Goal: Task Accomplishment & Management: Manage account settings

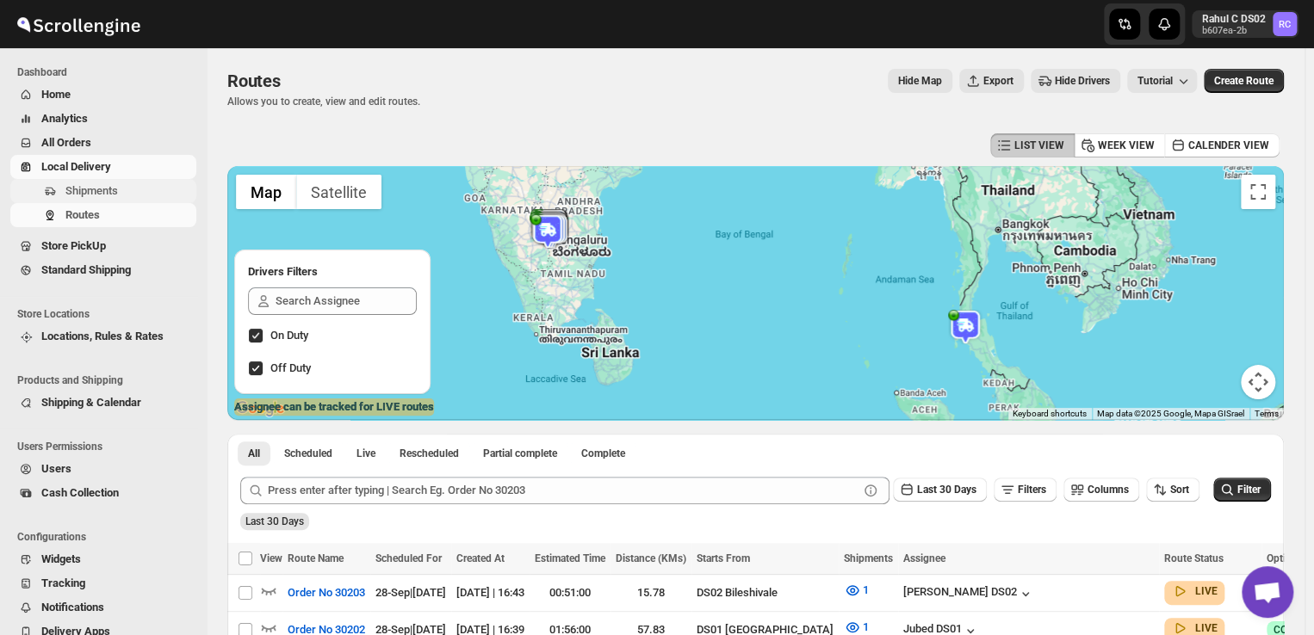
click at [56, 193] on icon "Navigation" at bounding box center [50, 191] width 14 height 14
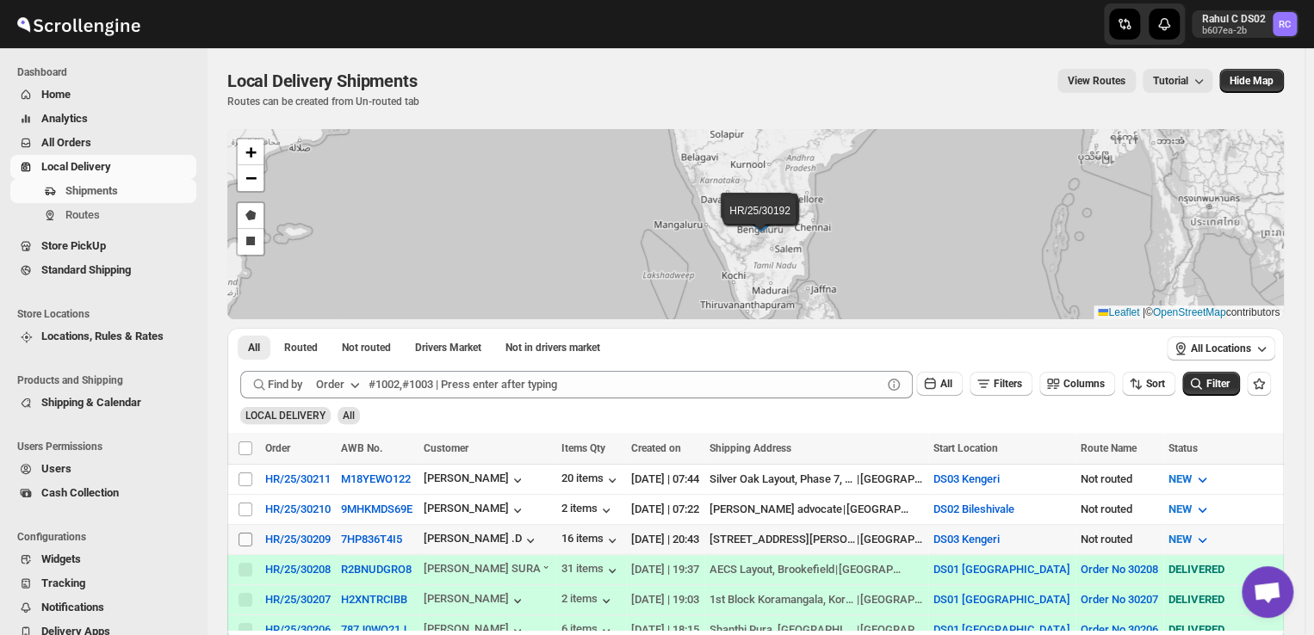
click at [241, 535] on input "Select shipment" at bounding box center [245, 540] width 14 height 14
checkbox input "true"
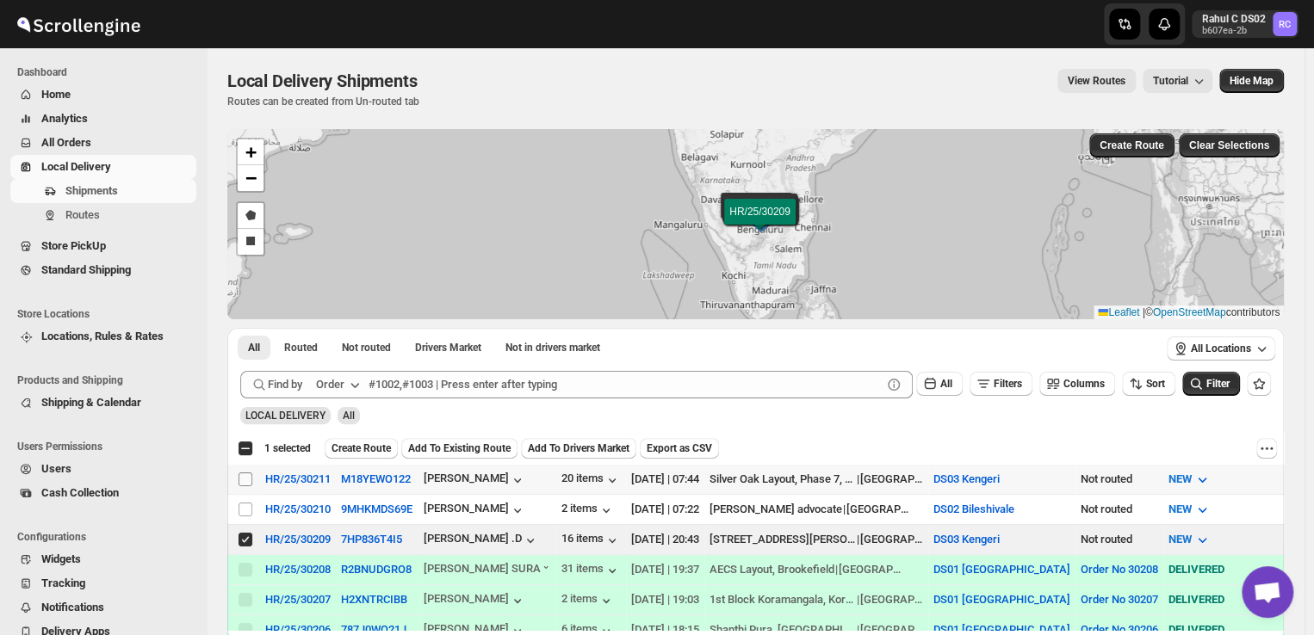
click at [245, 477] on input "Select shipment" at bounding box center [245, 480] width 14 height 14
checkbox input "true"
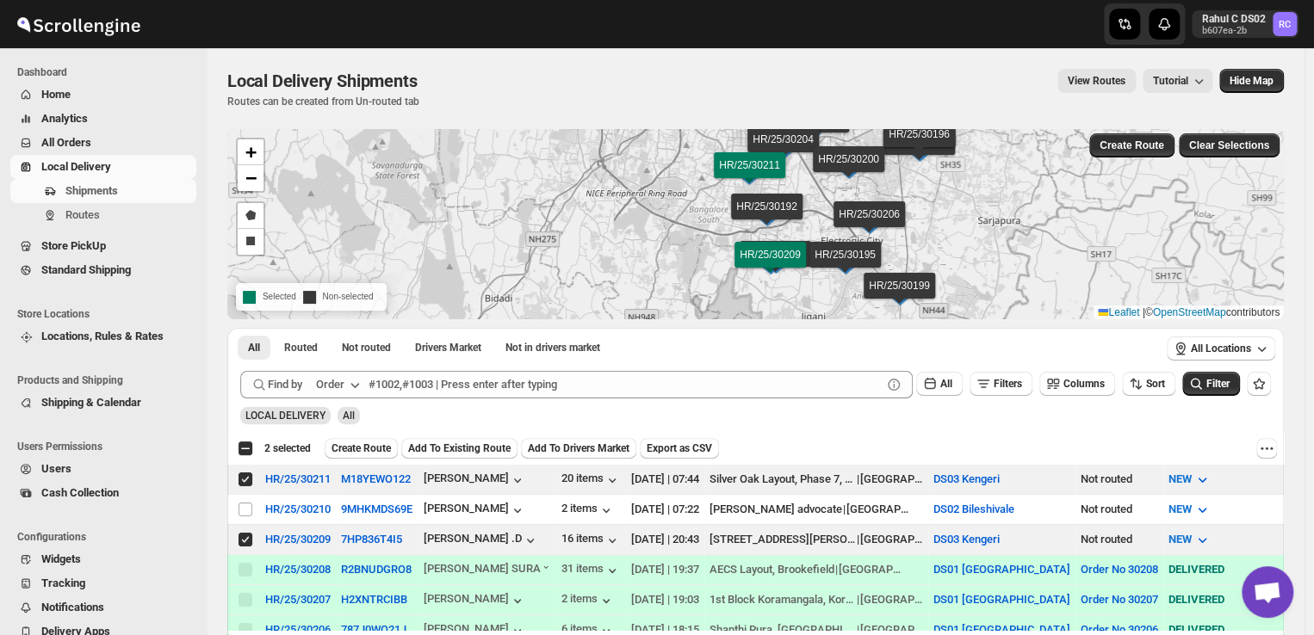
click at [411, 267] on div "HR/25/30210 HR/25/30208 HR/25/30207 HR/25/30206 HR/25/30205 HR/25/30204 HR/25/3…" at bounding box center [755, 224] width 1056 height 190
click at [594, 414] on div "LOCAL DELIVERY All" at bounding box center [751, 408] width 1037 height 33
click at [250, 449] on div "Select all 3 shipments 2 selected" at bounding box center [274, 448] width 73 height 15
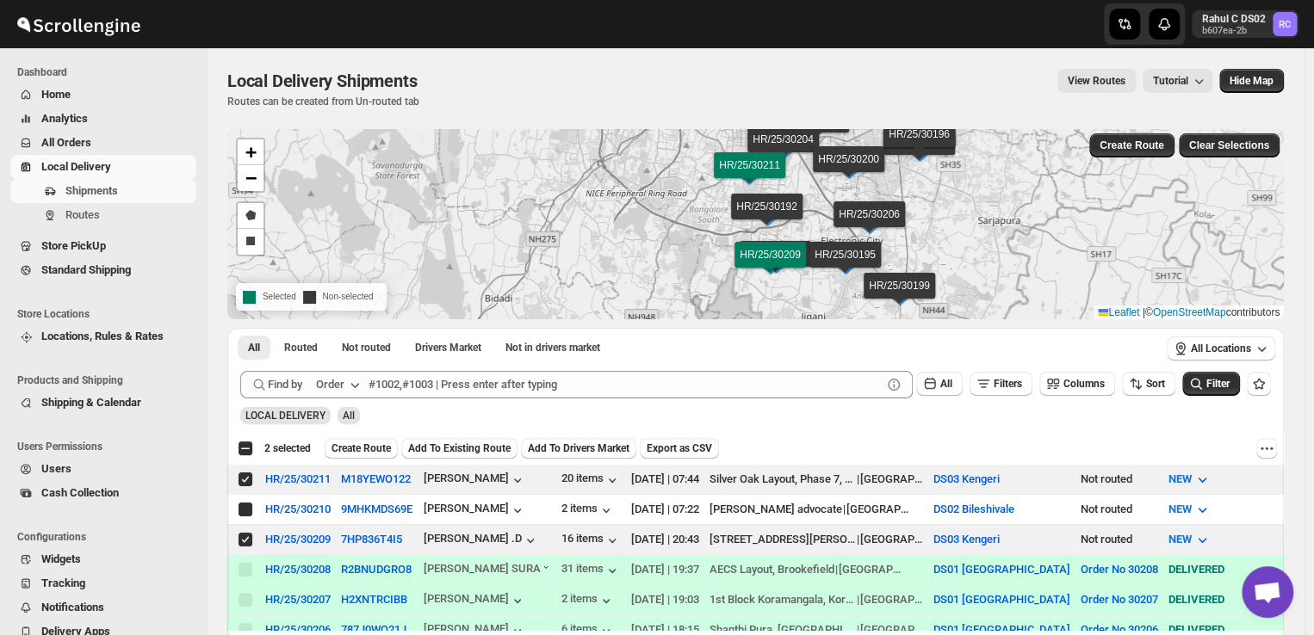
checkbox input "true"
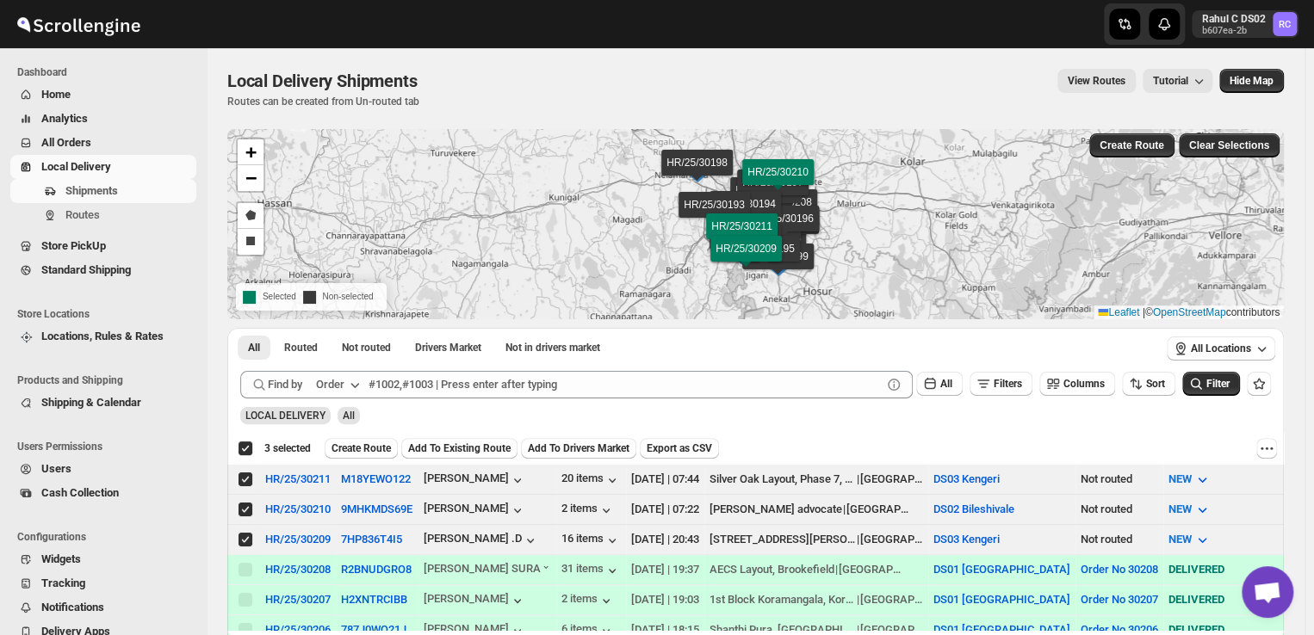
click at [250, 449] on div "Deselect all 3 shipments 3 selected" at bounding box center [274, 448] width 73 height 15
checkbox input "false"
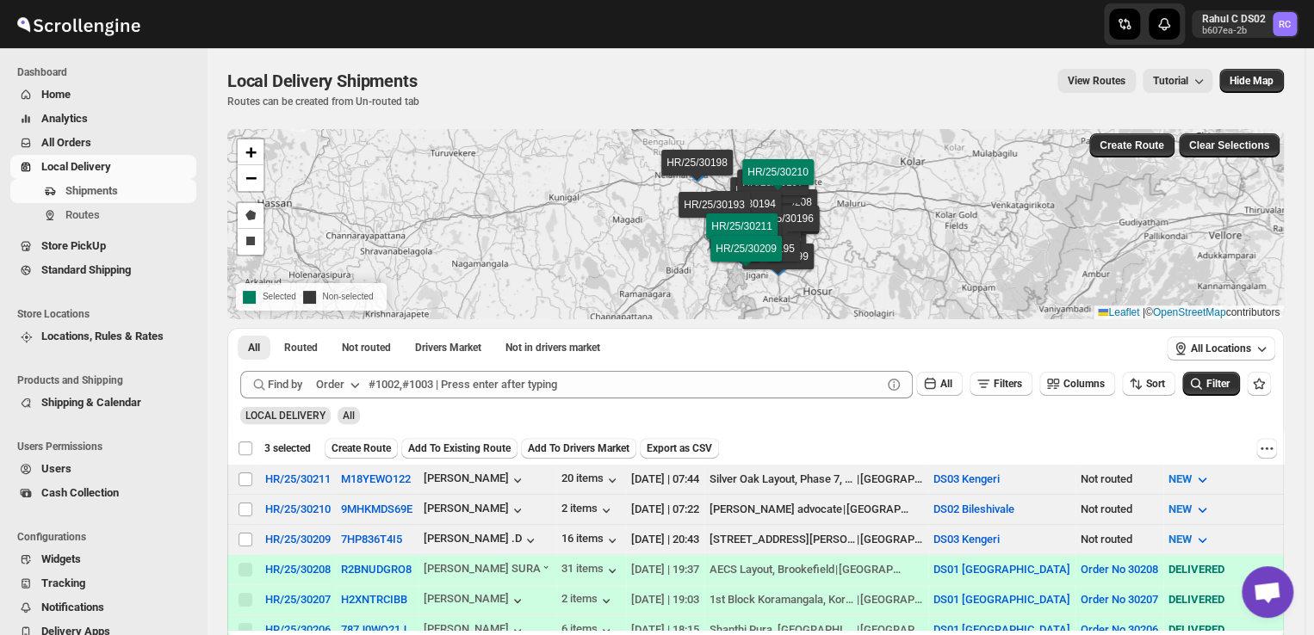
checkbox input "false"
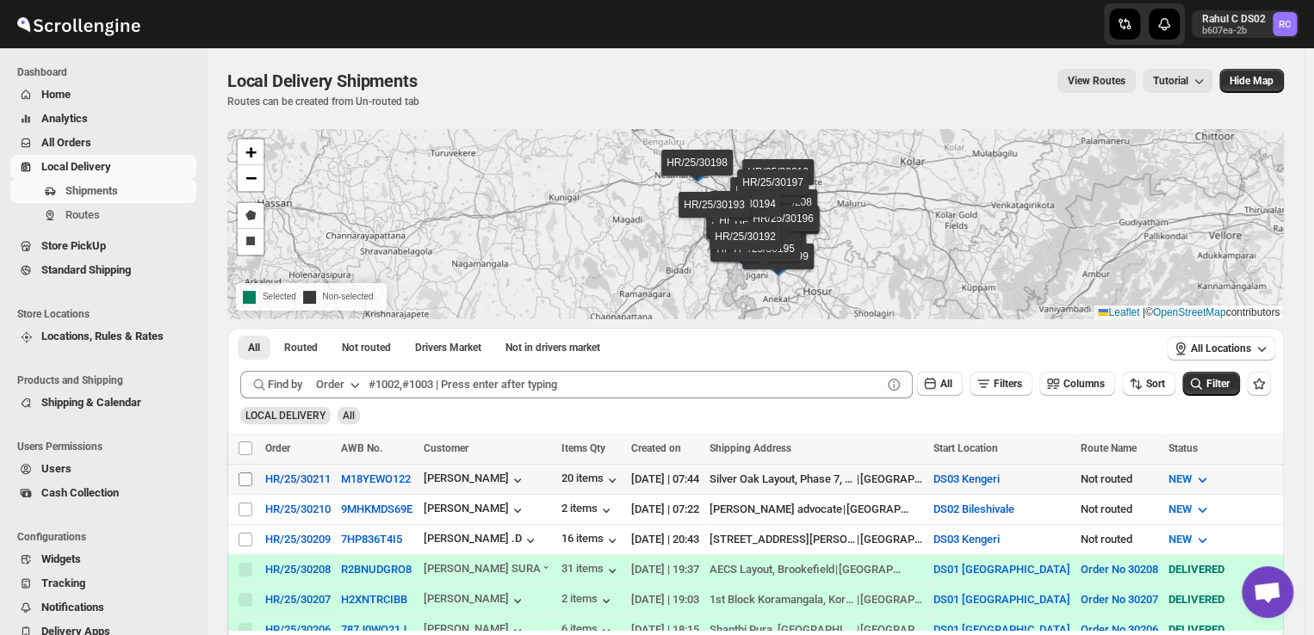
click at [244, 476] on input "Select shipment" at bounding box center [245, 480] width 14 height 14
checkbox input "true"
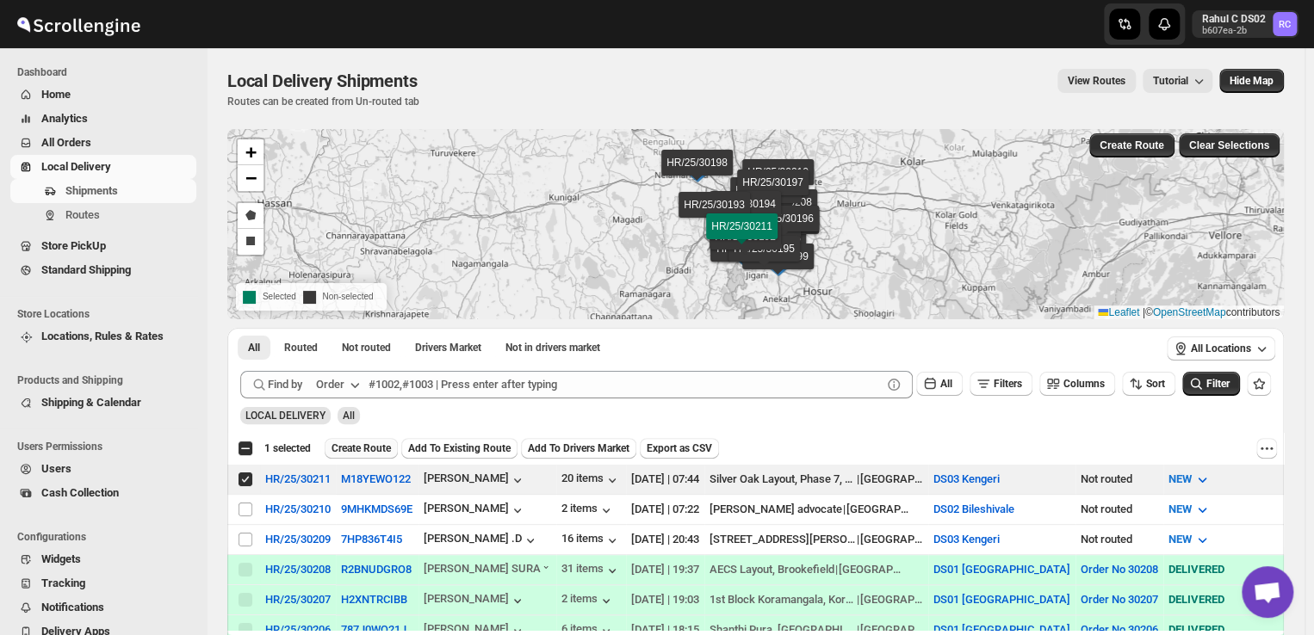
click at [366, 446] on span "Create Route" at bounding box center [360, 449] width 59 height 14
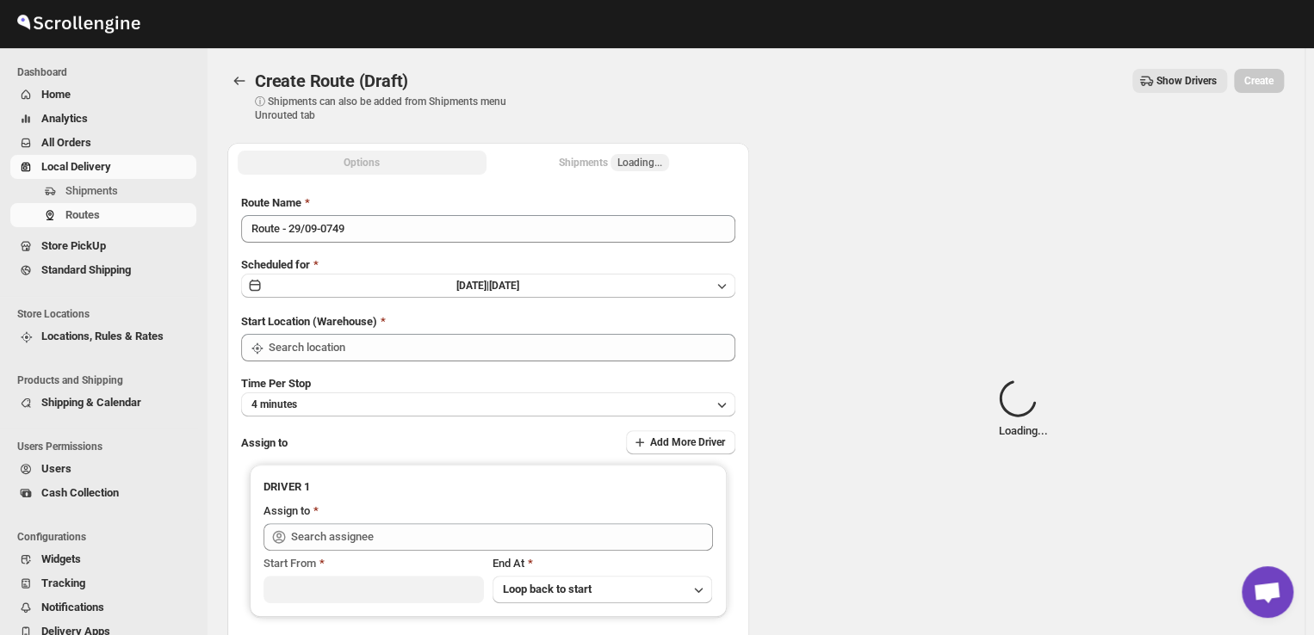
type input "DS03 Kengeri"
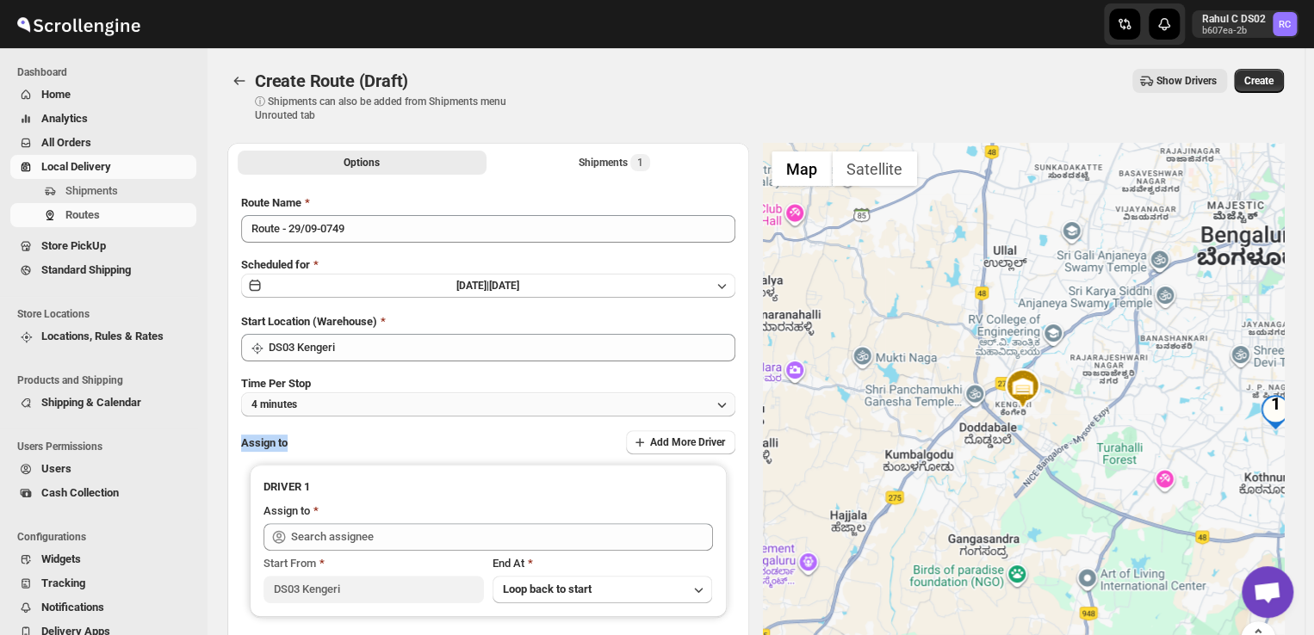
drag, startPoint x: 366, startPoint y: 446, endPoint x: 315, endPoint y: 397, distance: 70.6
click at [315, 397] on div "Route Name Route - 29/09-0749 Scheduled for [DATE] | [DATE] Start Location (War…" at bounding box center [488, 431] width 494 height 472
click at [315, 397] on button "4 minutes" at bounding box center [488, 405] width 494 height 24
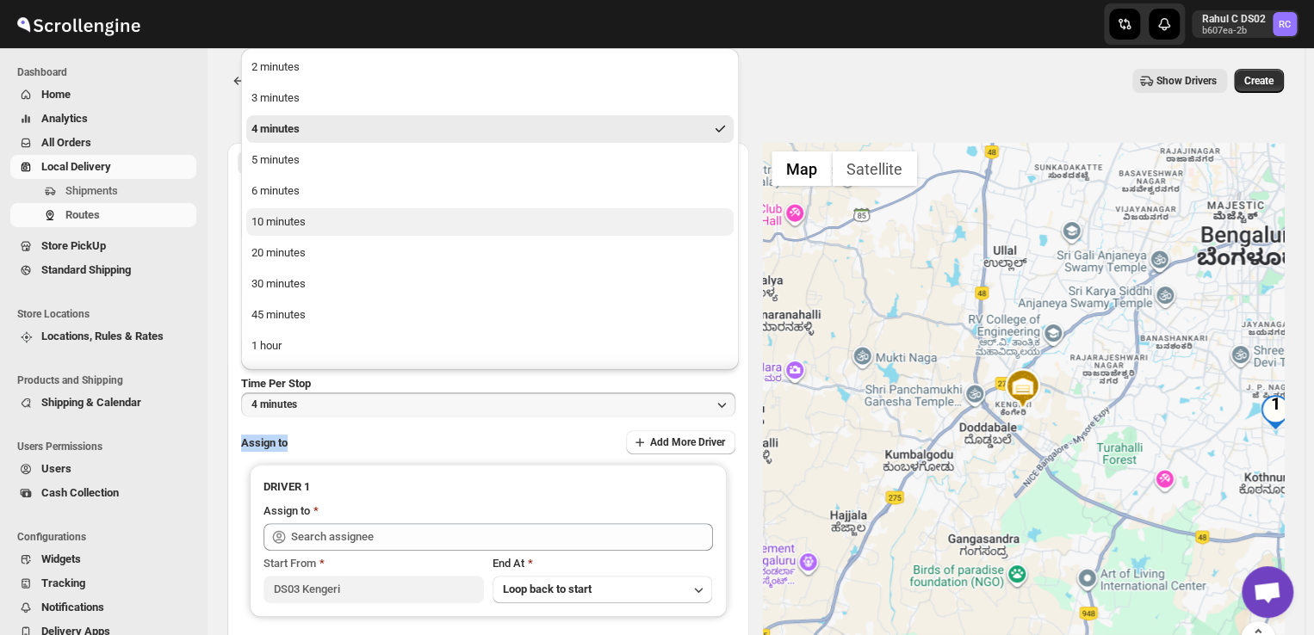
click at [308, 220] on button "10 minutes" at bounding box center [489, 222] width 487 height 28
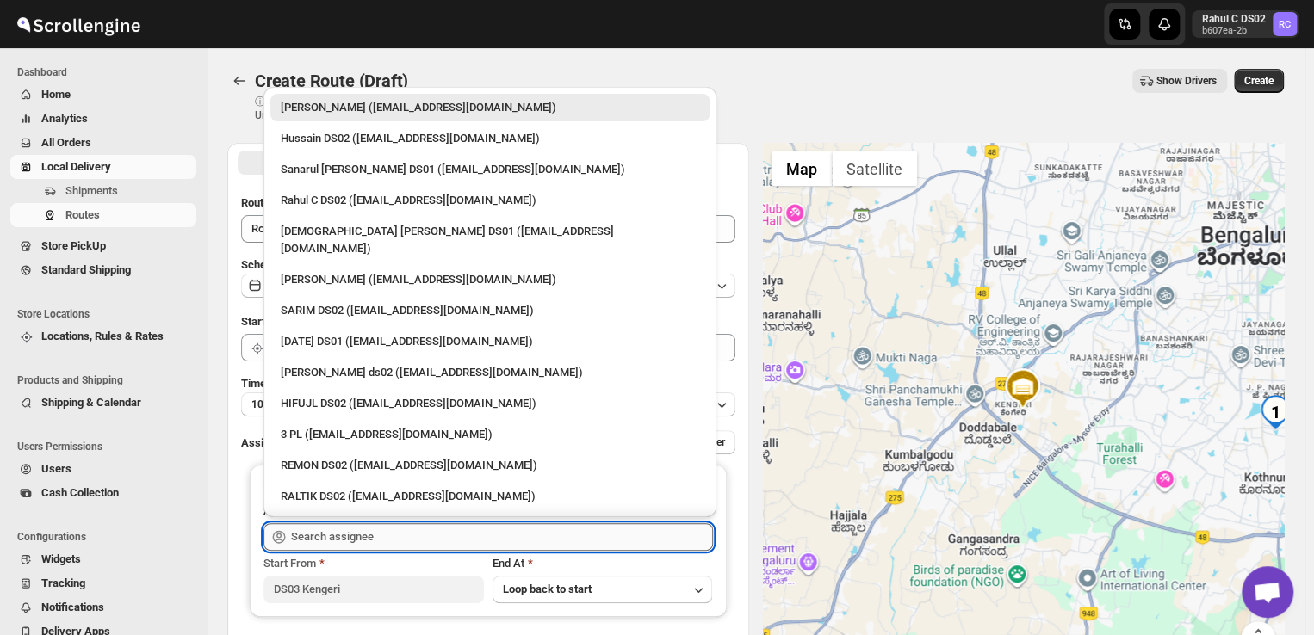
click at [421, 545] on input "text" at bounding box center [502, 537] width 422 height 28
click at [409, 531] on input "text" at bounding box center [502, 537] width 422 height 28
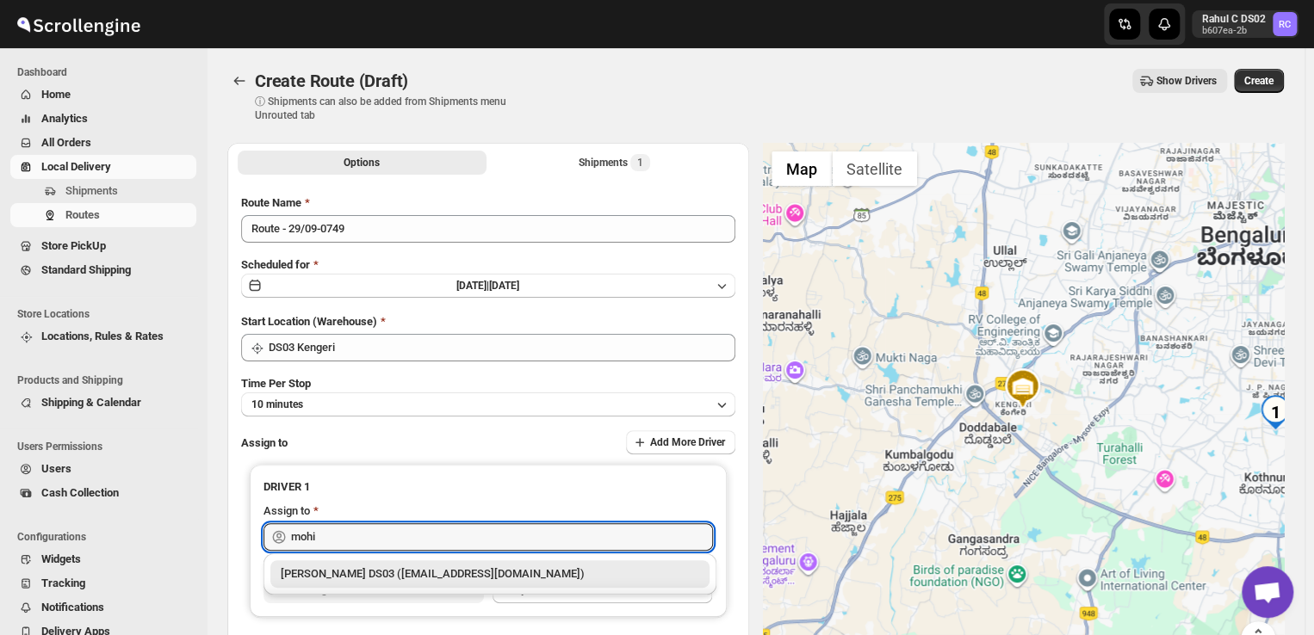
click at [434, 574] on div "[PERSON_NAME] DS03 ([EMAIL_ADDRESS][DOMAIN_NAME])" at bounding box center [490, 574] width 418 height 17
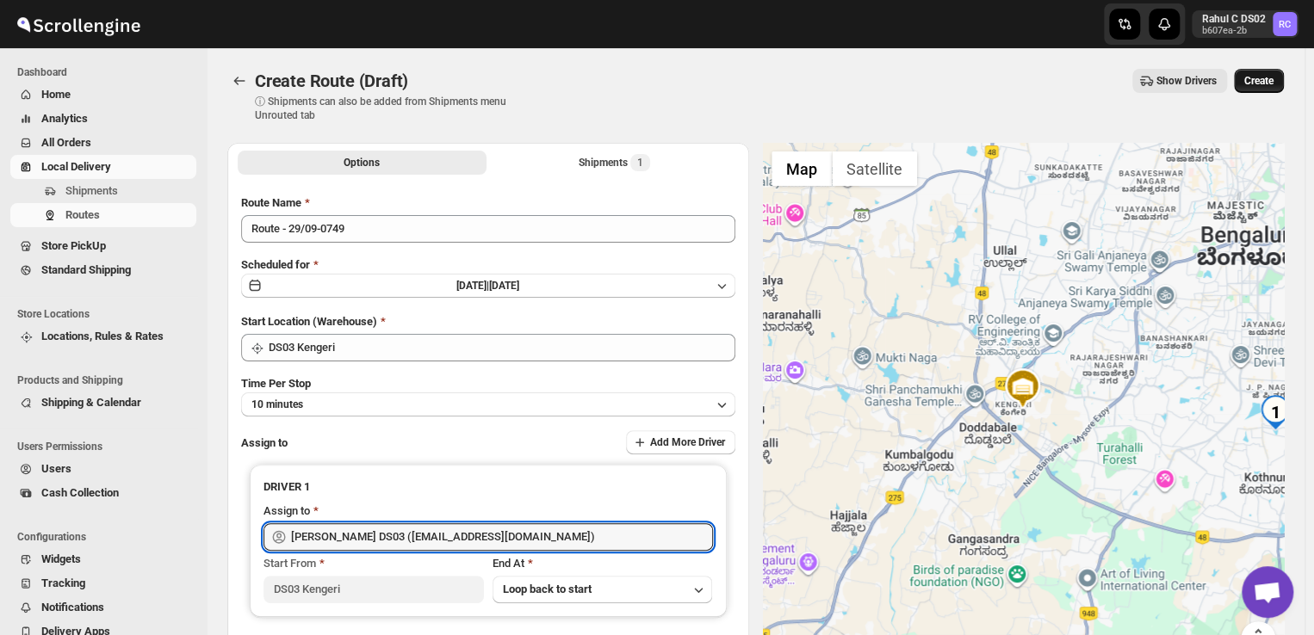
type input "[PERSON_NAME] DS03 ([EMAIL_ADDRESS][DOMAIN_NAME])"
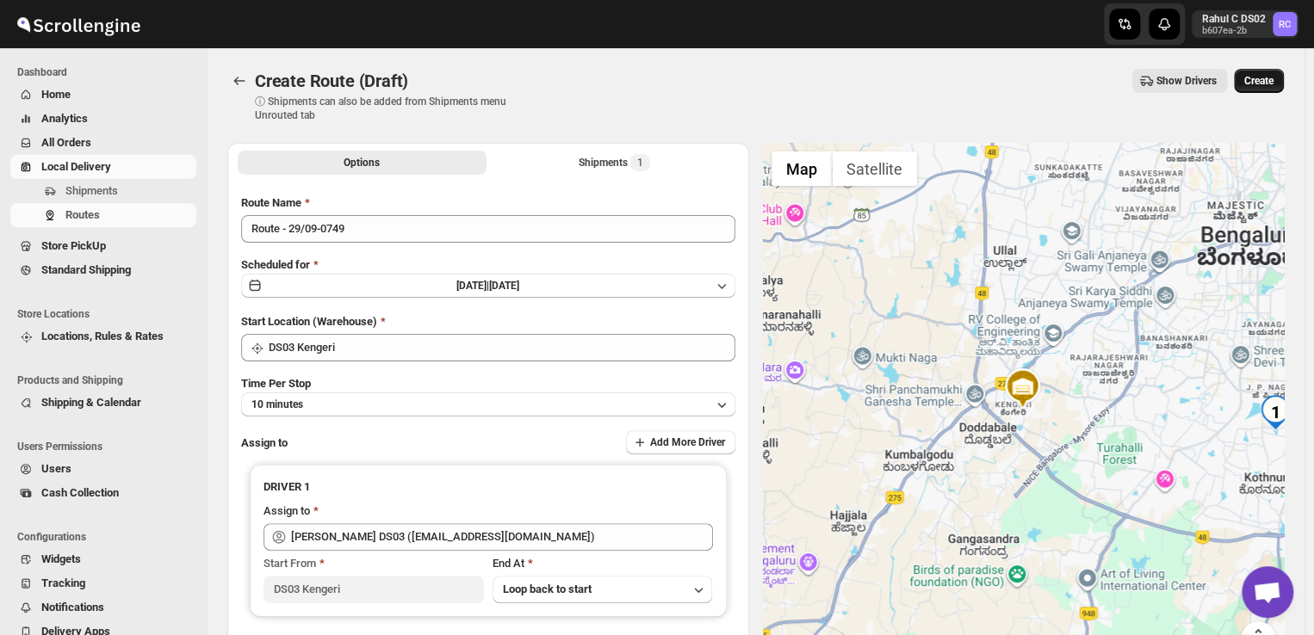
click at [1273, 76] on span "Create" at bounding box center [1258, 81] width 29 height 14
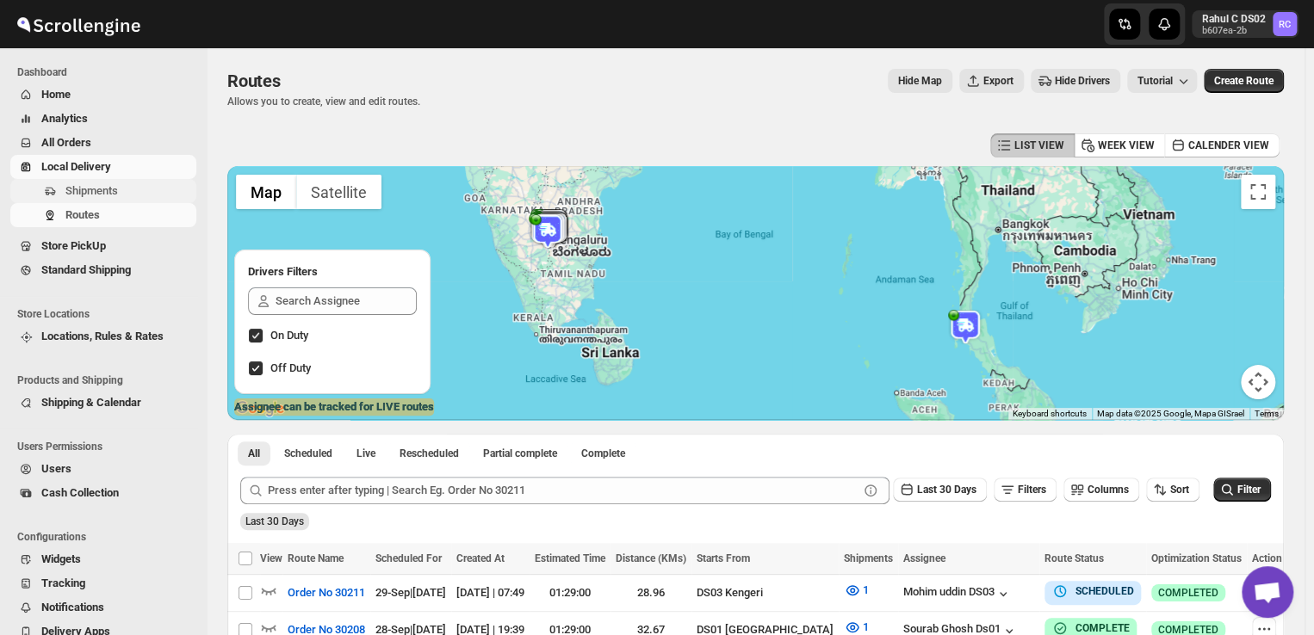
click at [88, 186] on span "Shipments" at bounding box center [91, 190] width 53 height 13
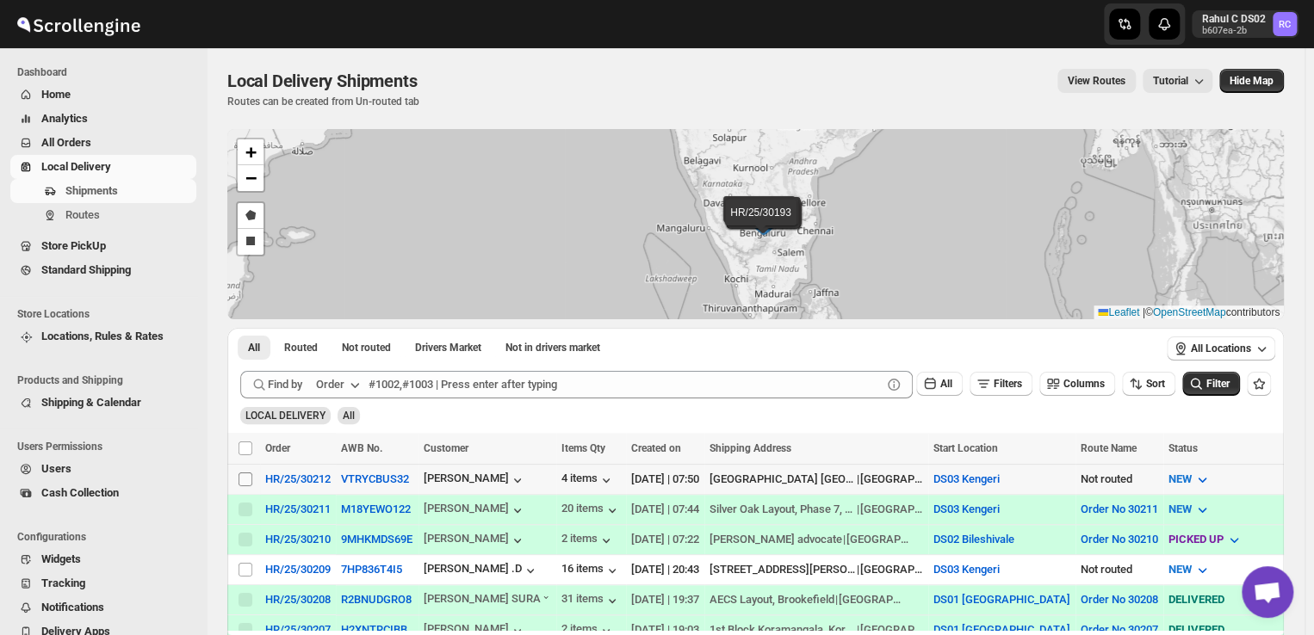
click at [241, 479] on input "Select shipment" at bounding box center [245, 480] width 14 height 14
checkbox input "true"
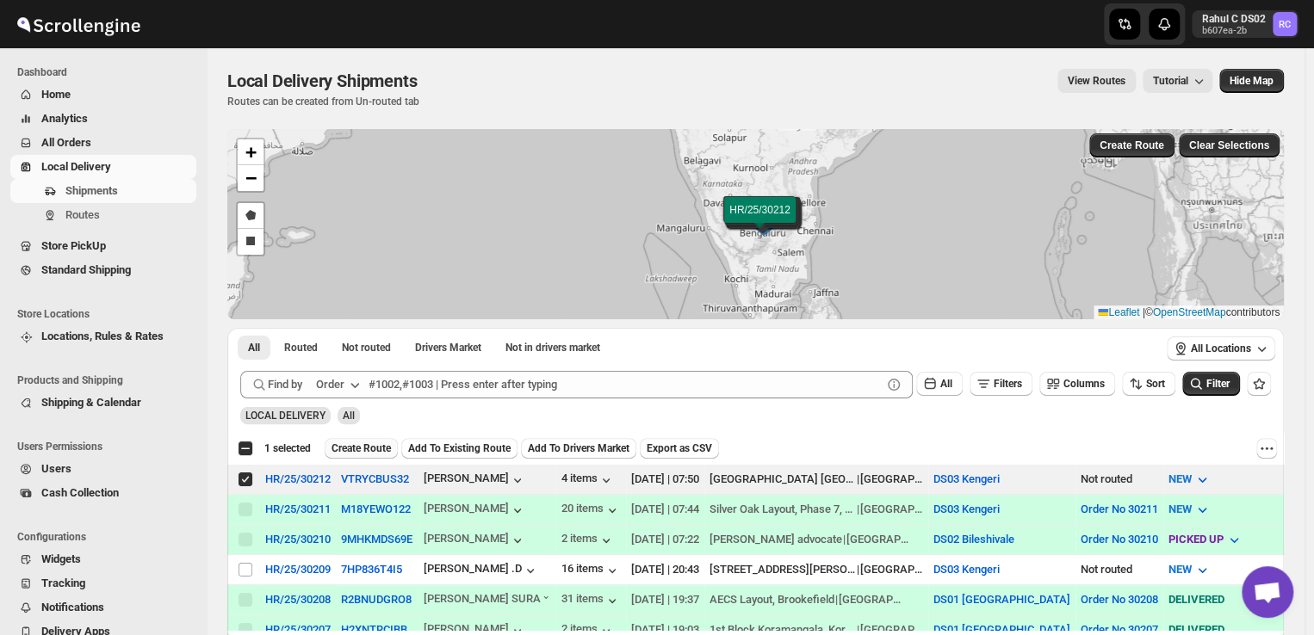
click at [362, 455] on button "Create Route" at bounding box center [361, 448] width 73 height 21
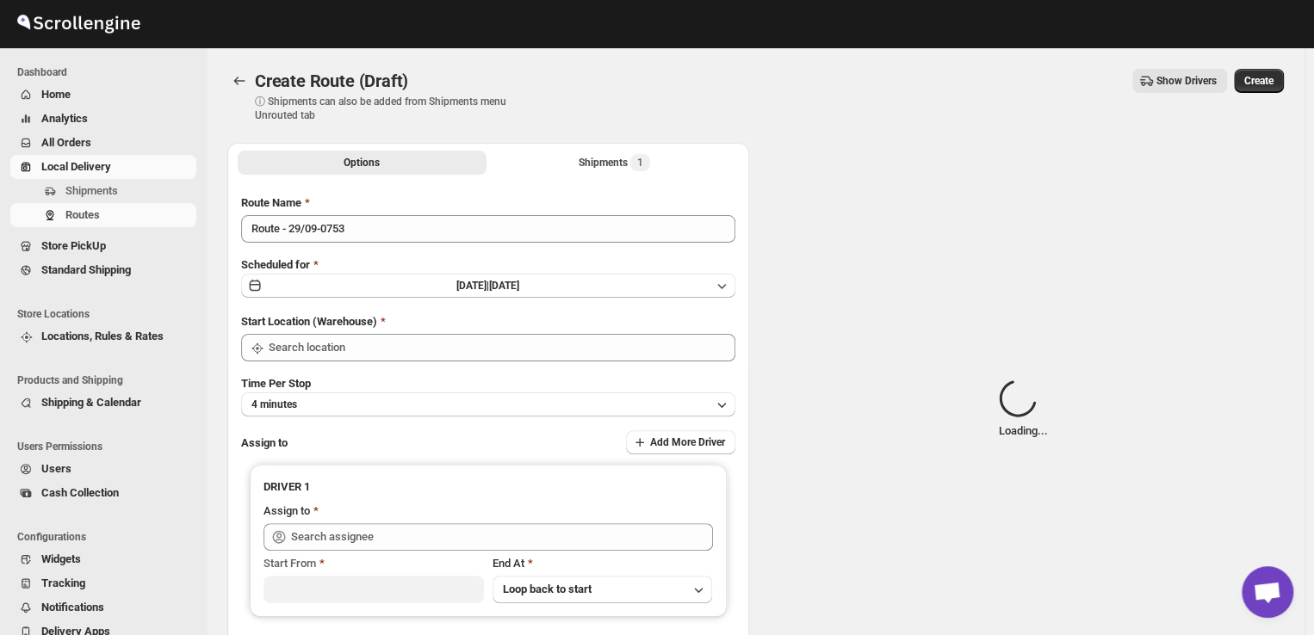
type input "DS03 Kengeri"
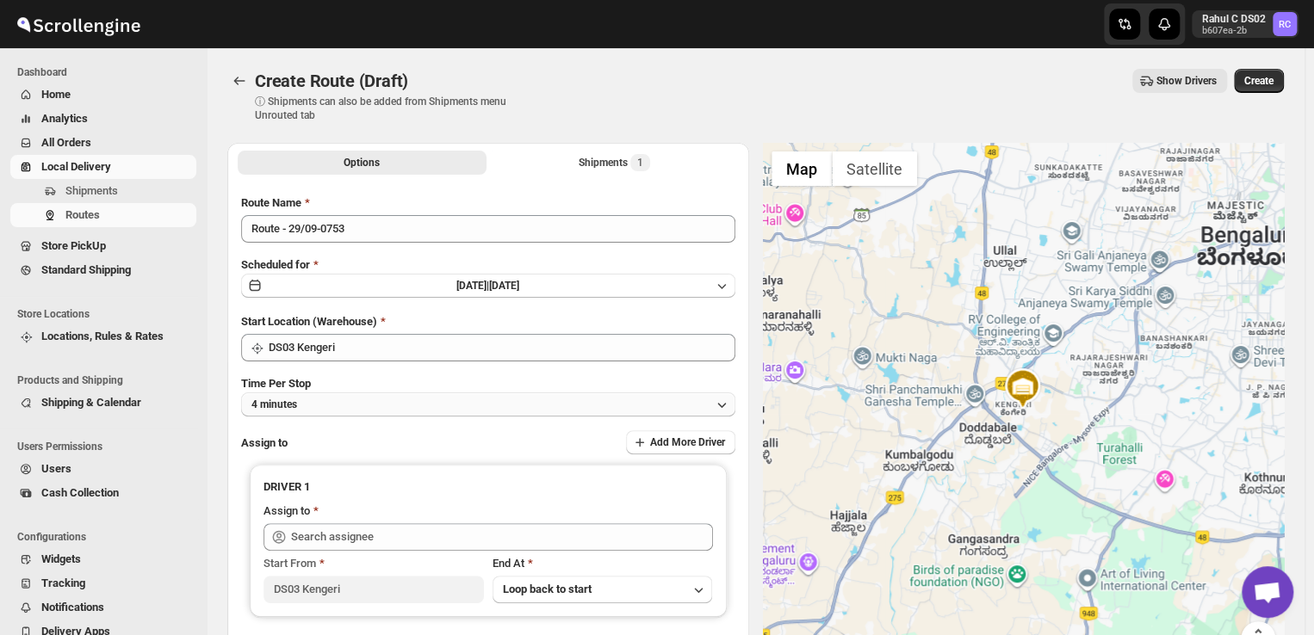
click at [328, 401] on button "4 minutes" at bounding box center [488, 405] width 494 height 24
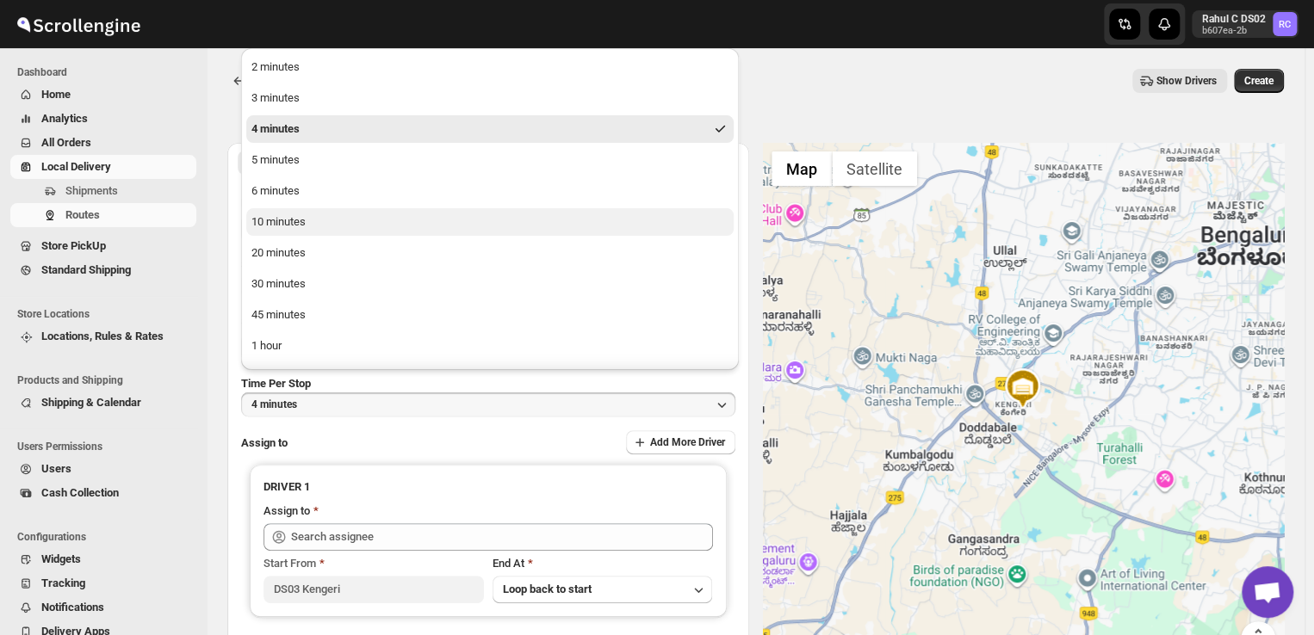
click at [266, 226] on div "10 minutes" at bounding box center [278, 221] width 54 height 17
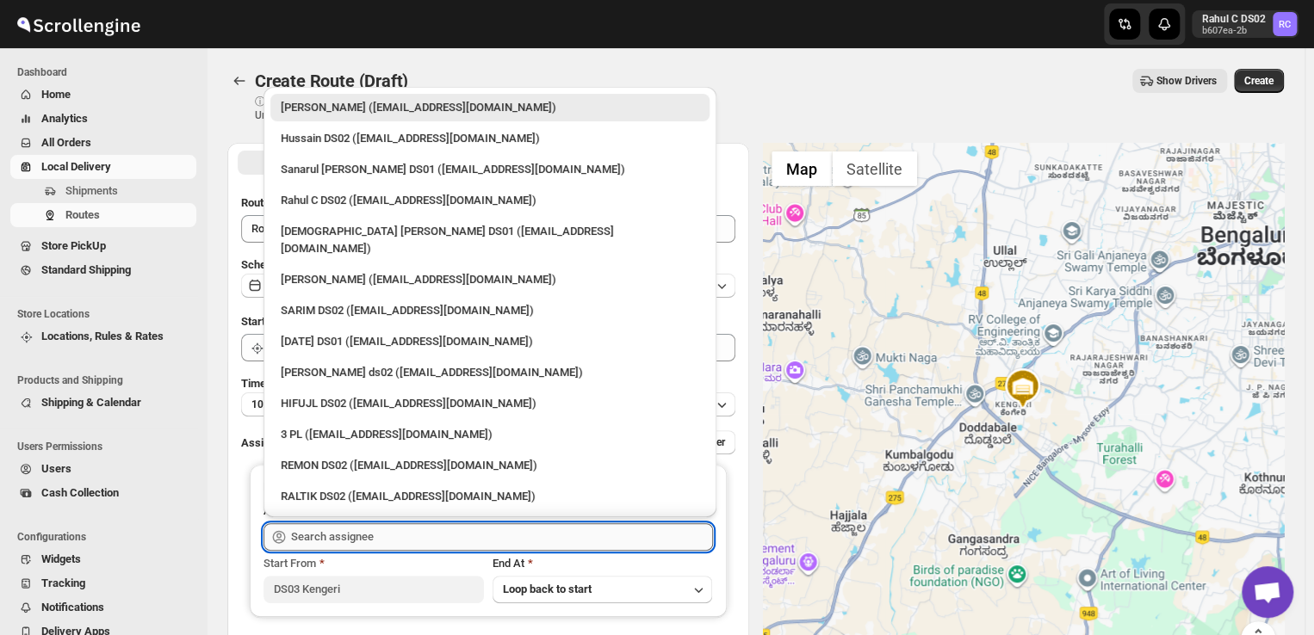
click at [410, 531] on input "text" at bounding box center [502, 537] width 422 height 28
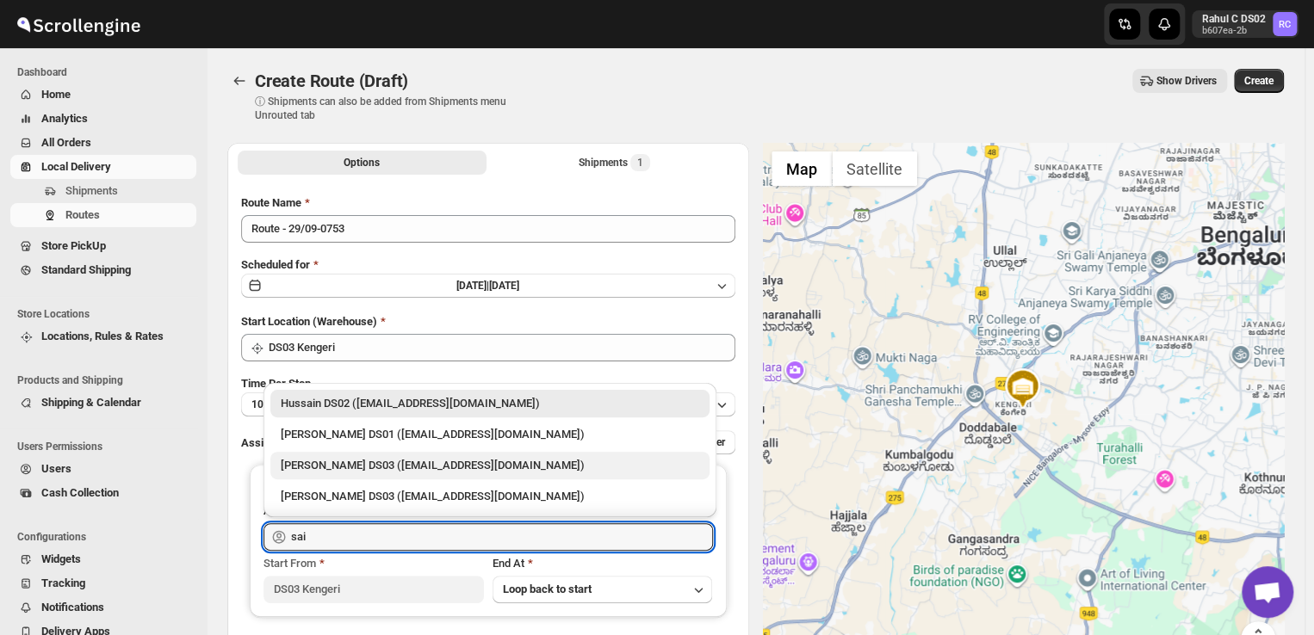
click at [343, 466] on div "[PERSON_NAME] DS03 ([EMAIL_ADDRESS][DOMAIN_NAME])" at bounding box center [490, 465] width 418 height 17
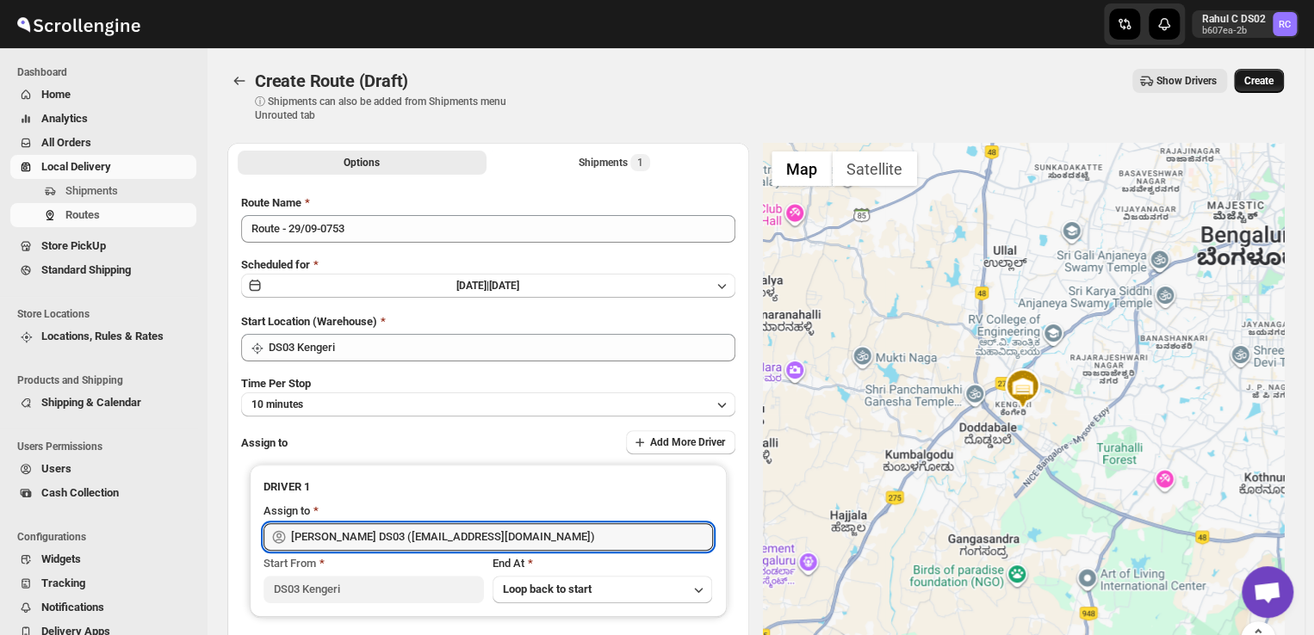
type input "[PERSON_NAME] DS03 ([EMAIL_ADDRESS][DOMAIN_NAME])"
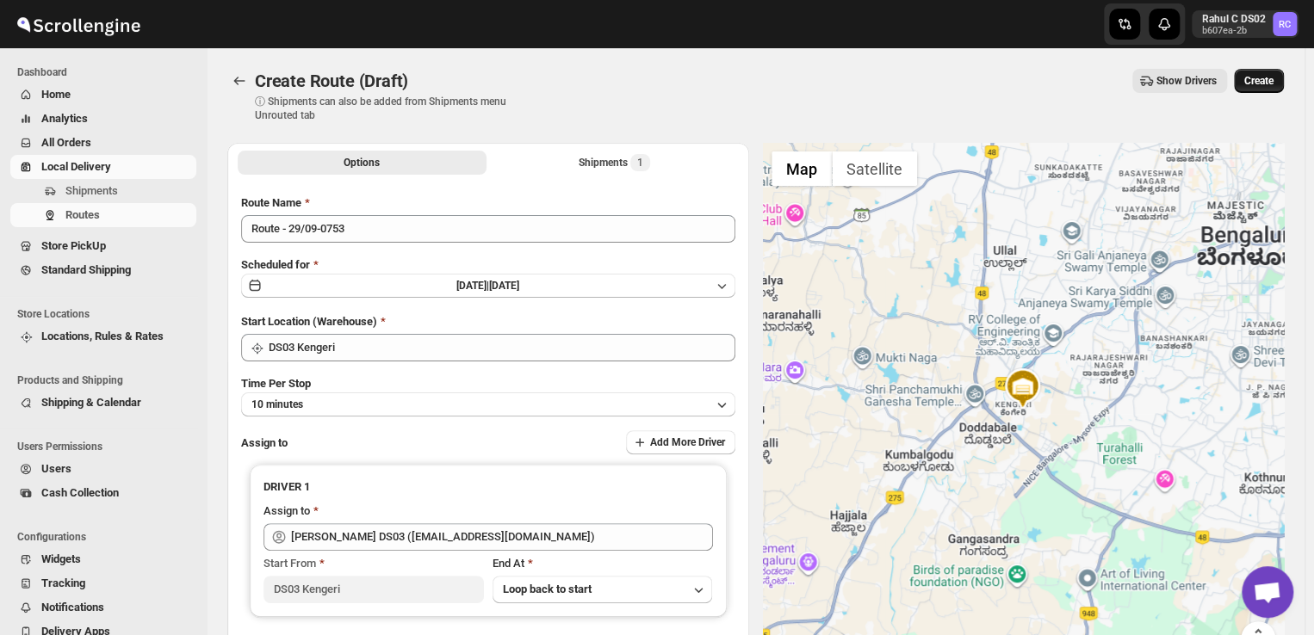
click at [1270, 80] on span "Create" at bounding box center [1258, 81] width 29 height 14
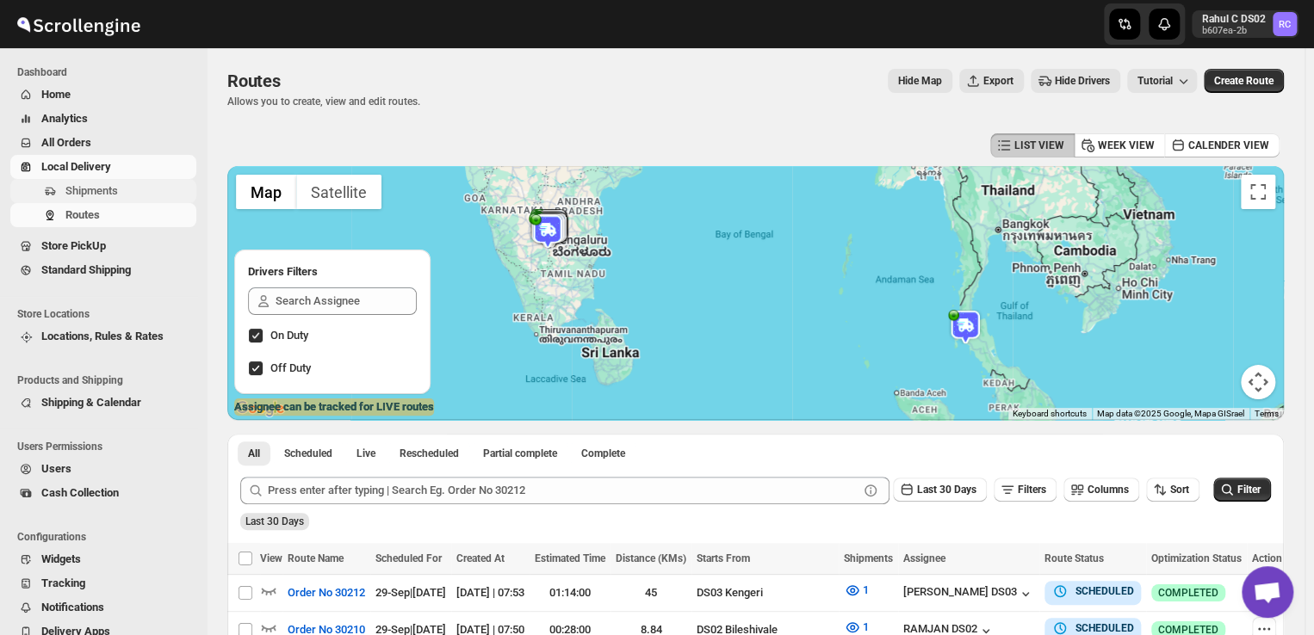
click at [86, 190] on span "Shipments" at bounding box center [91, 190] width 53 height 13
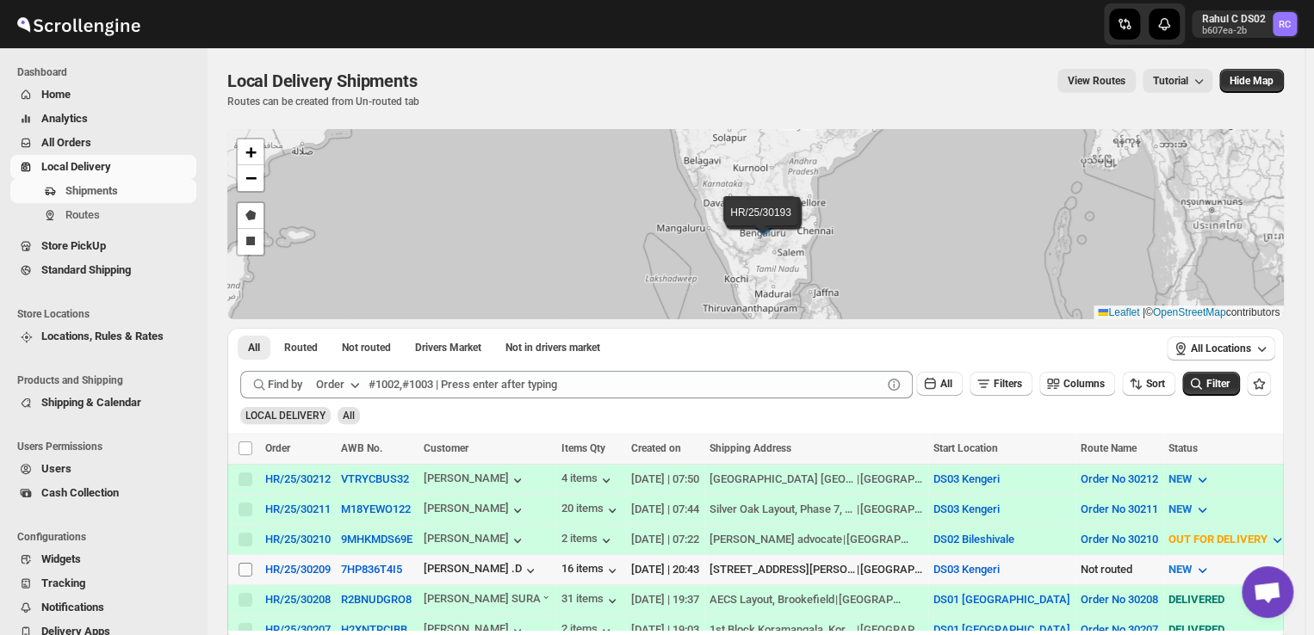
click at [244, 566] on input "Select shipment" at bounding box center [245, 570] width 14 height 14
checkbox input "true"
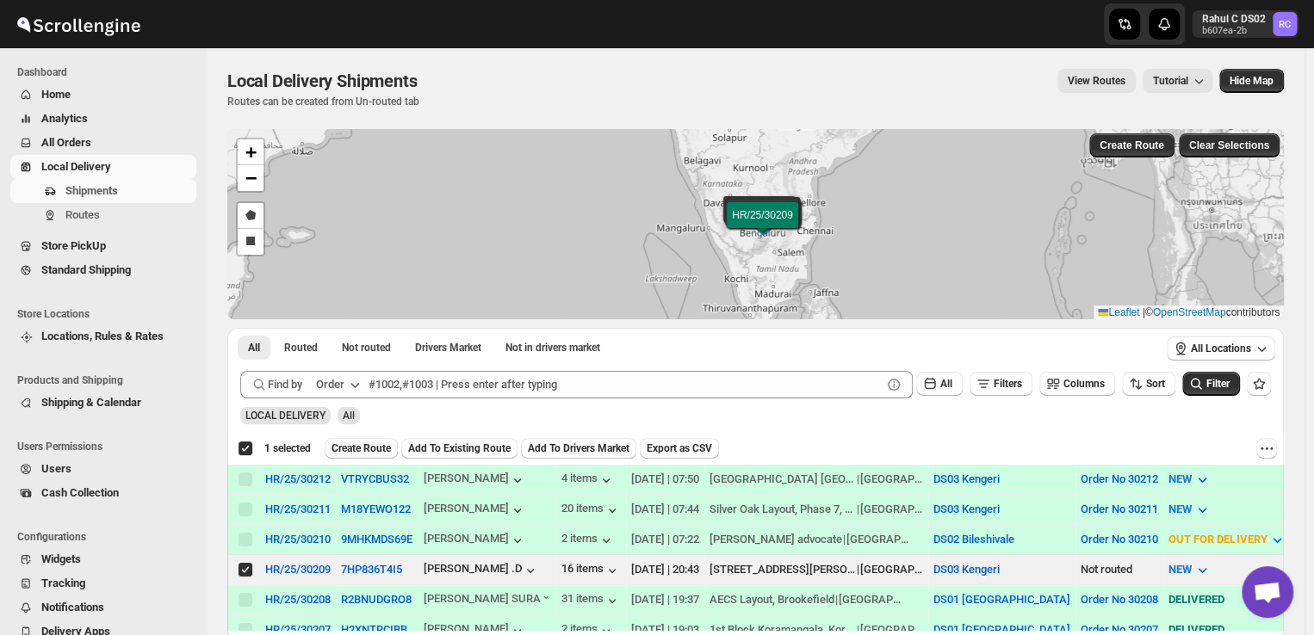
click at [381, 454] on span "Create Route" at bounding box center [360, 449] width 59 height 14
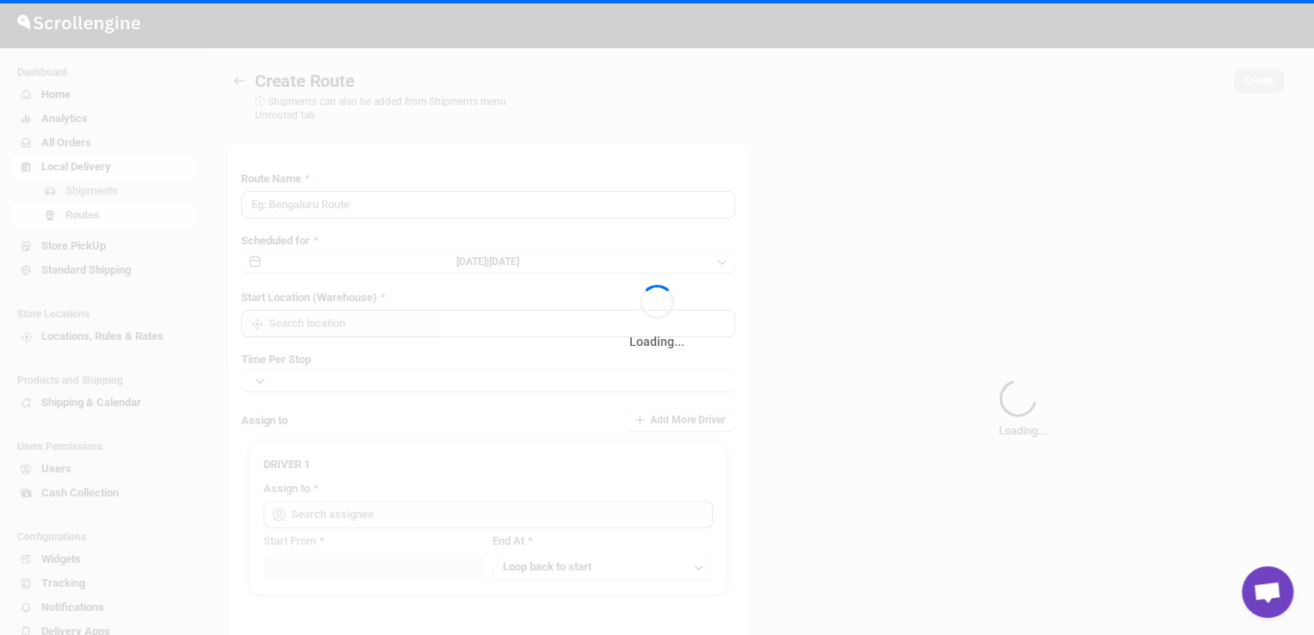
type input "Route - 29/09-0756"
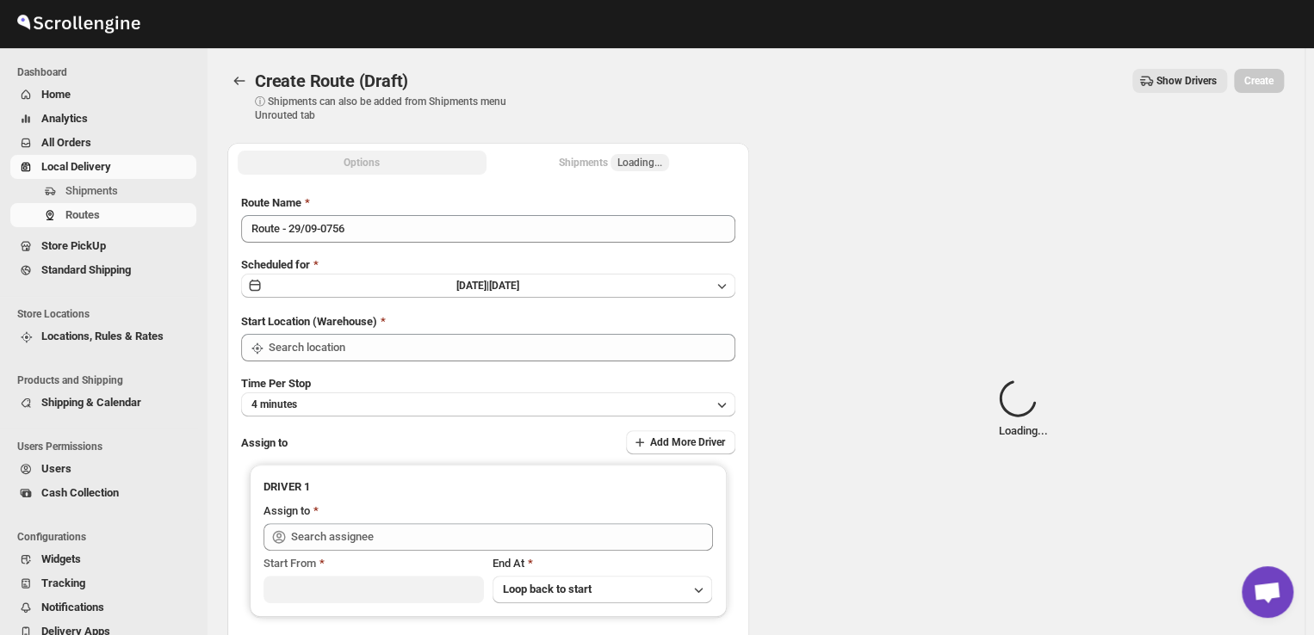
type input "DS03 Kengeri"
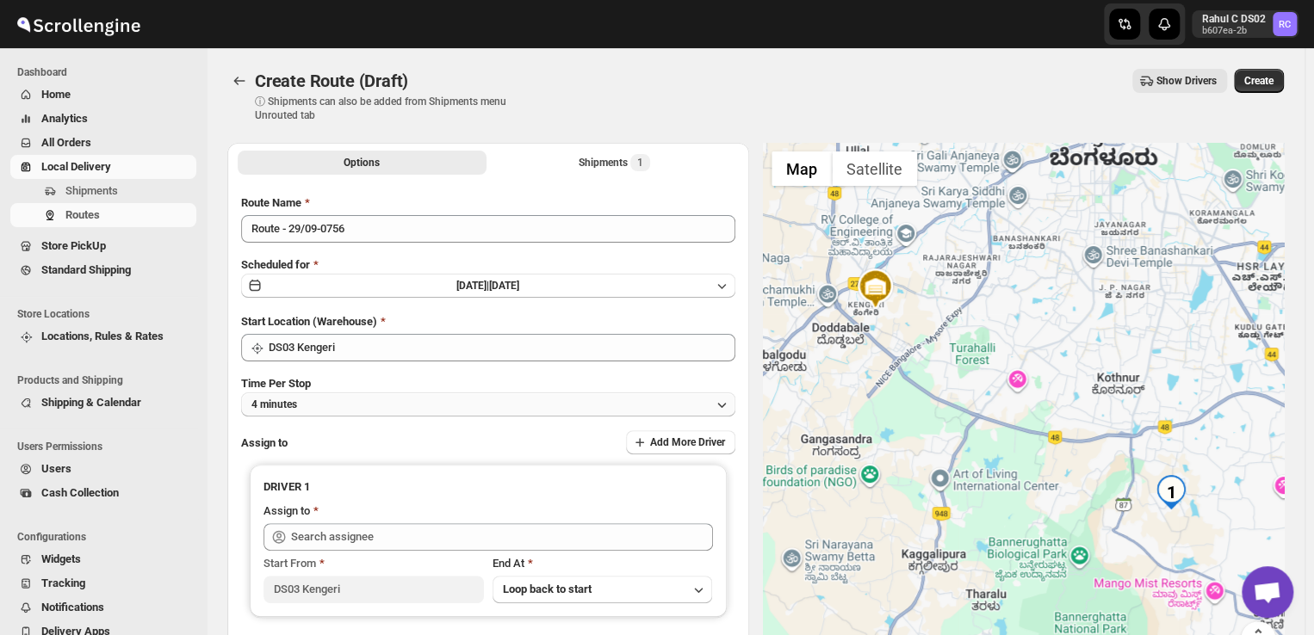
click at [325, 404] on button "4 minutes" at bounding box center [488, 405] width 494 height 24
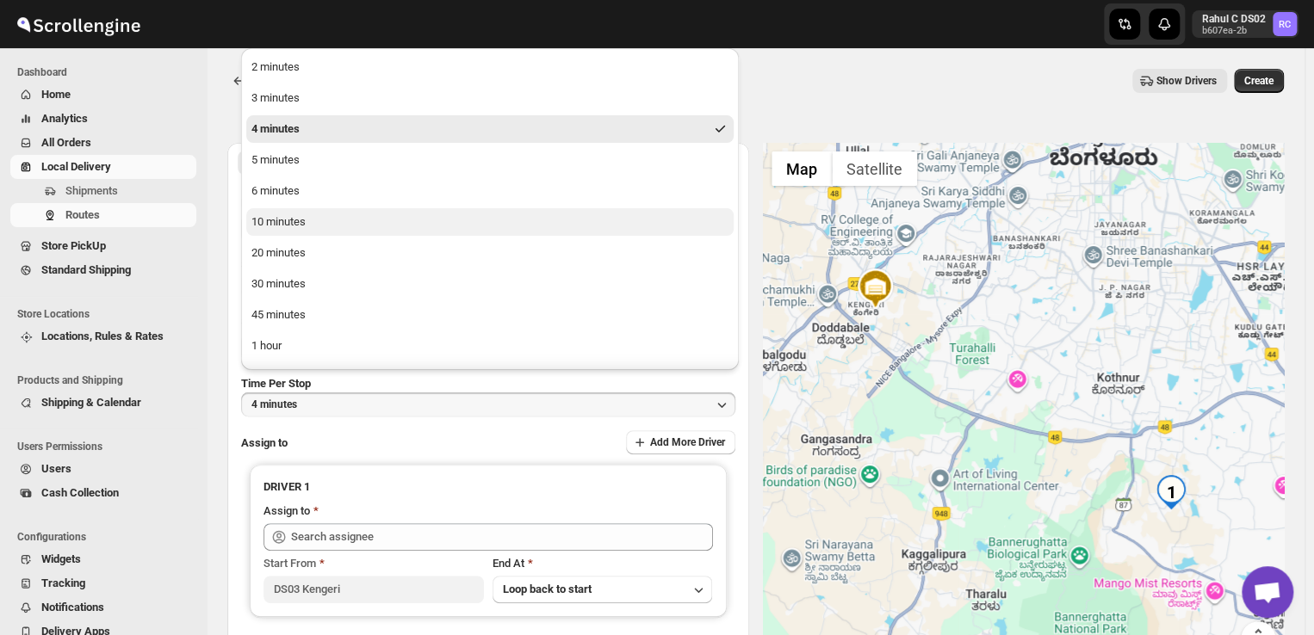
click at [290, 221] on div "10 minutes" at bounding box center [278, 221] width 54 height 17
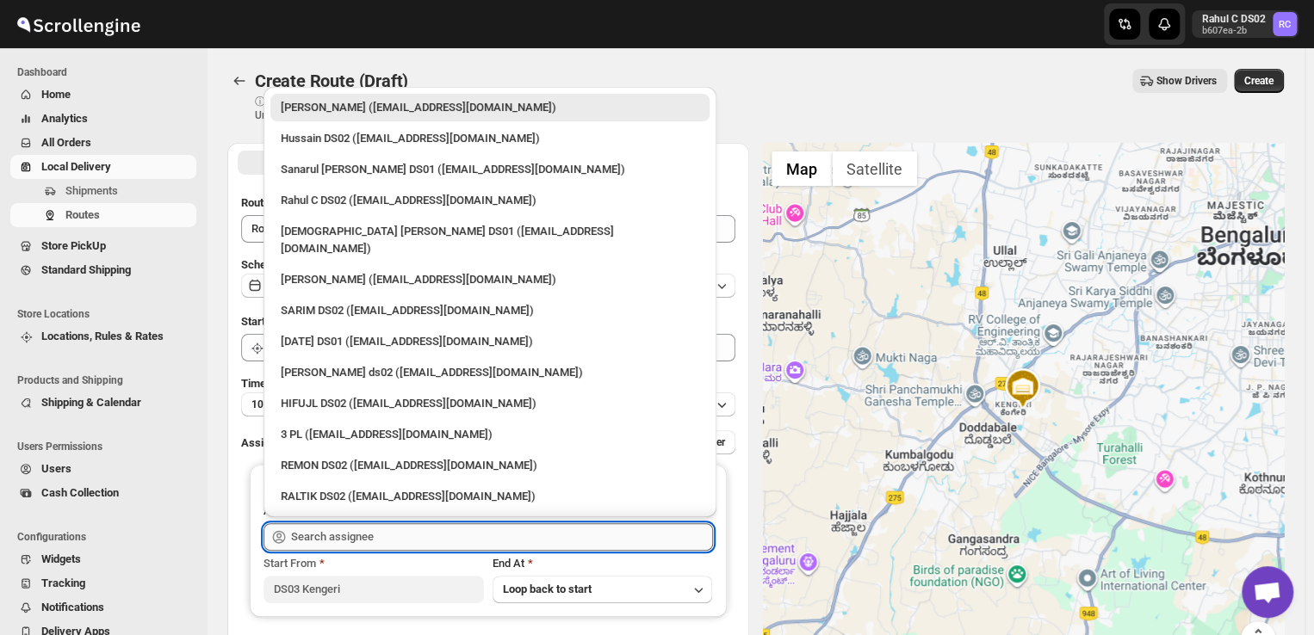
click at [411, 534] on input "text" at bounding box center [502, 537] width 422 height 28
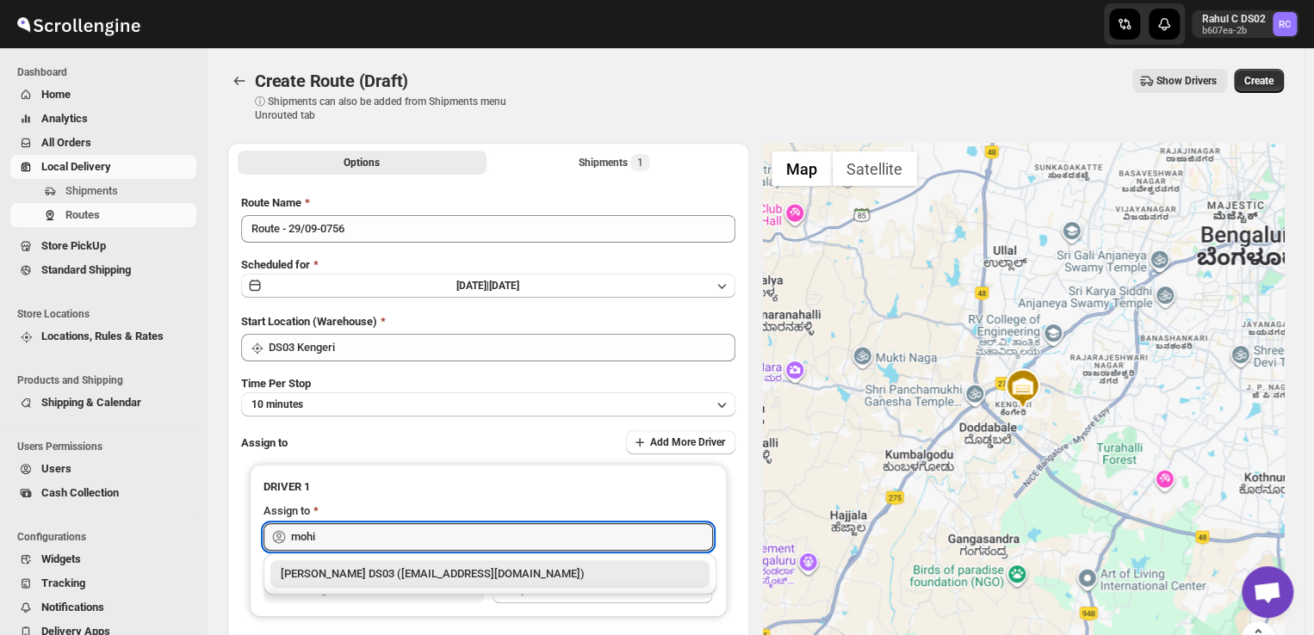
click at [414, 576] on div "[PERSON_NAME] DS03 ([EMAIL_ADDRESS][DOMAIN_NAME])" at bounding box center [490, 574] width 418 height 17
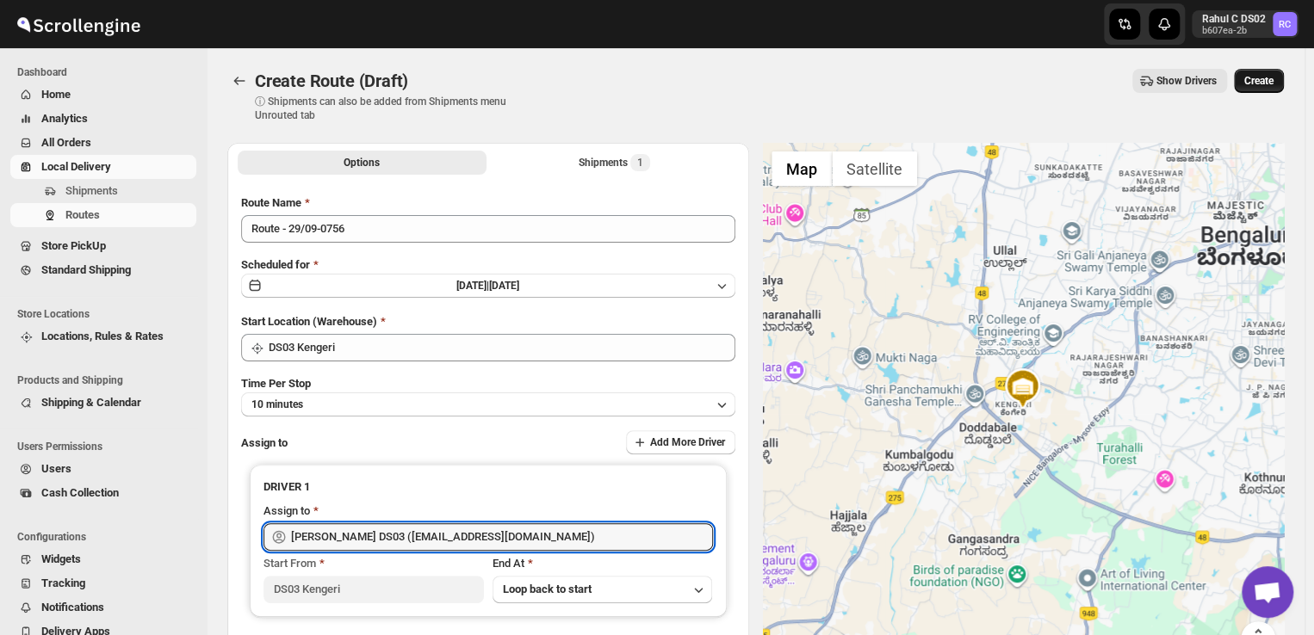
type input "[PERSON_NAME] DS03 ([EMAIL_ADDRESS][DOMAIN_NAME])"
click at [1264, 75] on span "Create" at bounding box center [1258, 81] width 29 height 14
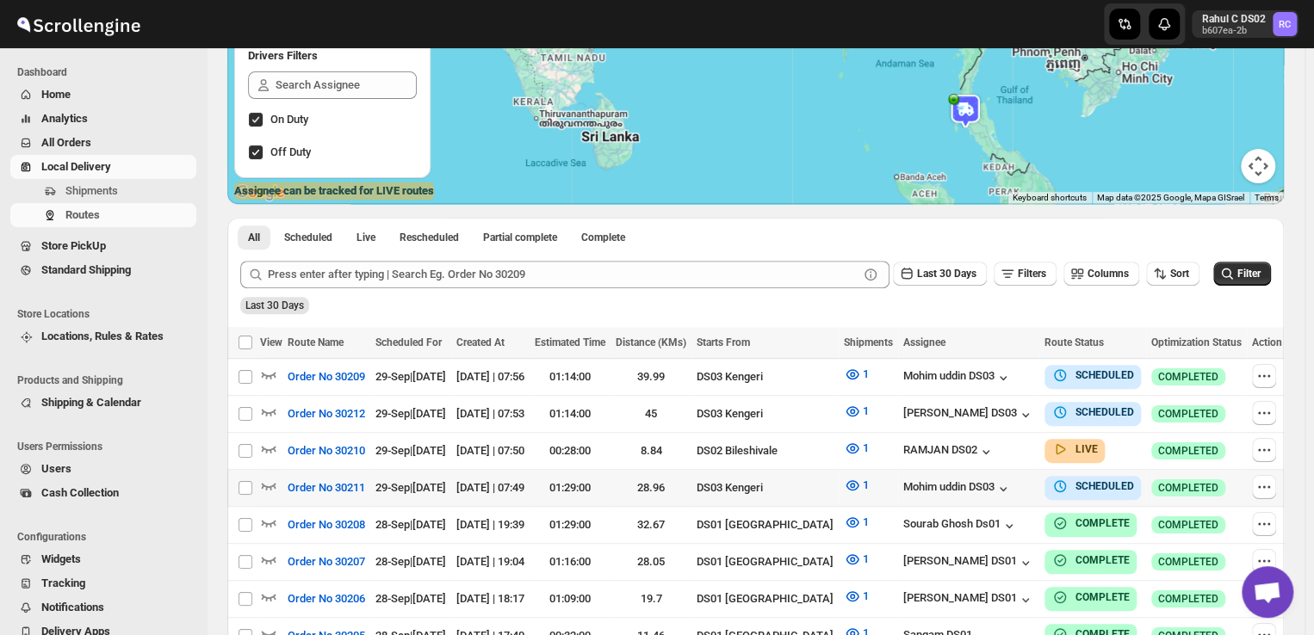
scroll to position [217, 0]
click at [1268, 486] on icon "button" at bounding box center [1263, 486] width 17 height 17
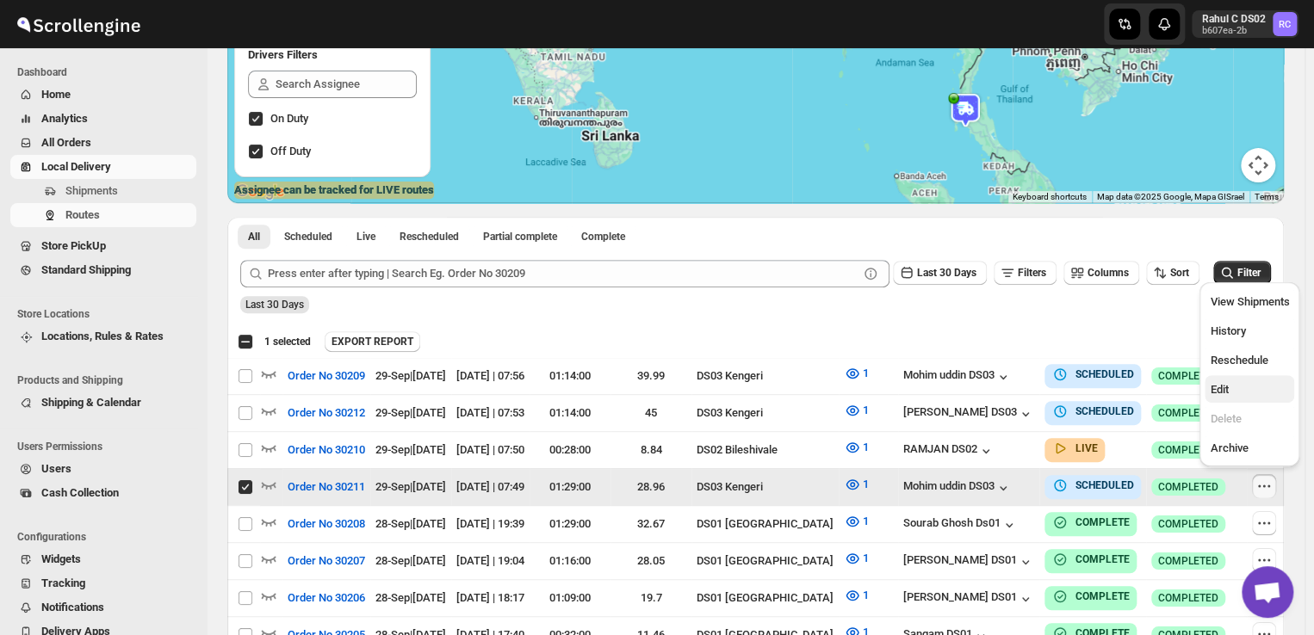
click at [1218, 386] on span "Edit" at bounding box center [1218, 389] width 18 height 13
checkbox input "false"
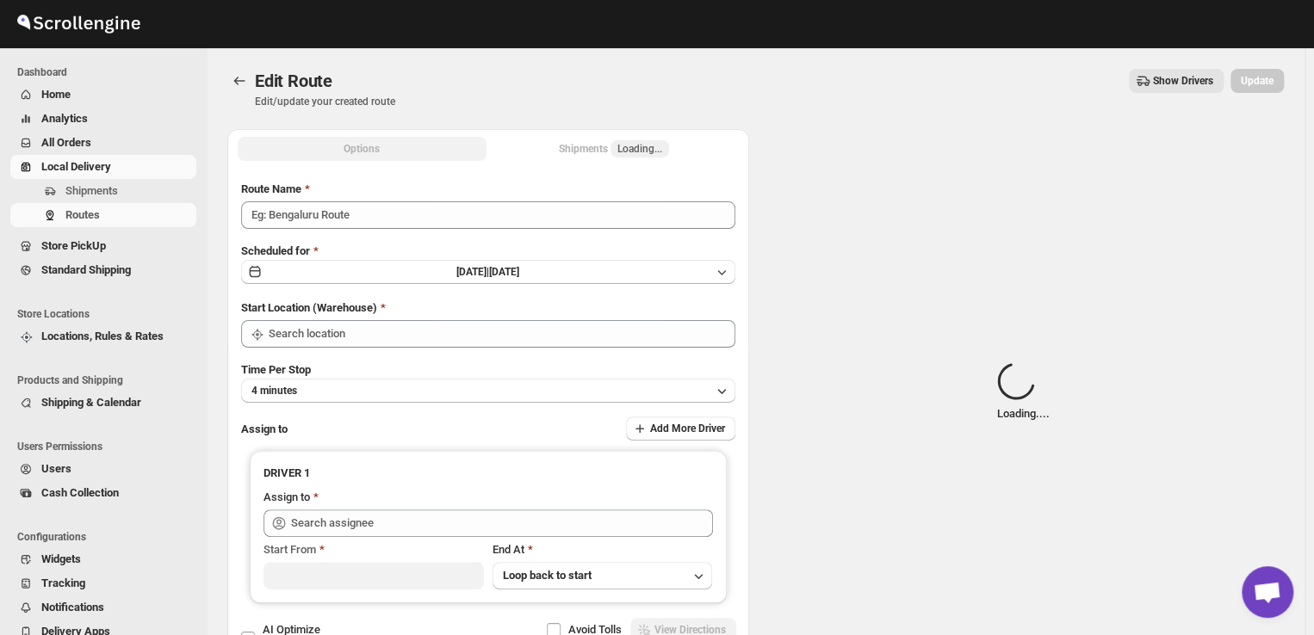
type input "Order No 30211"
type input "DS03 Kengeri"
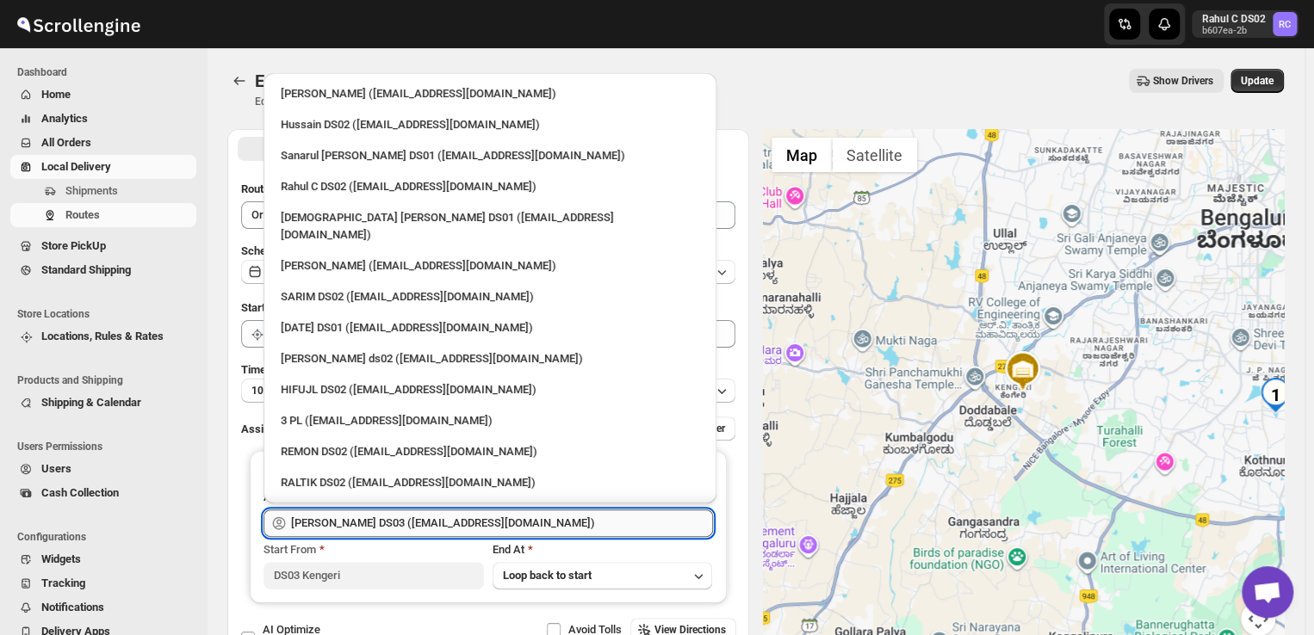
click at [526, 520] on input "[PERSON_NAME] DS03 ([EMAIL_ADDRESS][DOMAIN_NAME])" at bounding box center [502, 524] width 422 height 28
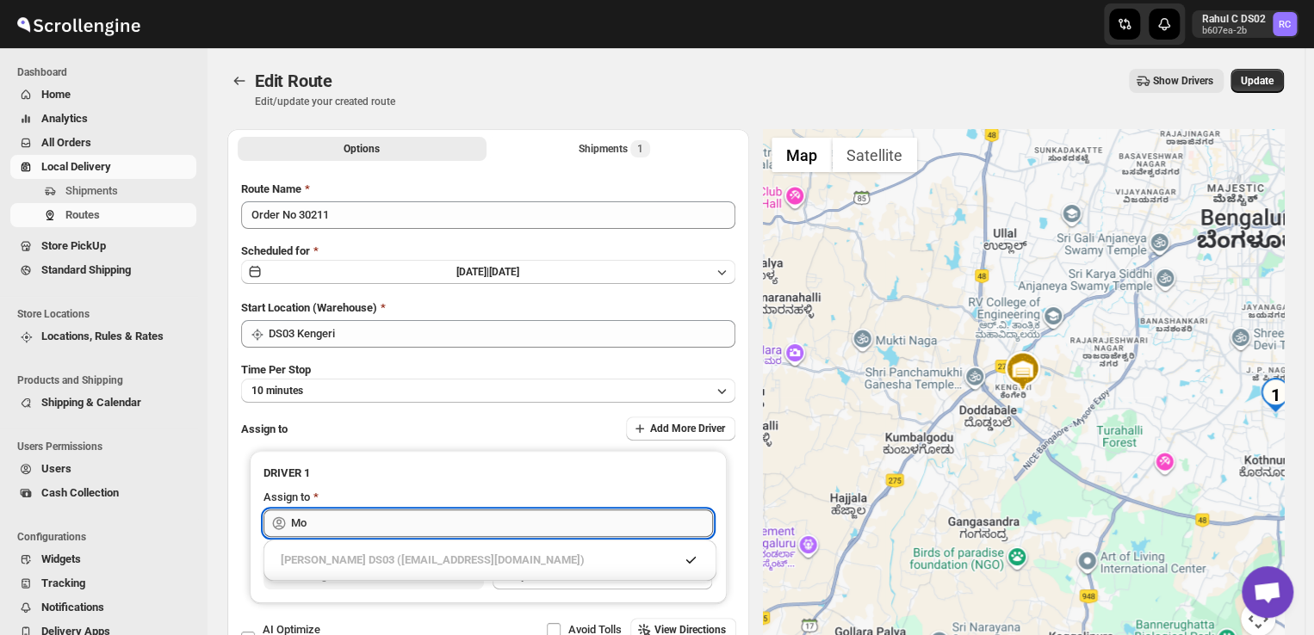
type input "M"
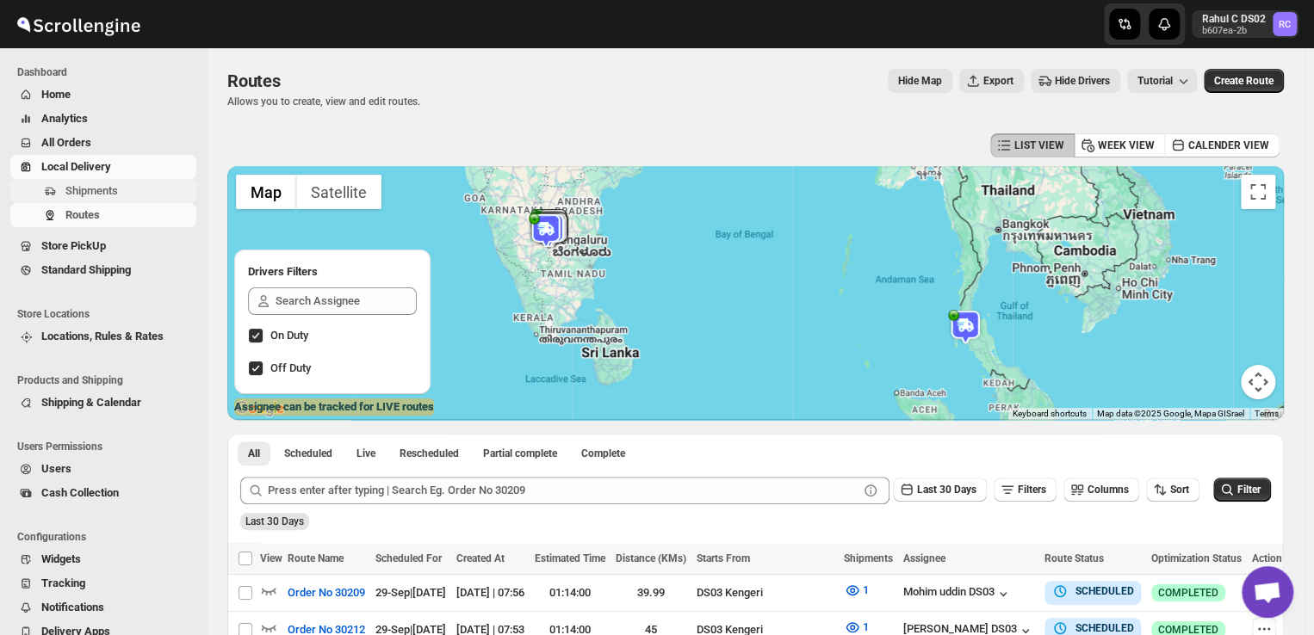
click at [121, 192] on span "Shipments" at bounding box center [128, 190] width 127 height 17
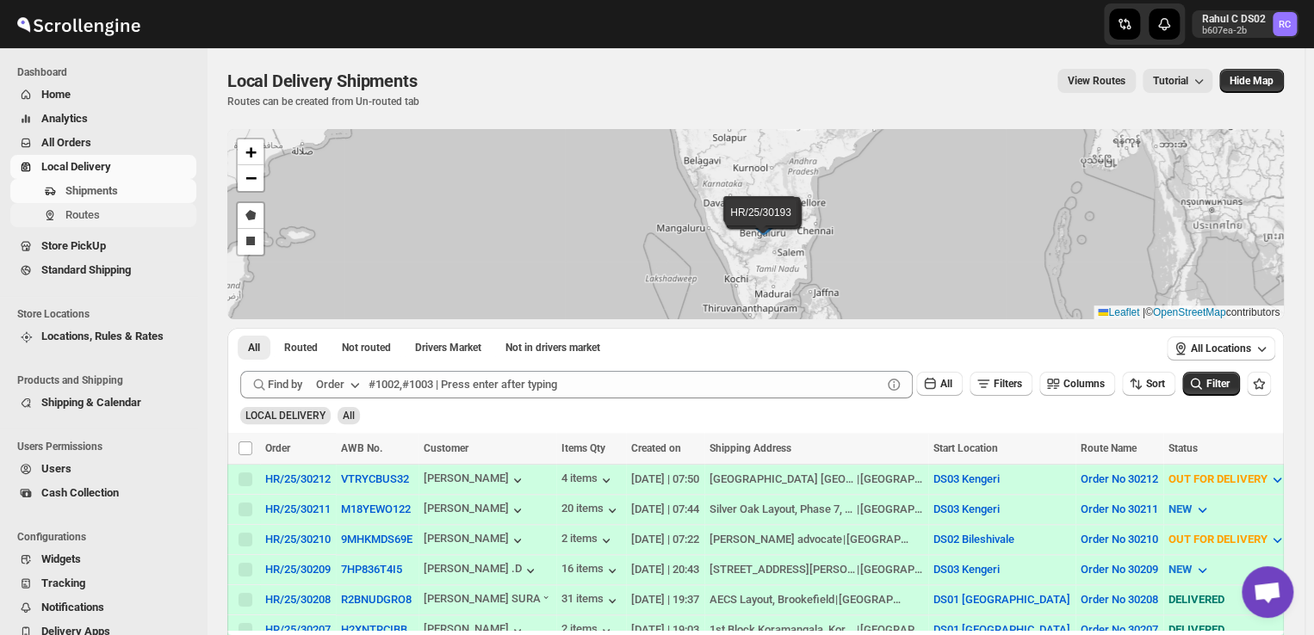
click at [92, 214] on span "Routes" at bounding box center [82, 214] width 34 height 13
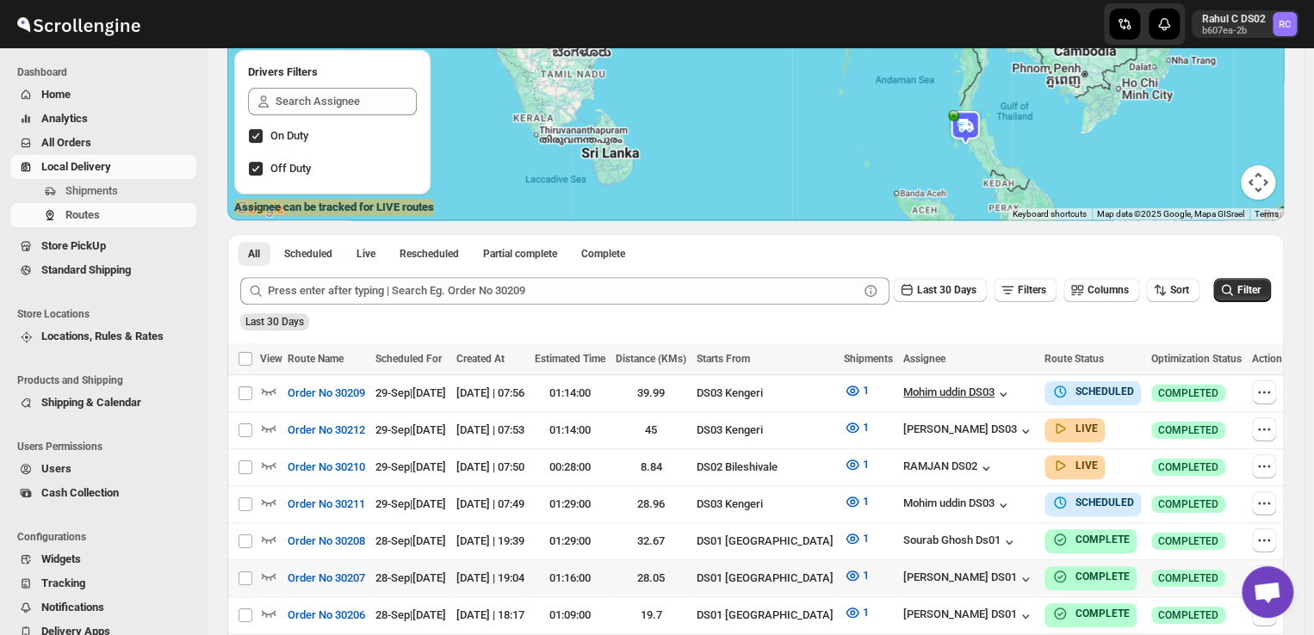
scroll to position [203, 0]
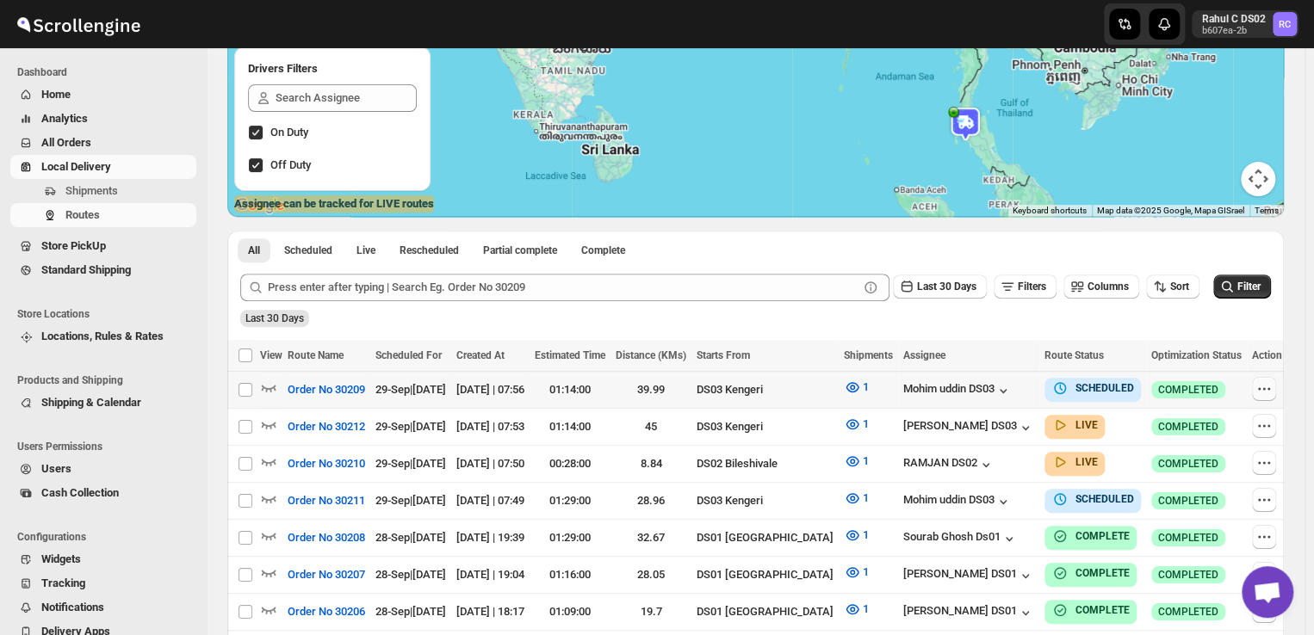
click at [1260, 390] on icon "button" at bounding box center [1263, 388] width 17 height 17
checkbox input "true"
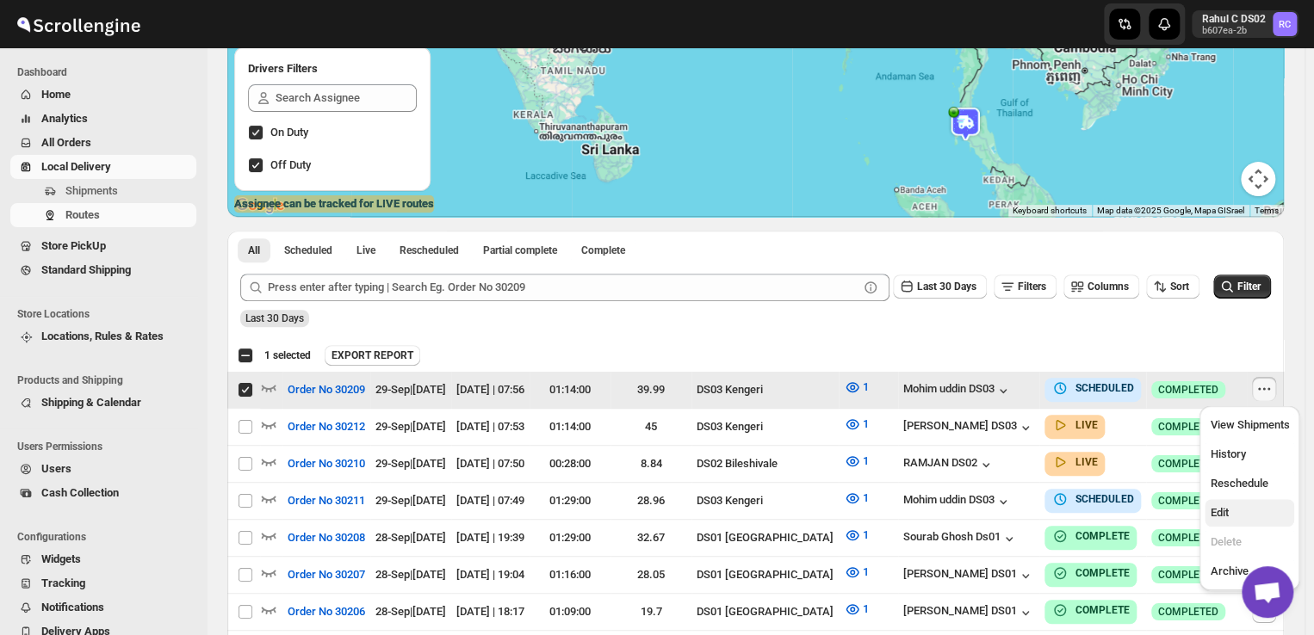
click at [1217, 510] on span "Edit" at bounding box center [1218, 512] width 18 height 13
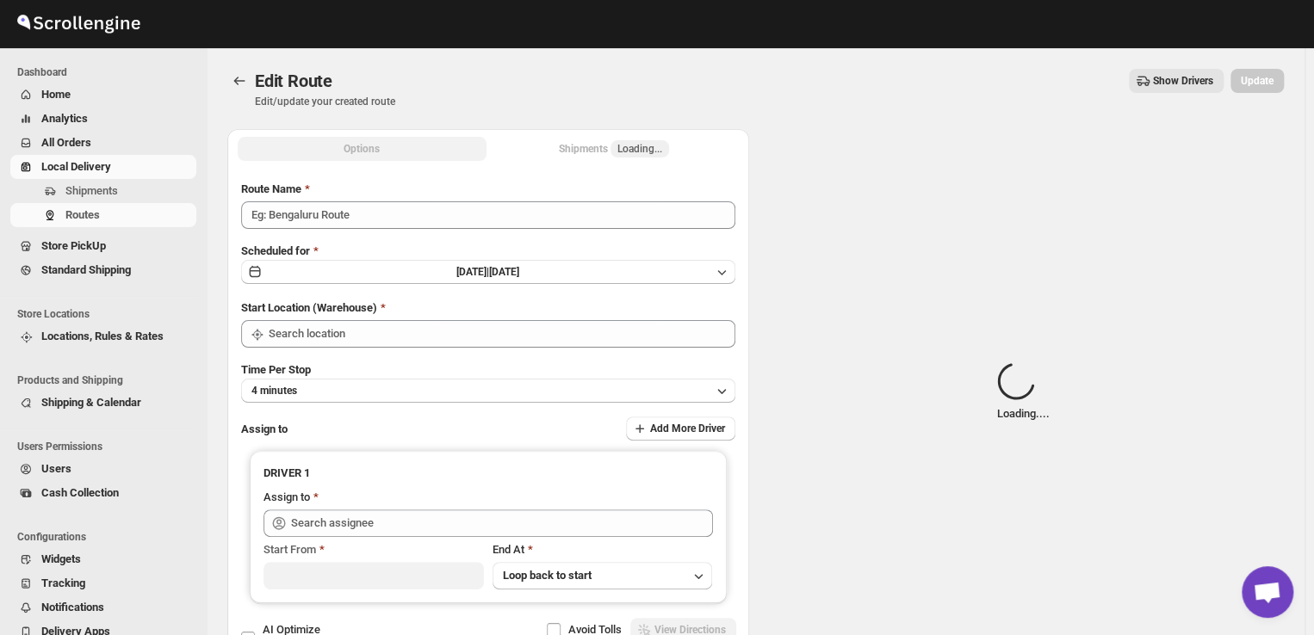
type input "Order No 30209"
type input "DS03 Kengeri"
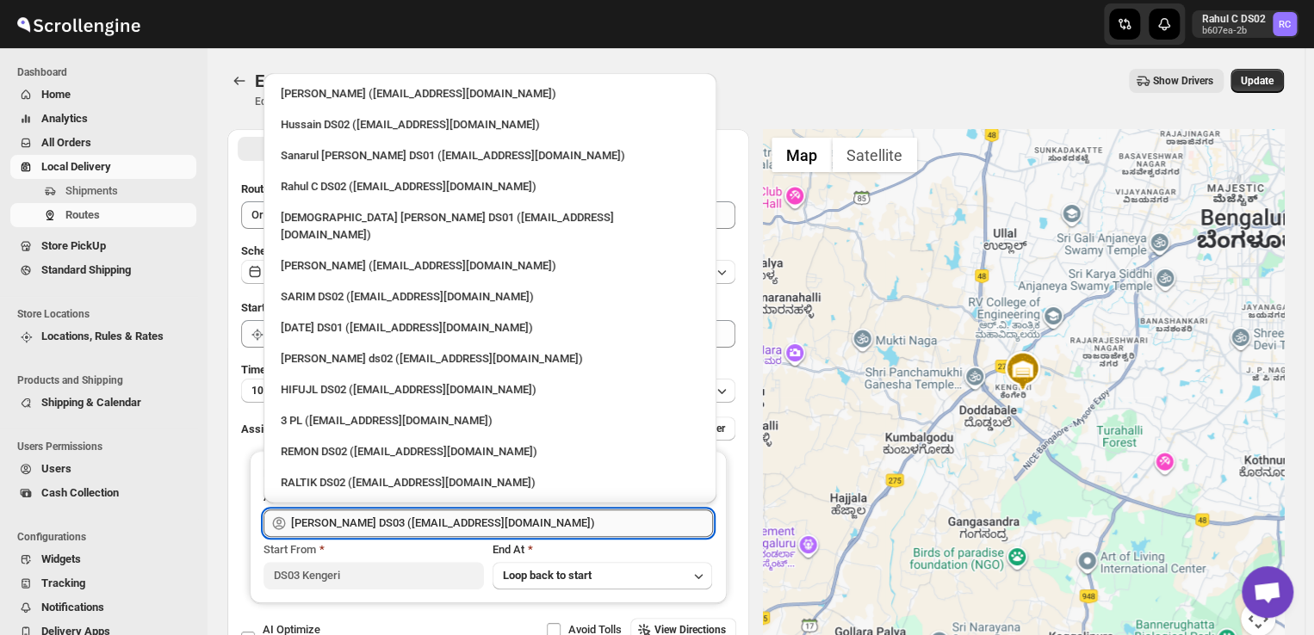
click at [529, 521] on input "[PERSON_NAME] DS03 ([EMAIL_ADDRESS][DOMAIN_NAME])" at bounding box center [502, 524] width 422 height 28
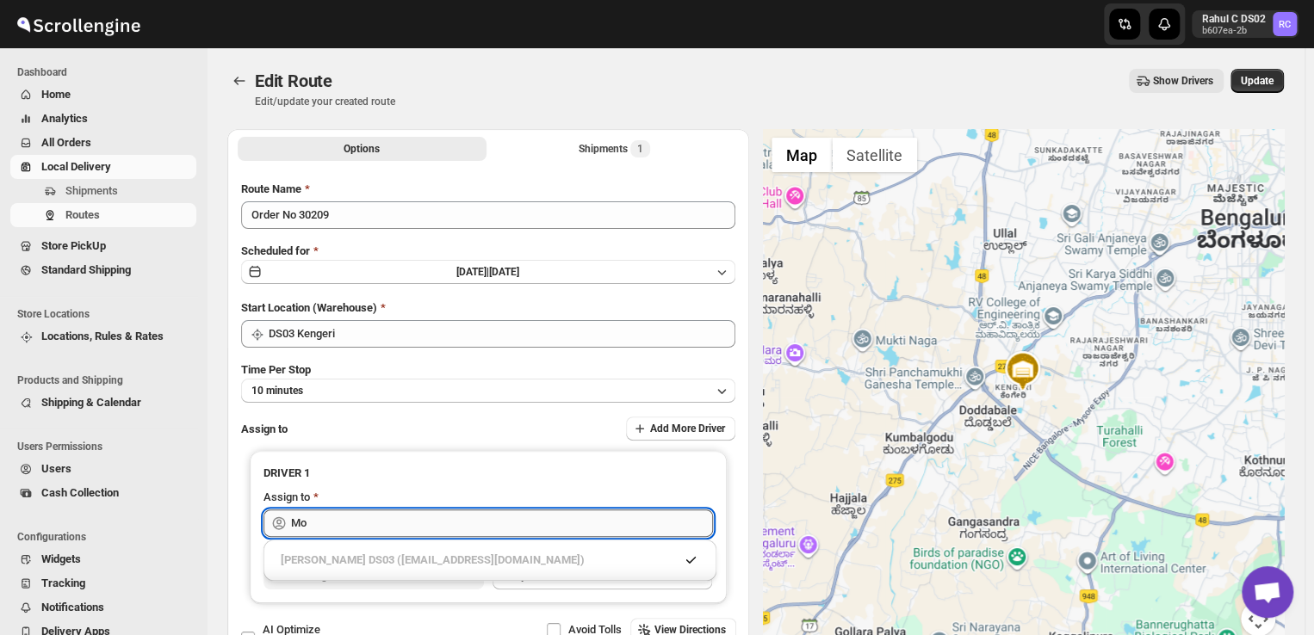
type input "M"
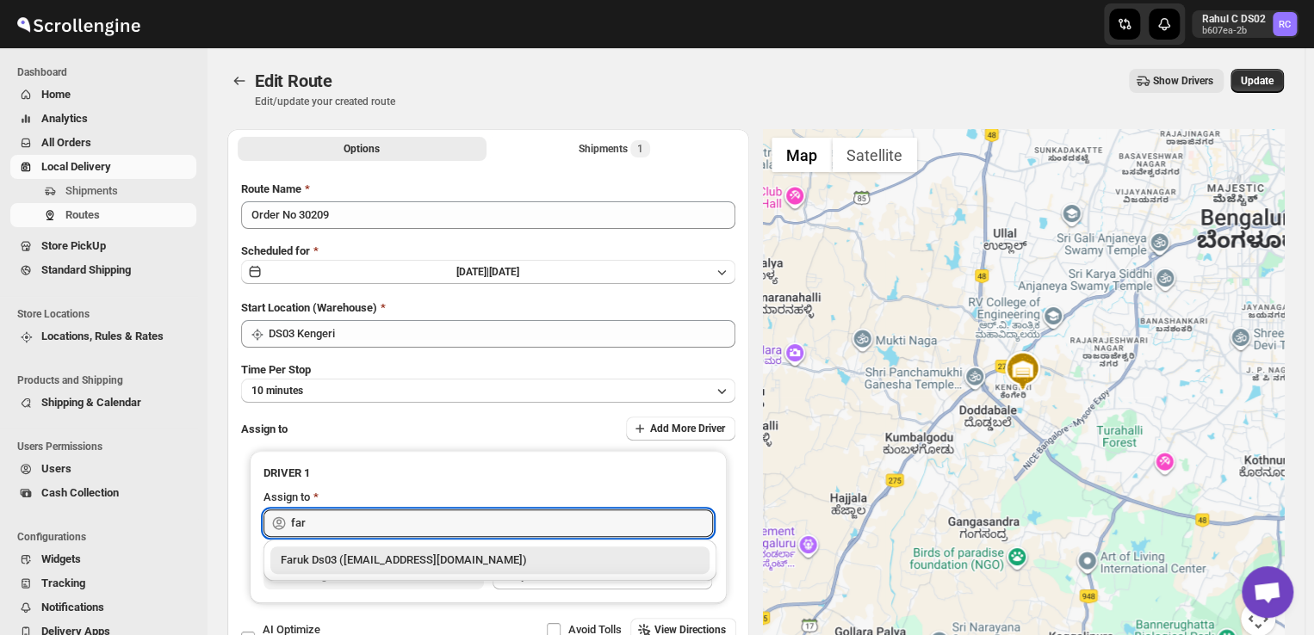
click at [499, 561] on div "Faruk Ds03 ([EMAIL_ADDRESS][DOMAIN_NAME])" at bounding box center [490, 560] width 418 height 17
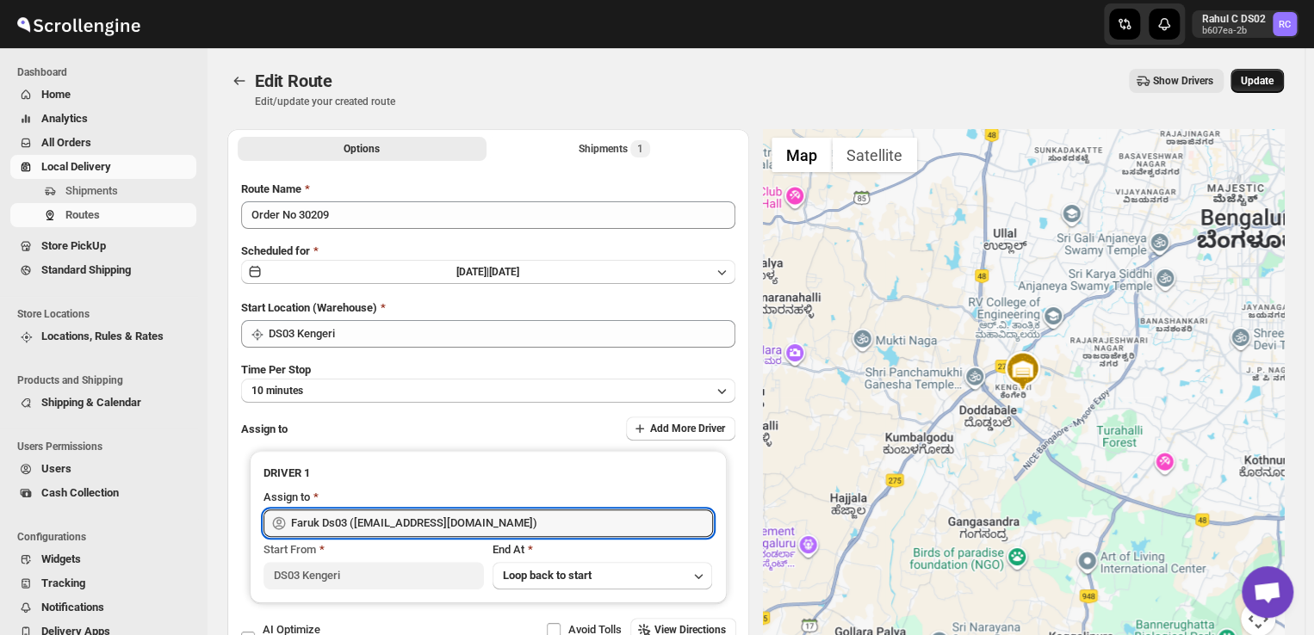
type input "Faruk Ds03 ([EMAIL_ADDRESS][DOMAIN_NAME])"
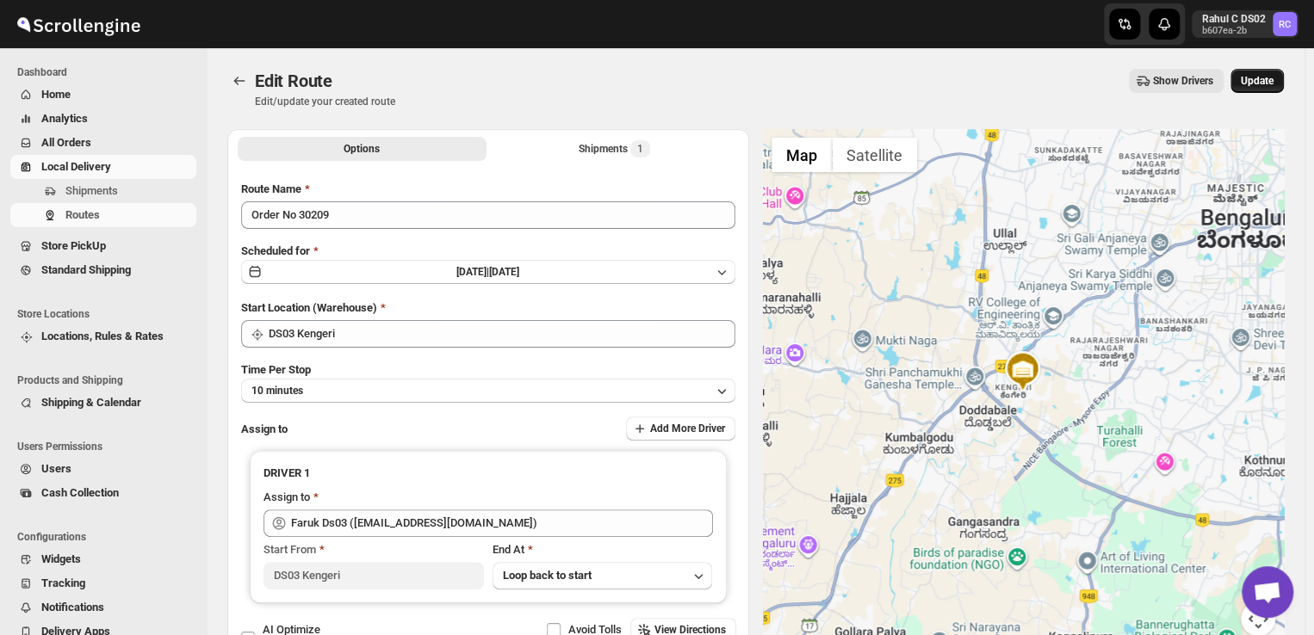
click at [1266, 79] on span "Update" at bounding box center [1256, 81] width 33 height 14
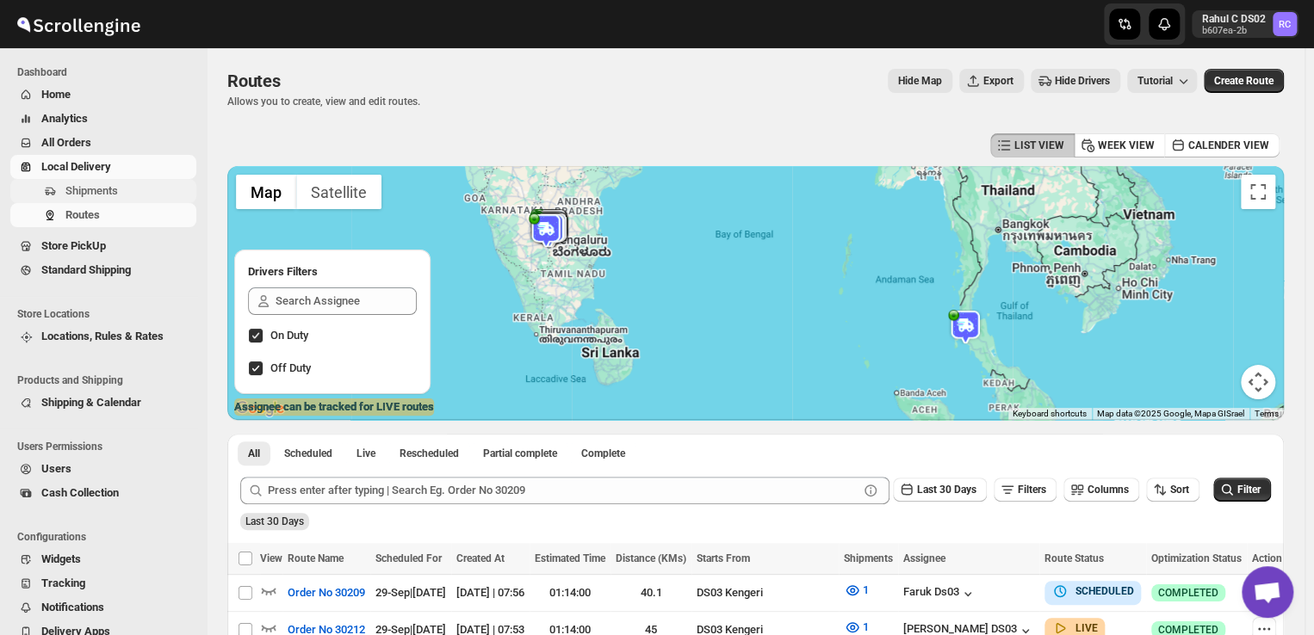
click at [131, 194] on span "Shipments" at bounding box center [128, 190] width 127 height 17
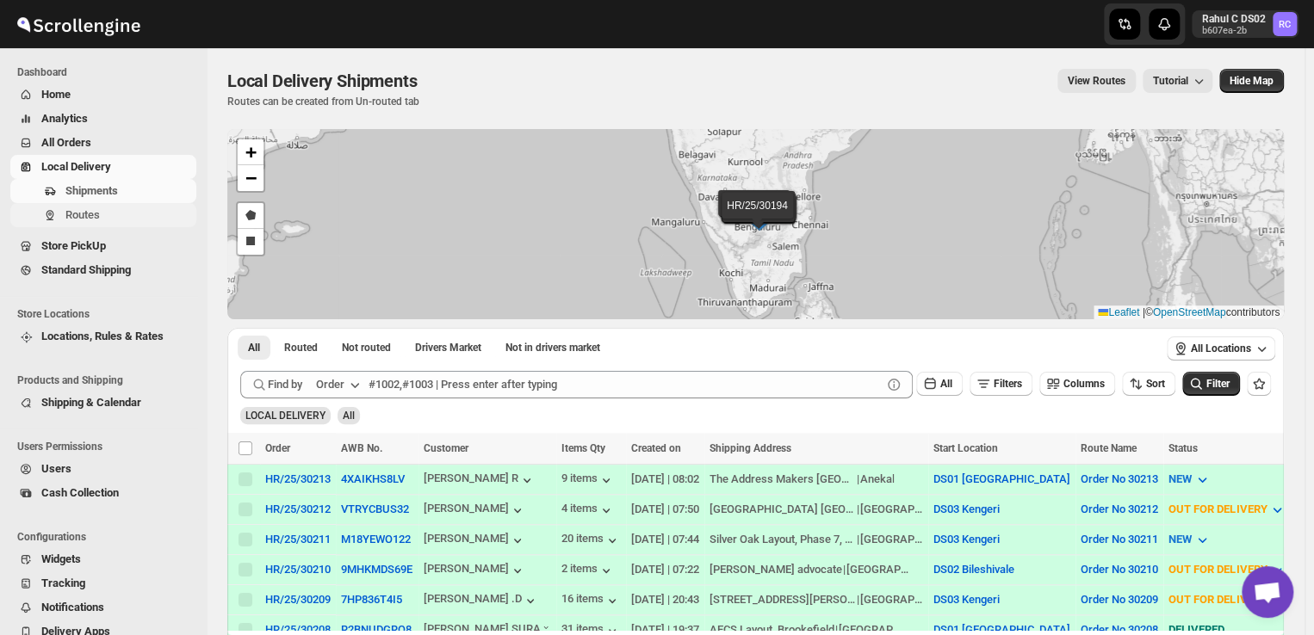
click at [108, 222] on span "Routes" at bounding box center [128, 215] width 127 height 17
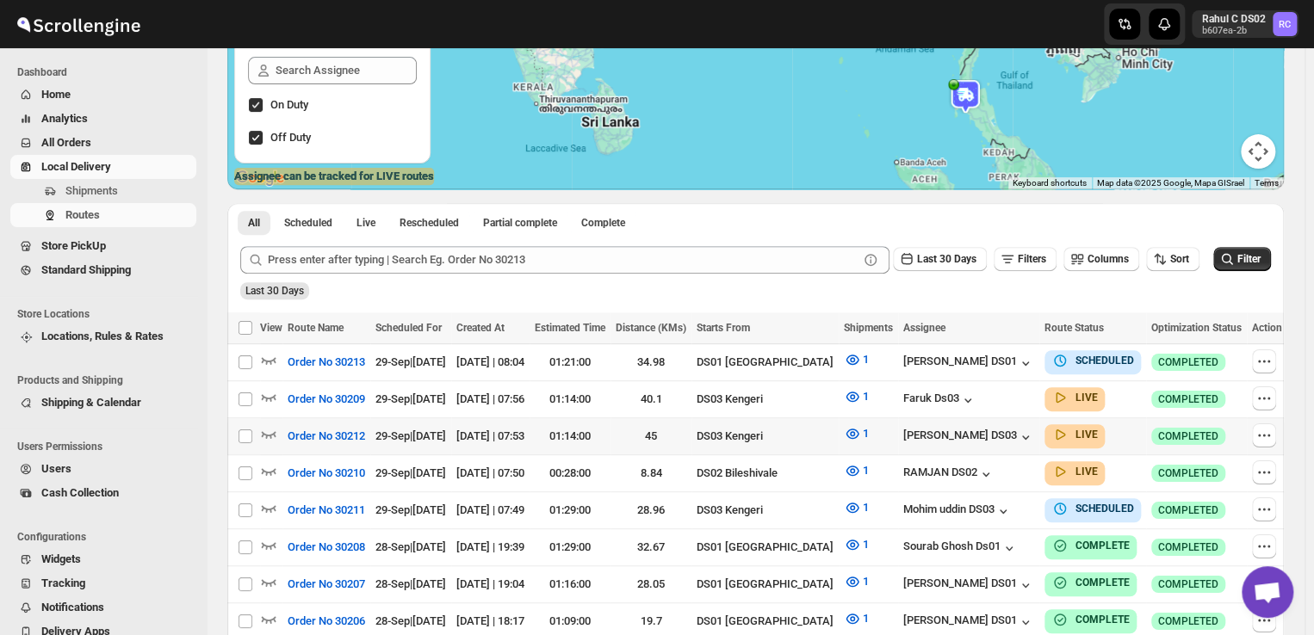
scroll to position [255, 0]
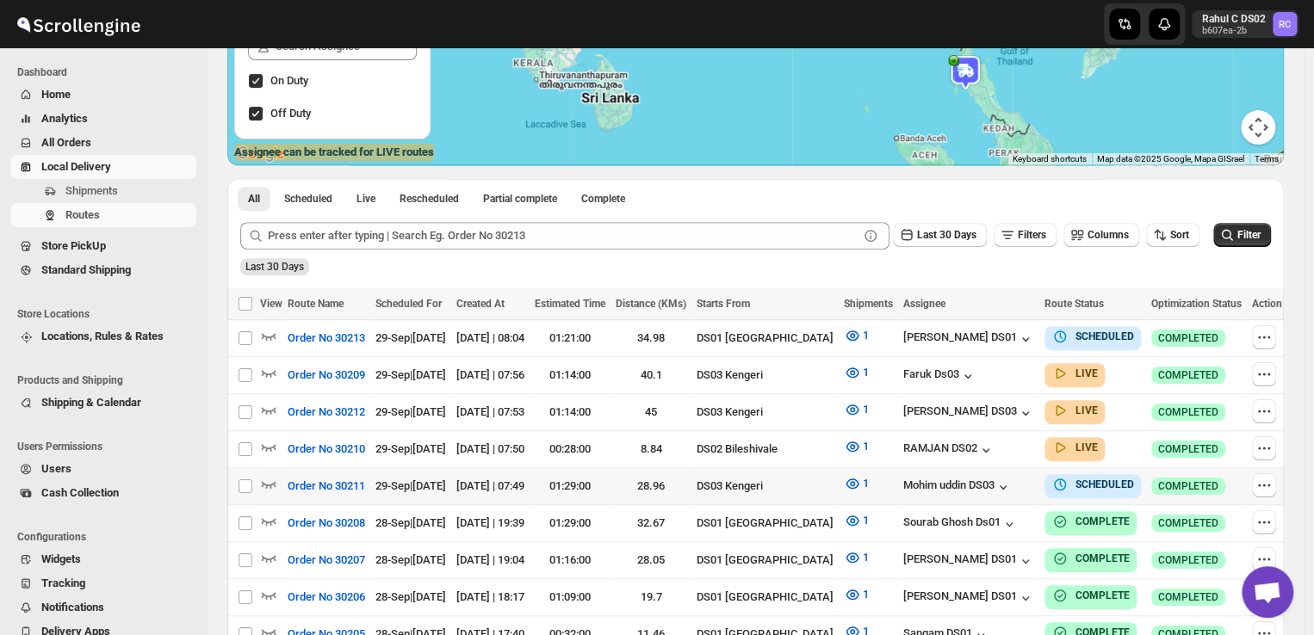
click at [1257, 493] on div at bounding box center [1267, 486] width 30 height 26
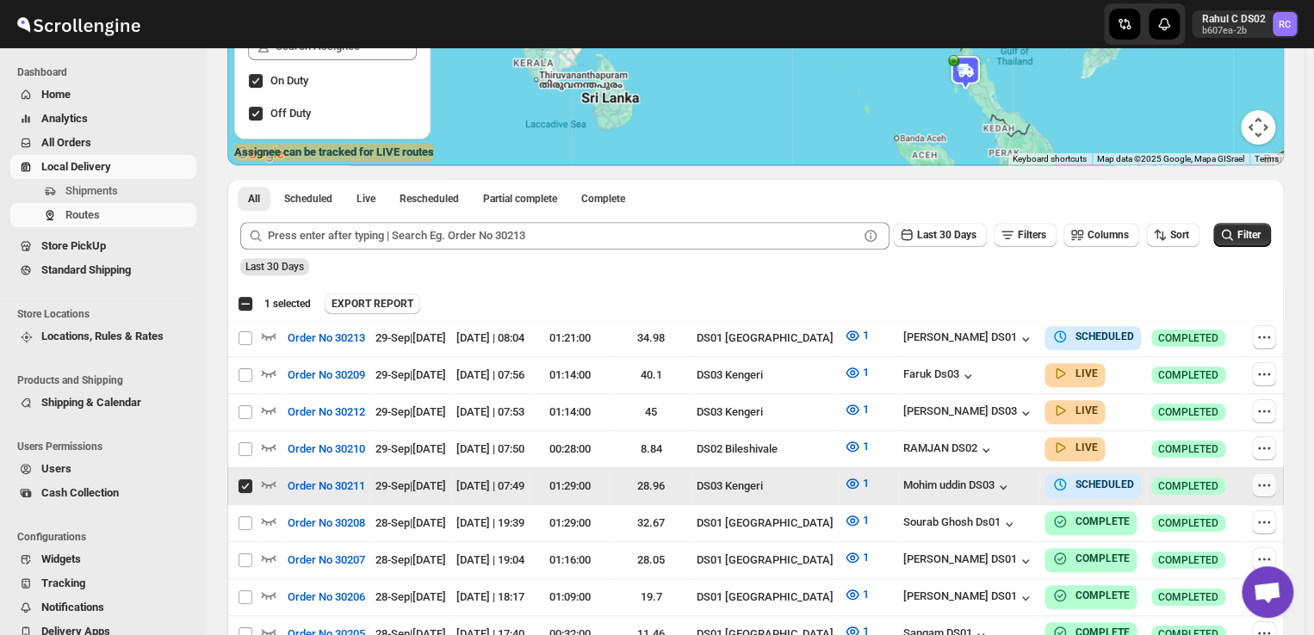
click at [1264, 483] on icon "button" at bounding box center [1263, 485] width 17 height 17
checkbox input "false"
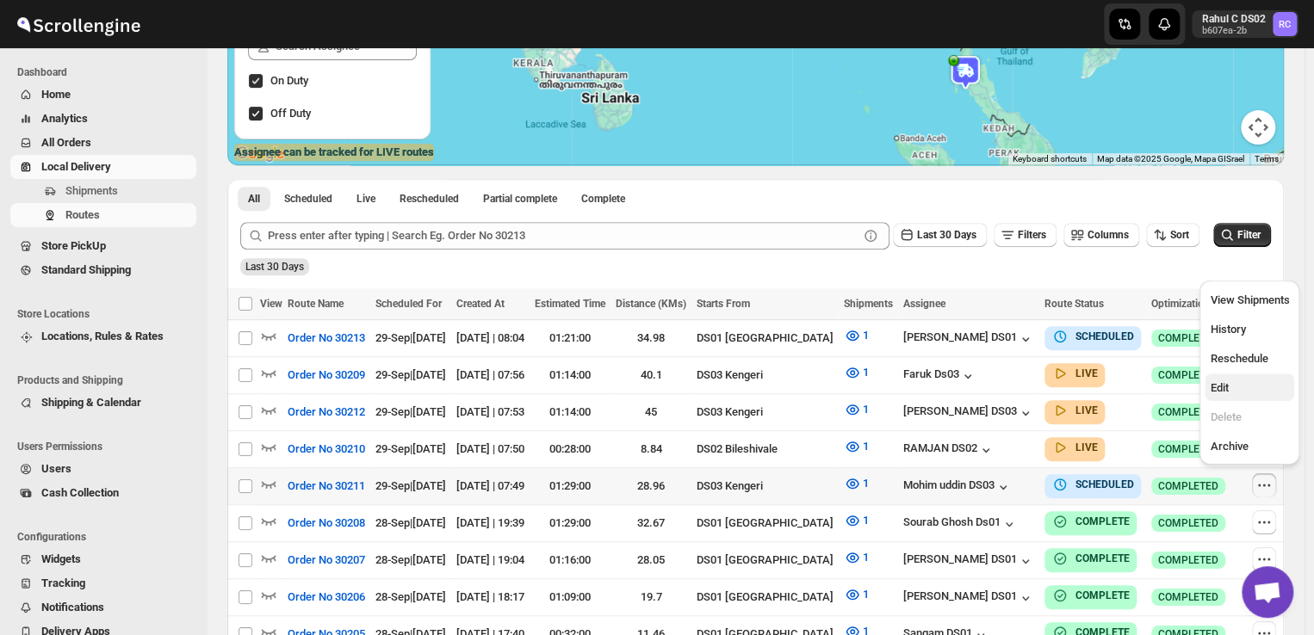
click at [1222, 383] on span "Edit" at bounding box center [1218, 387] width 18 height 13
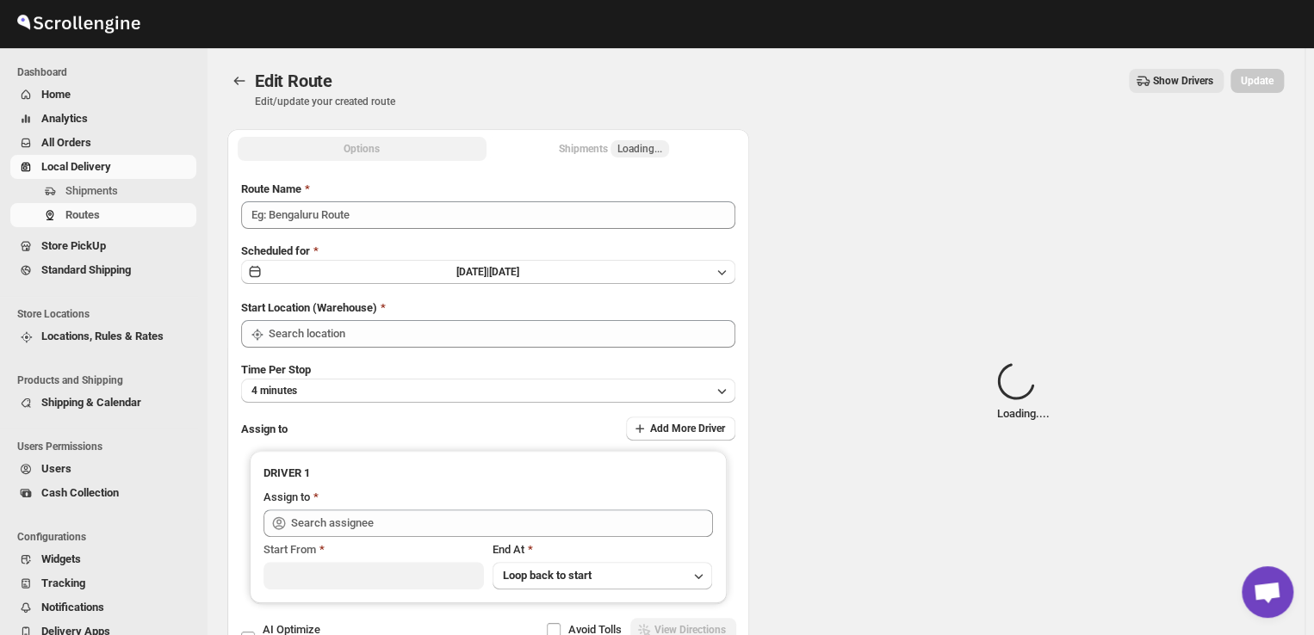
type input "Order No 30211"
type input "DS03 Kengeri"
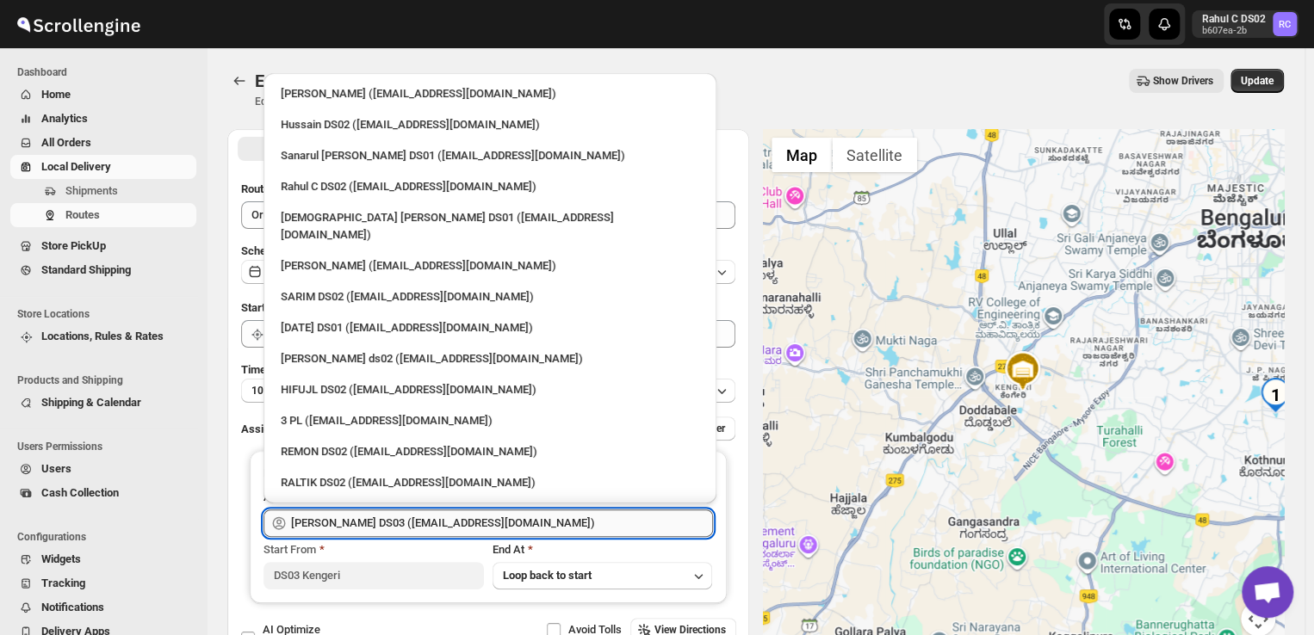
click at [531, 519] on input "[PERSON_NAME] DS03 ([EMAIL_ADDRESS][DOMAIN_NAME])" at bounding box center [502, 524] width 422 height 28
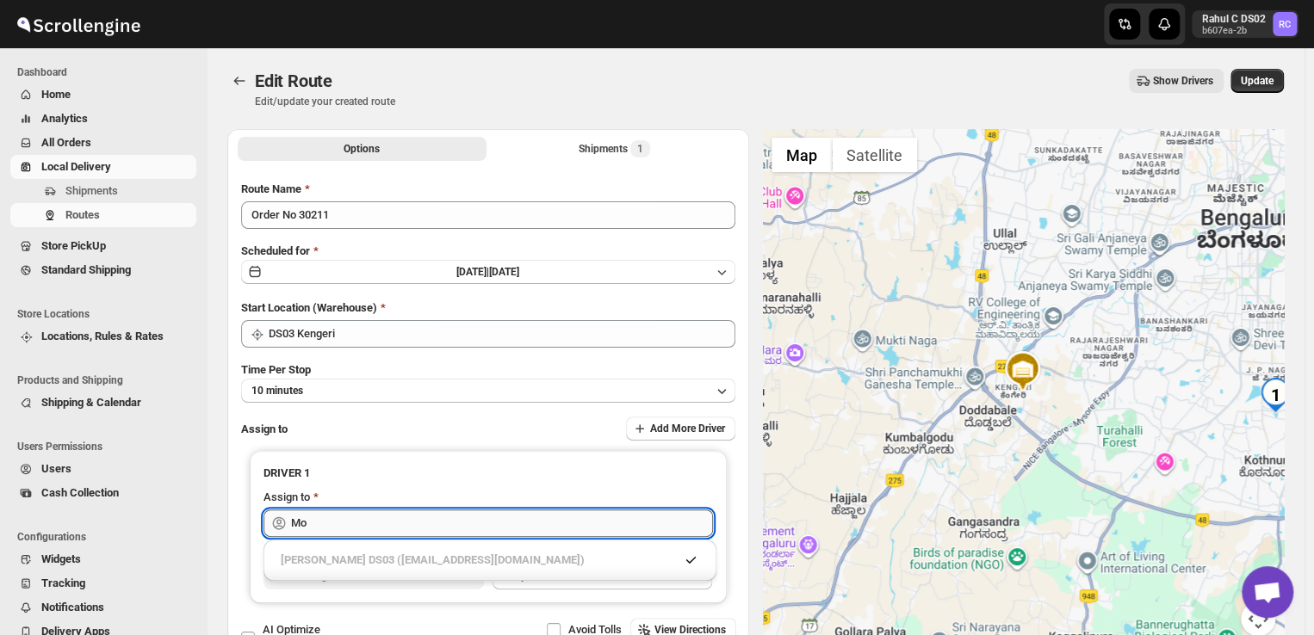
type input "M"
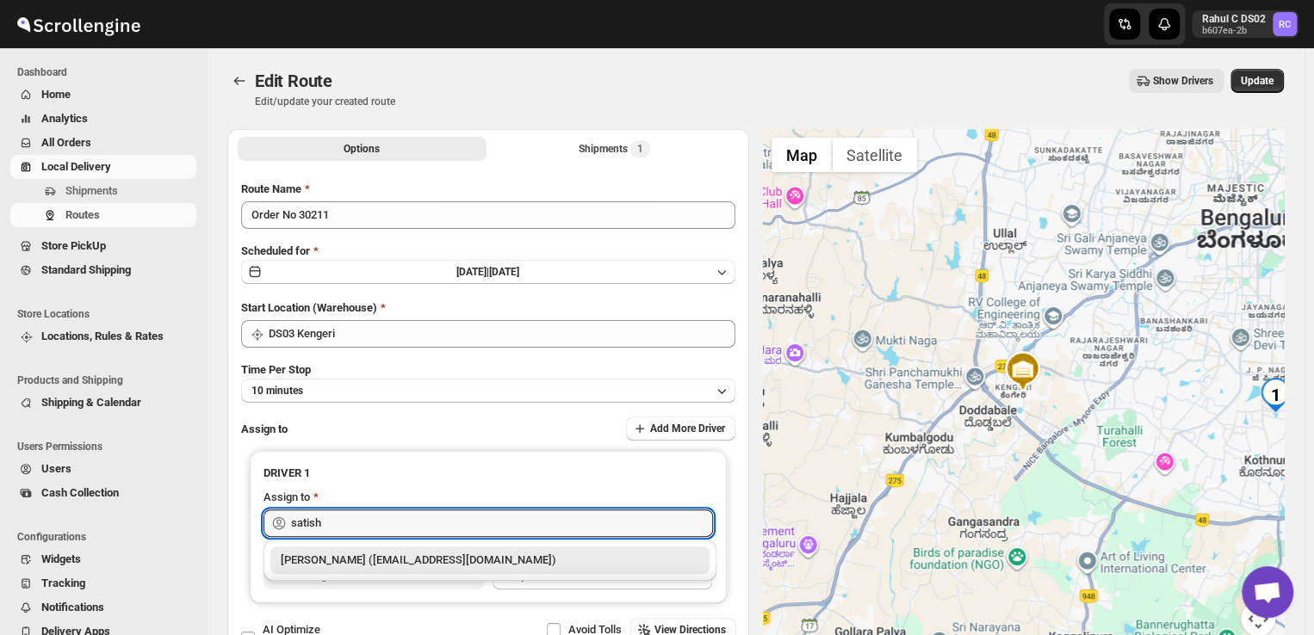
click at [559, 556] on div "[PERSON_NAME] ([EMAIL_ADDRESS][DOMAIN_NAME])" at bounding box center [490, 560] width 418 height 17
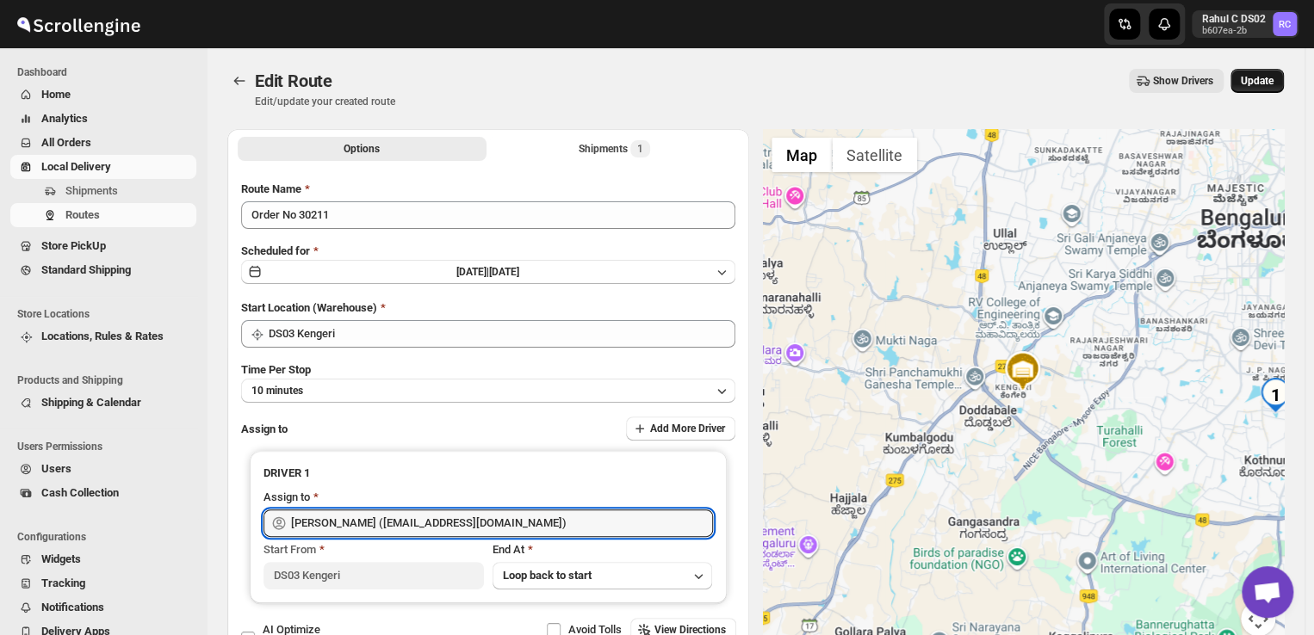
type input "[PERSON_NAME] ([EMAIL_ADDRESS][DOMAIN_NAME])"
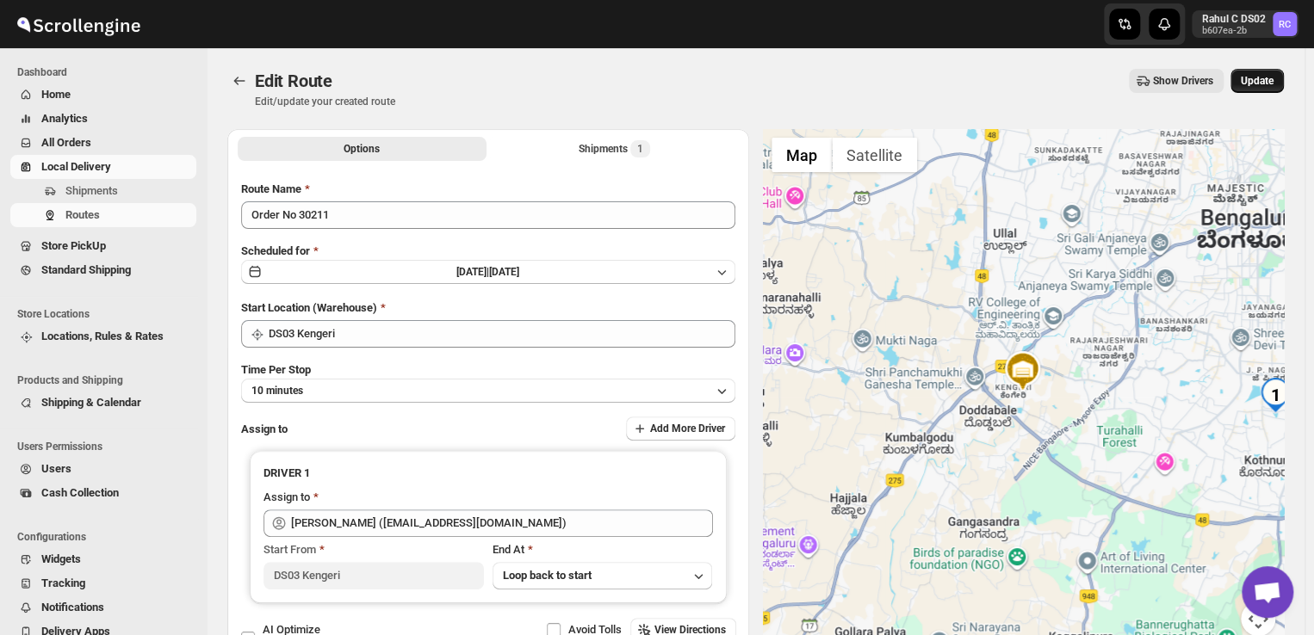
click at [1269, 77] on span "Update" at bounding box center [1256, 81] width 33 height 14
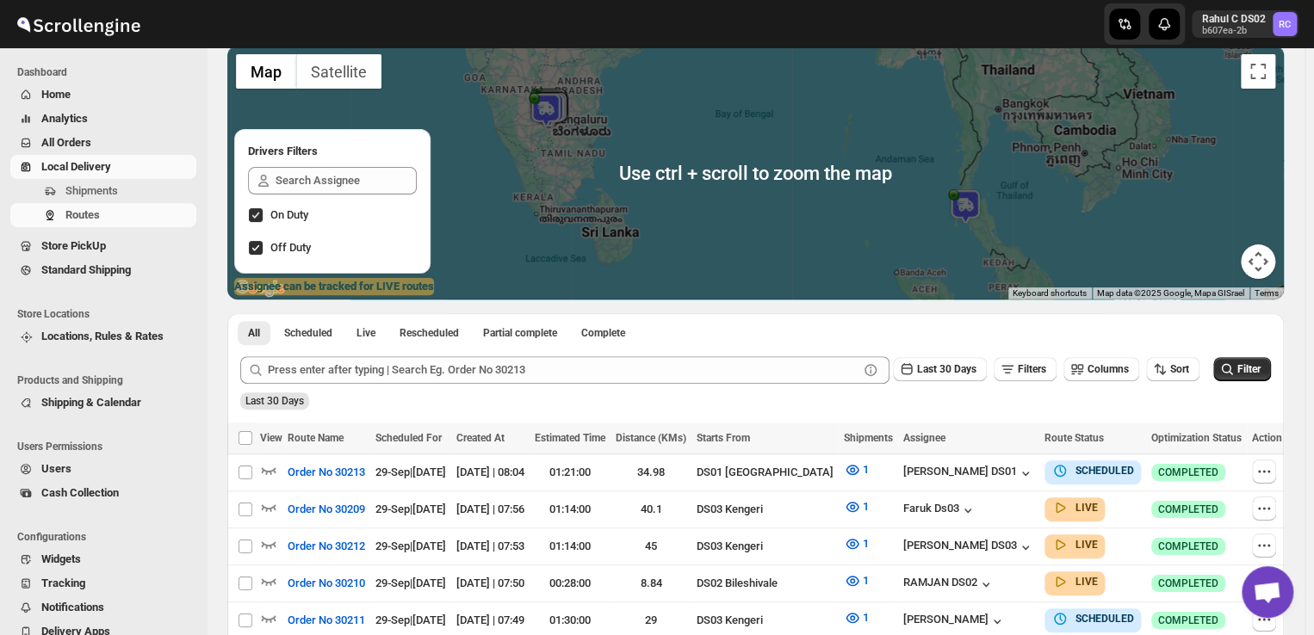
scroll to position [127, 0]
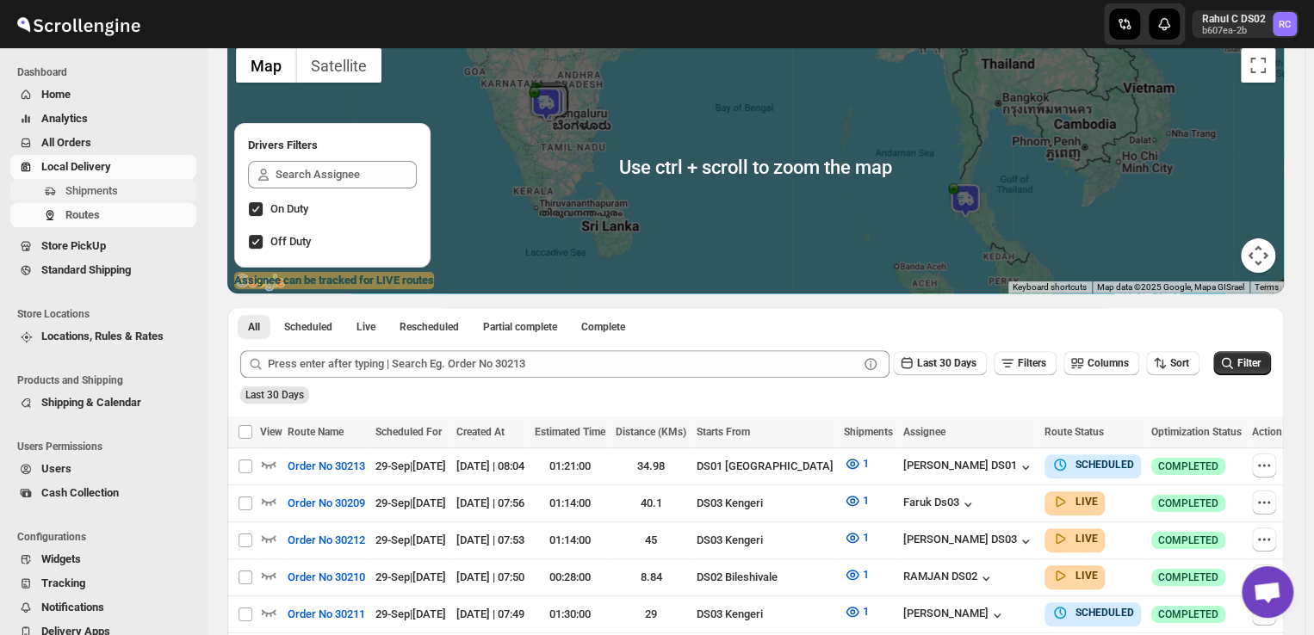
click at [100, 193] on span "Shipments" at bounding box center [91, 190] width 53 height 13
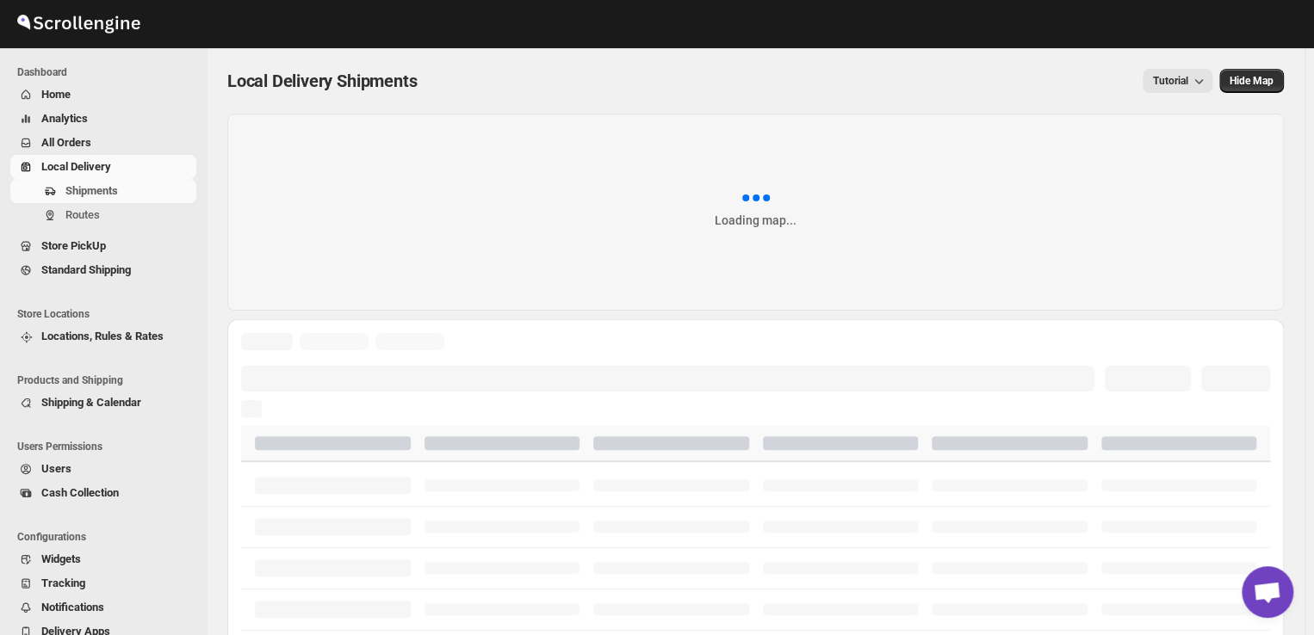
click at [100, 193] on span "Shipments" at bounding box center [91, 190] width 53 height 13
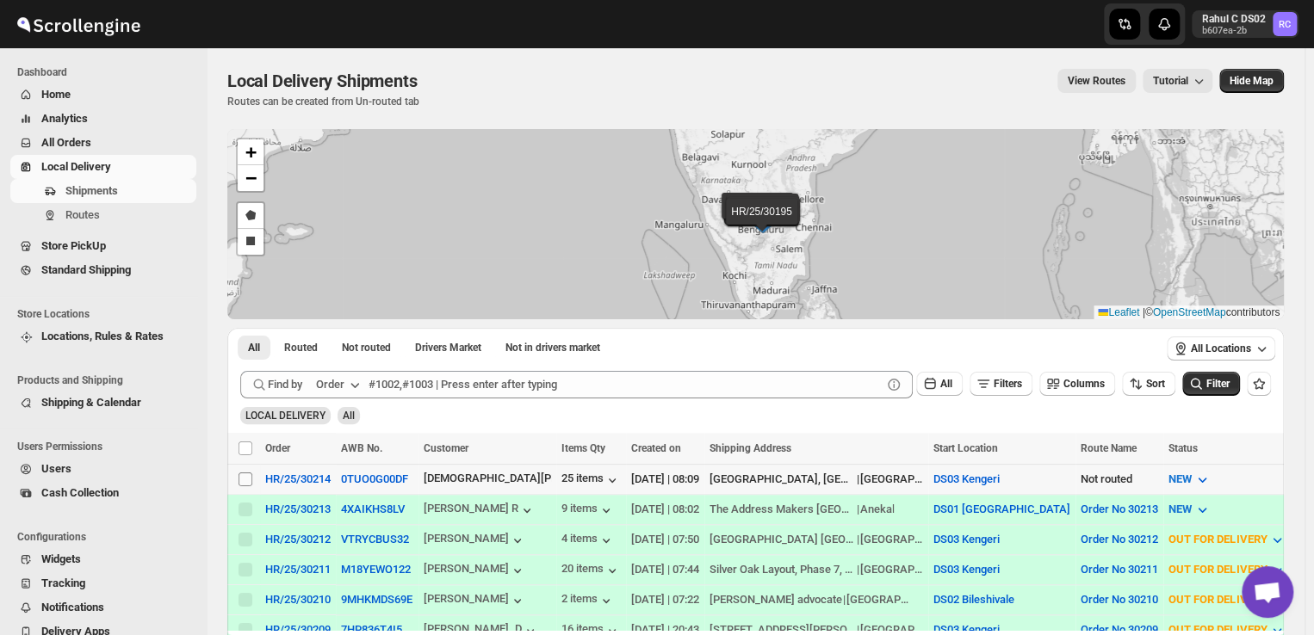
click at [244, 479] on input "Select shipment" at bounding box center [245, 480] width 14 height 14
checkbox input "true"
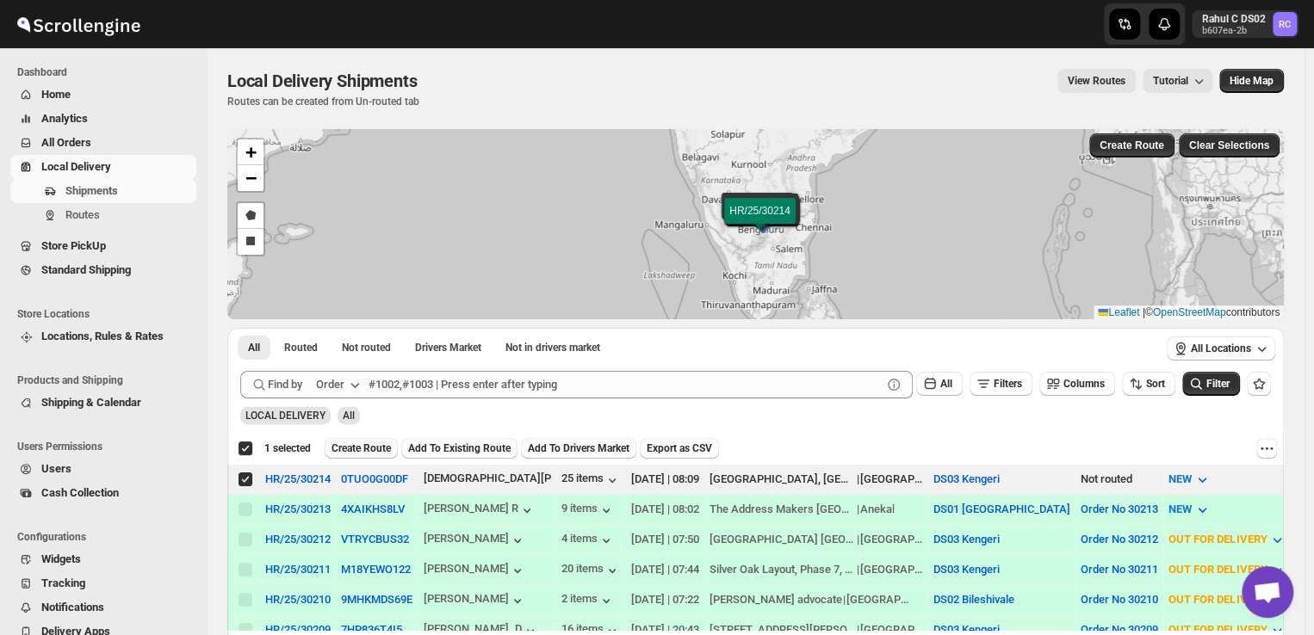
click at [358, 445] on span "Create Route" at bounding box center [360, 449] width 59 height 14
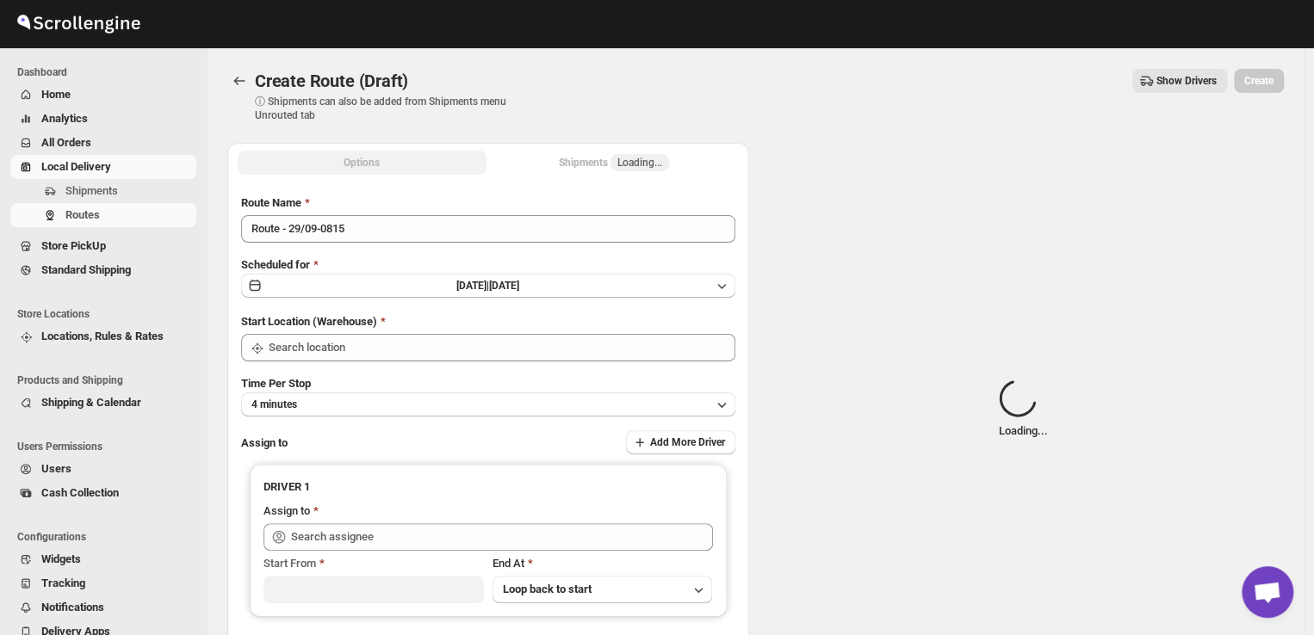
type input "DS03 Kengeri"
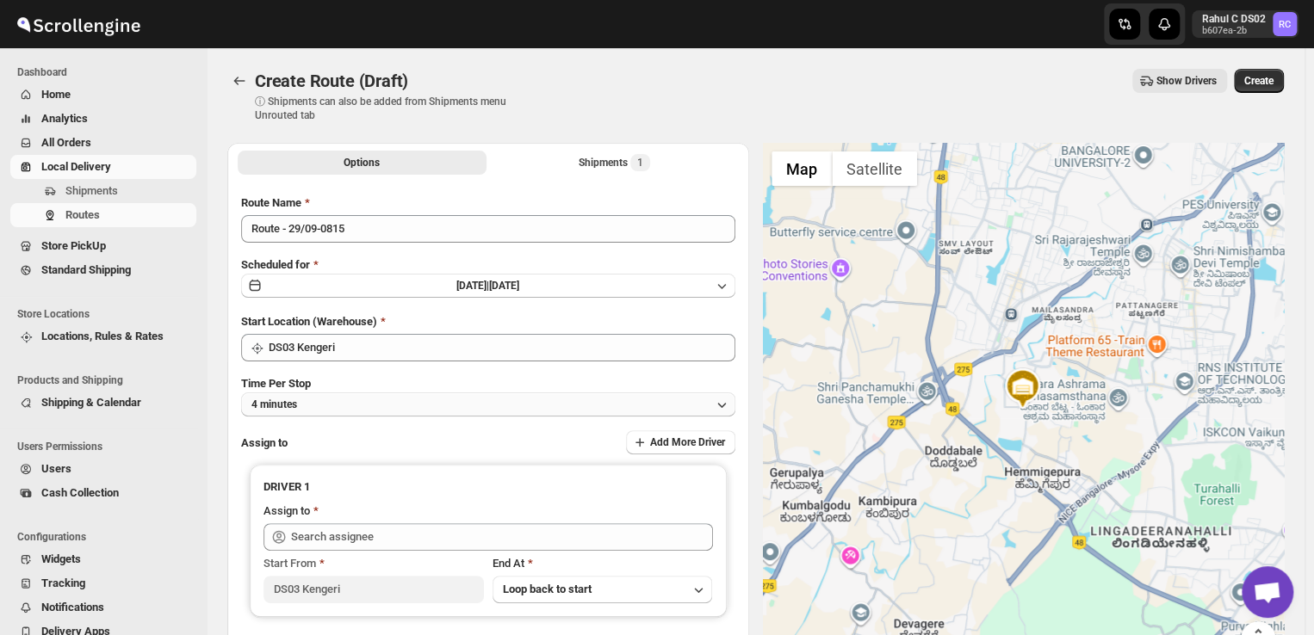
click at [324, 401] on button "4 minutes" at bounding box center [488, 405] width 494 height 24
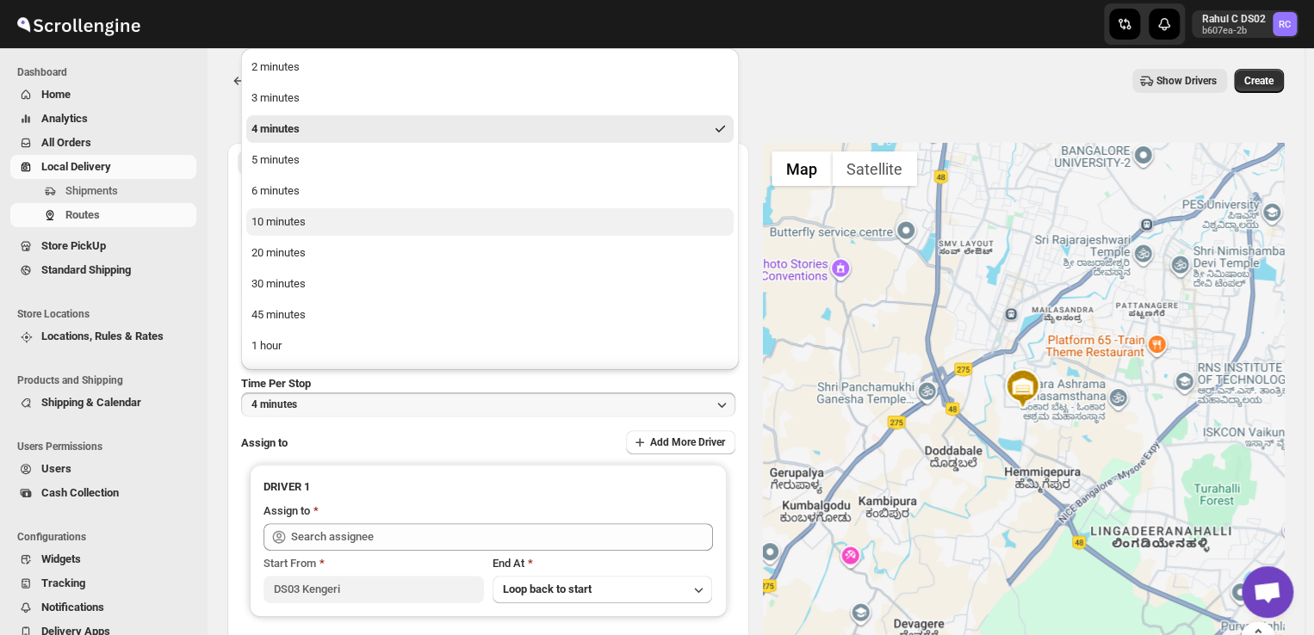
click at [292, 224] on div "10 minutes" at bounding box center [278, 221] width 54 height 17
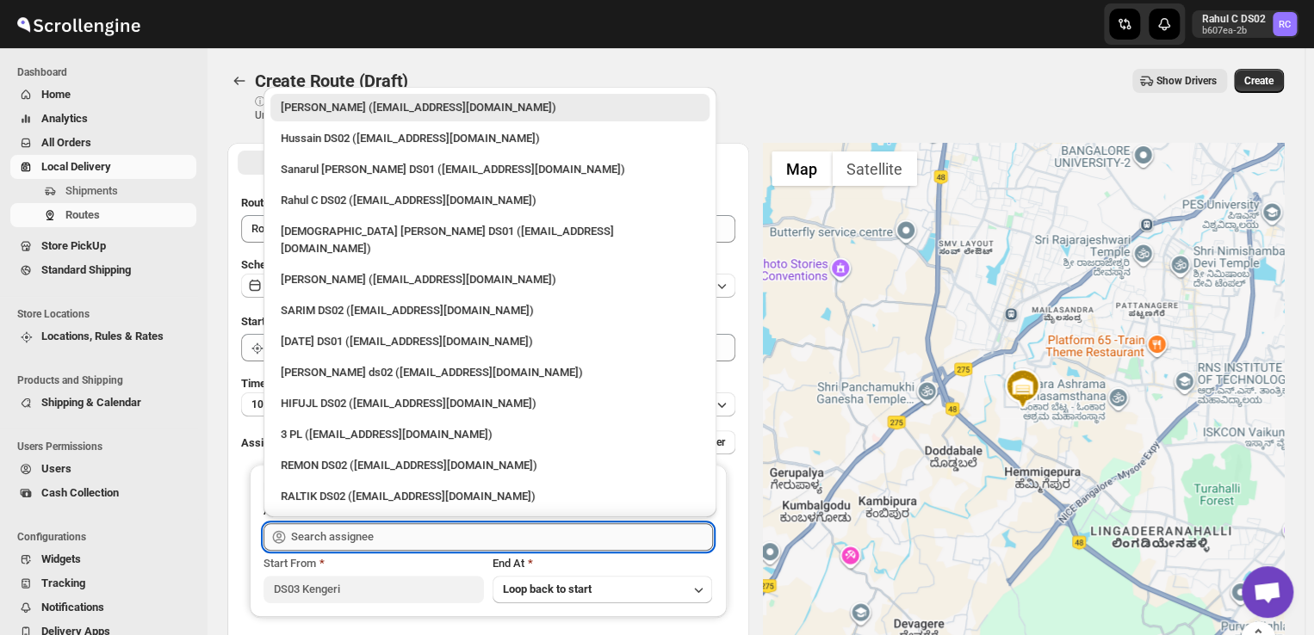
click at [403, 536] on input "text" at bounding box center [502, 537] width 422 height 28
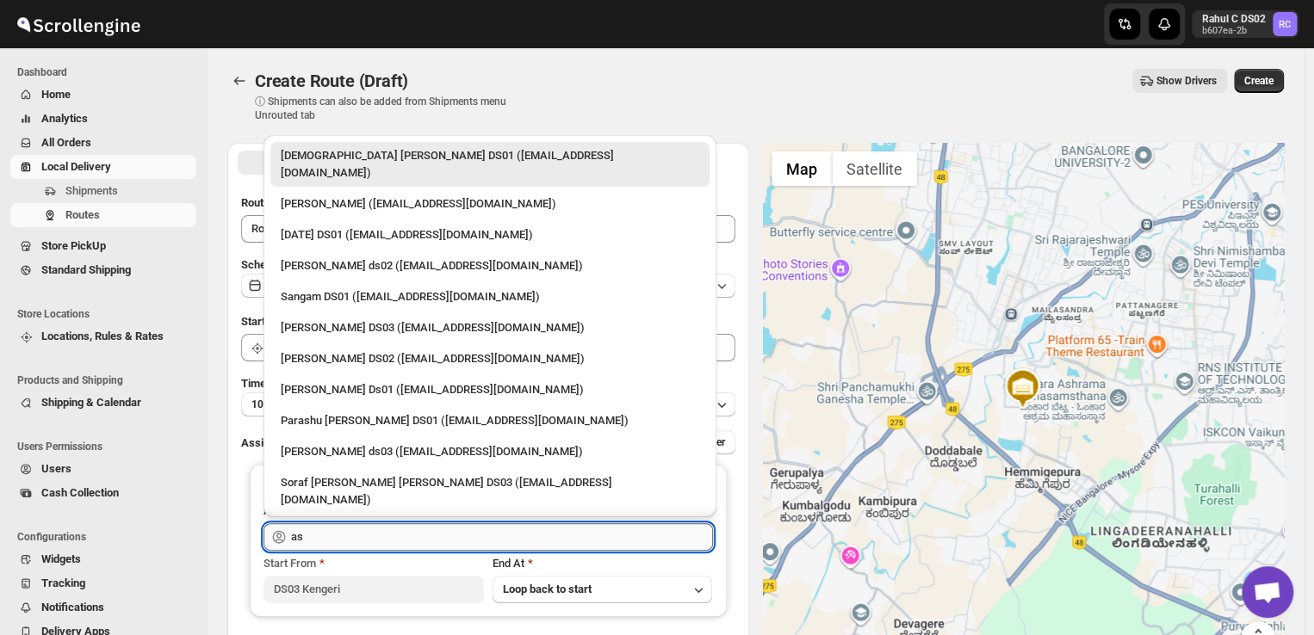
type input "a"
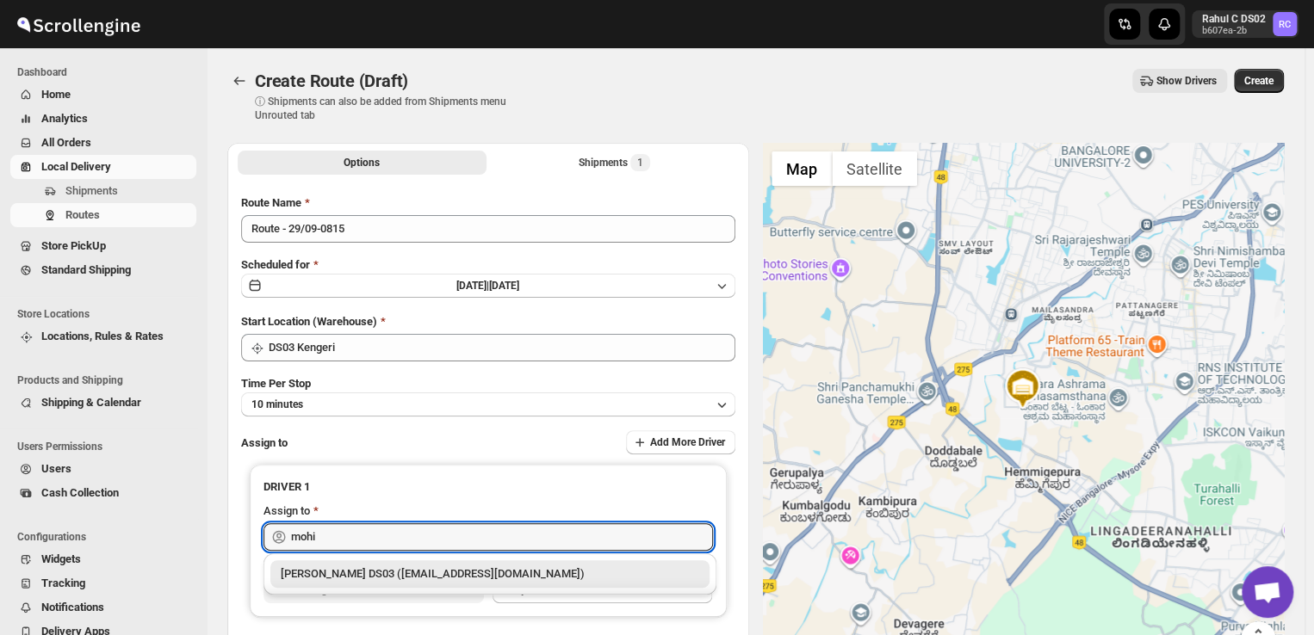
click at [465, 577] on div "[PERSON_NAME] DS03 ([EMAIL_ADDRESS][DOMAIN_NAME])" at bounding box center [490, 574] width 418 height 17
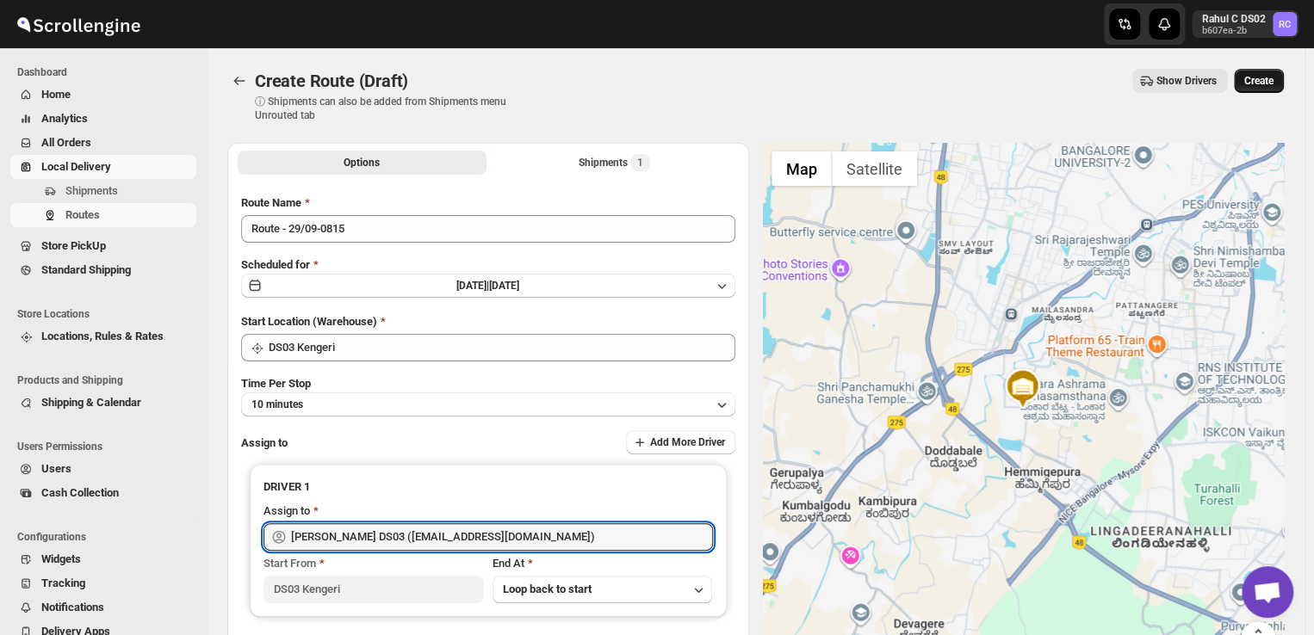
type input "[PERSON_NAME] DS03 ([EMAIL_ADDRESS][DOMAIN_NAME])"
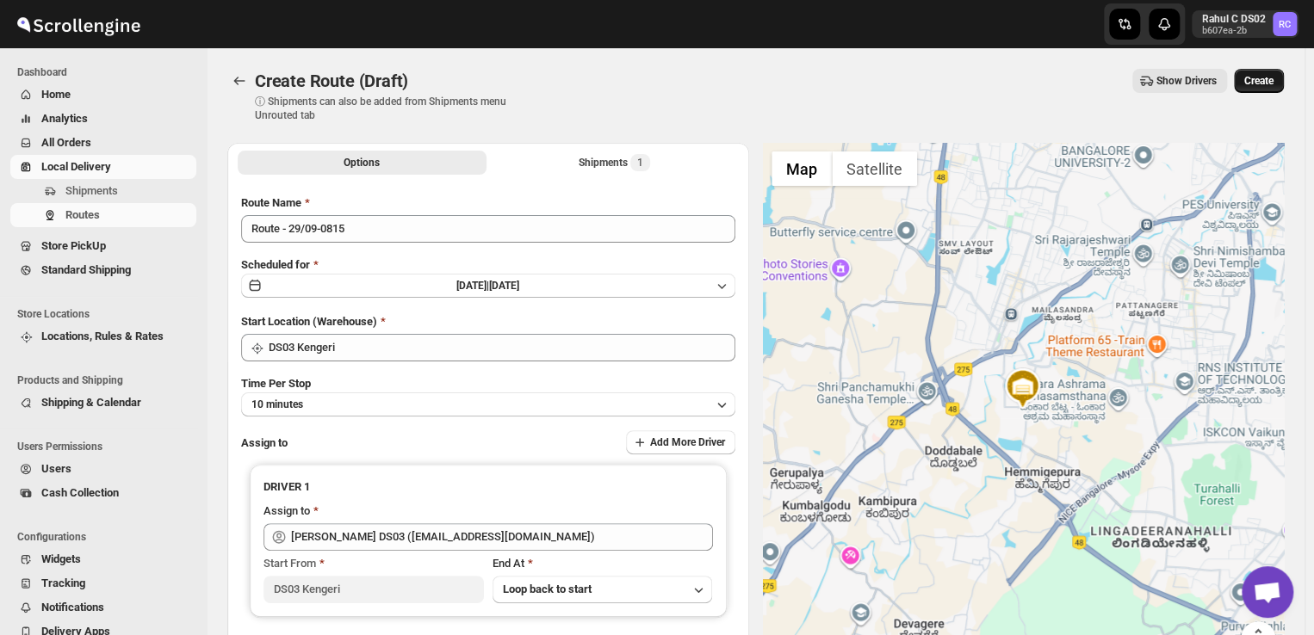
click at [1270, 78] on span "Create" at bounding box center [1258, 81] width 29 height 14
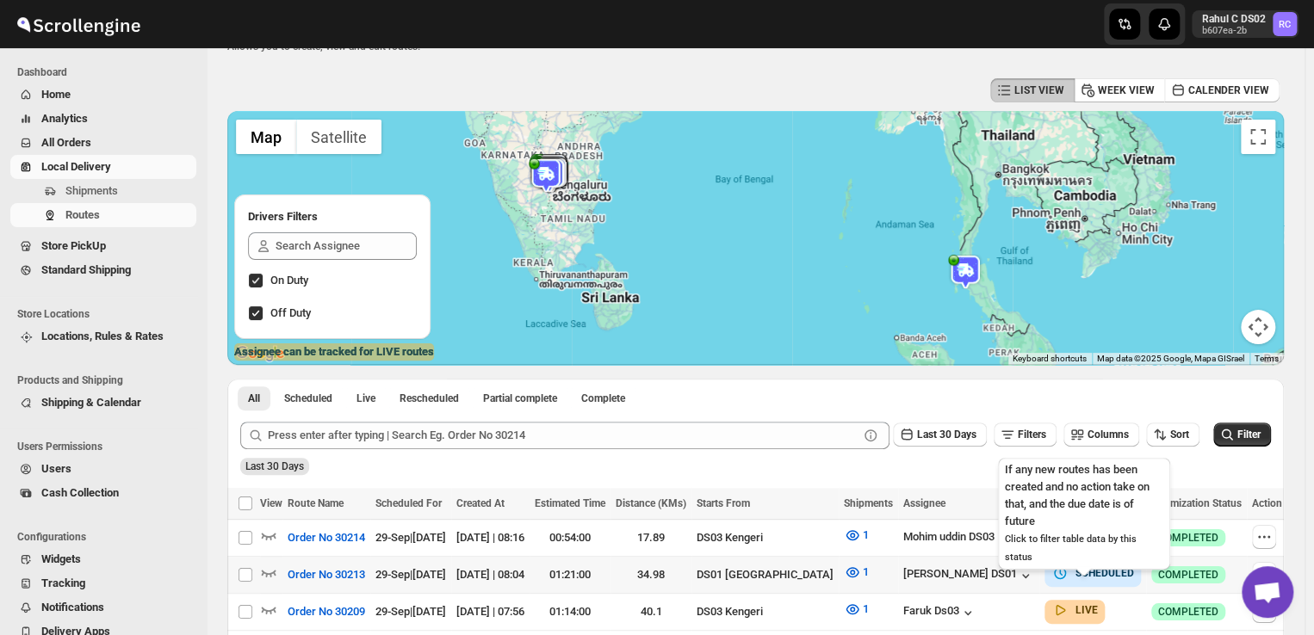
scroll to position [121, 0]
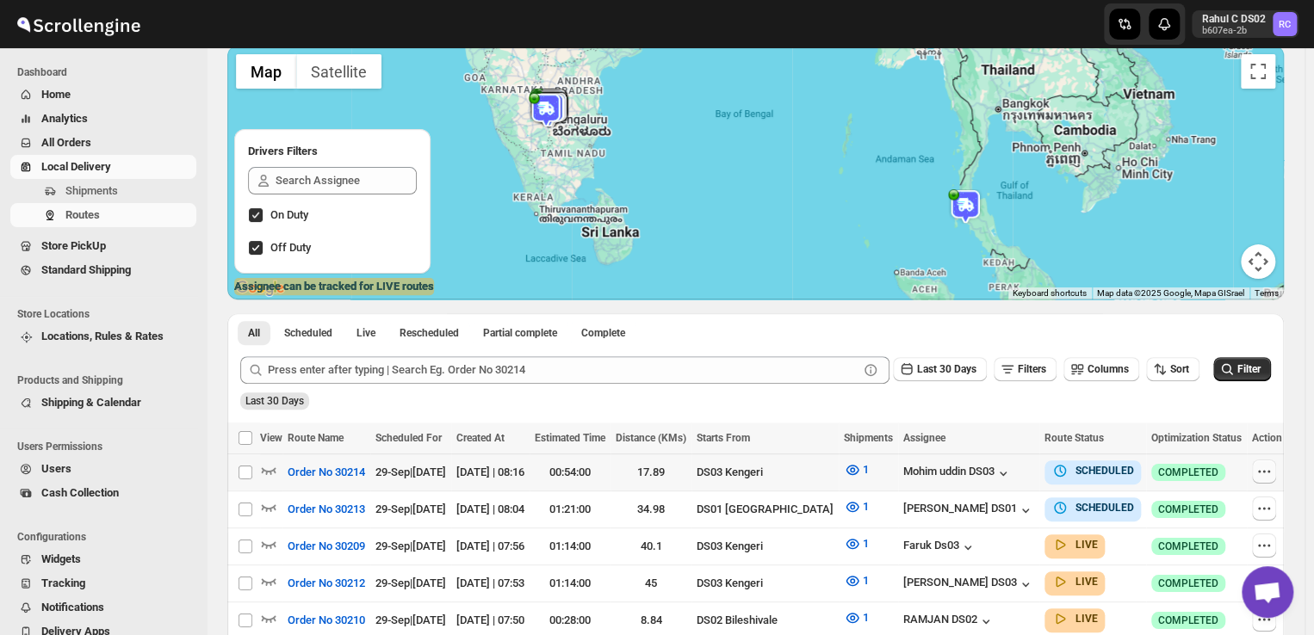
click at [1260, 473] on icon "button" at bounding box center [1263, 471] width 17 height 17
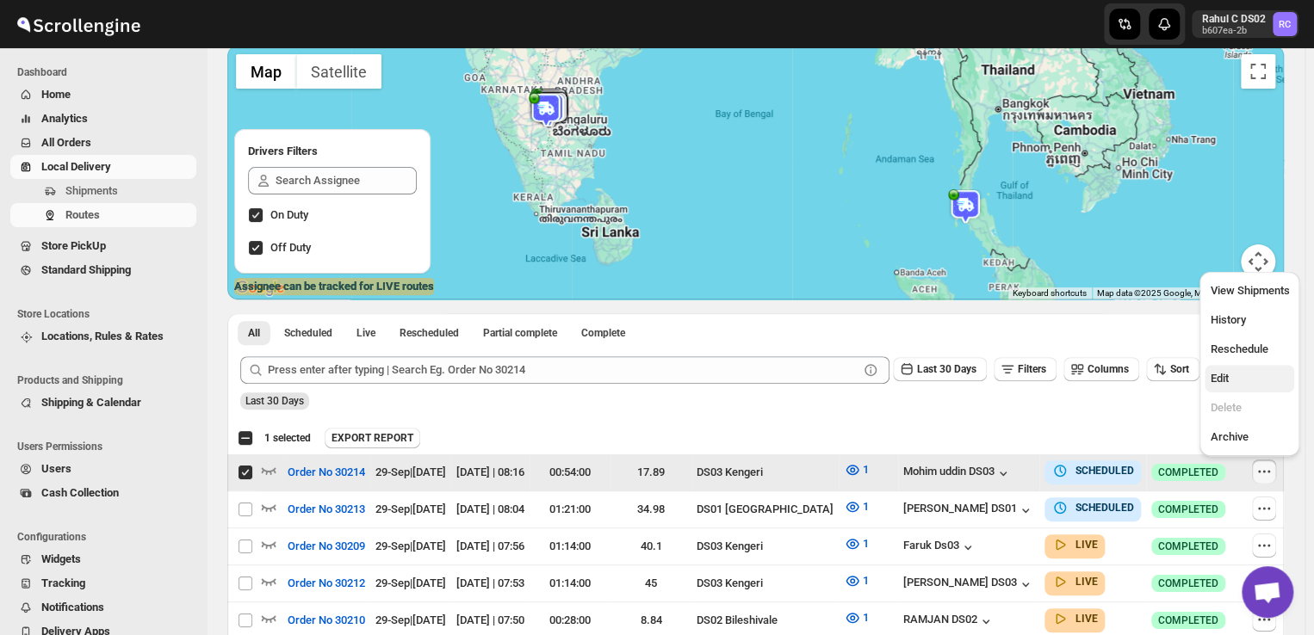
click at [1225, 382] on span "Edit" at bounding box center [1218, 378] width 18 height 13
checkbox input "false"
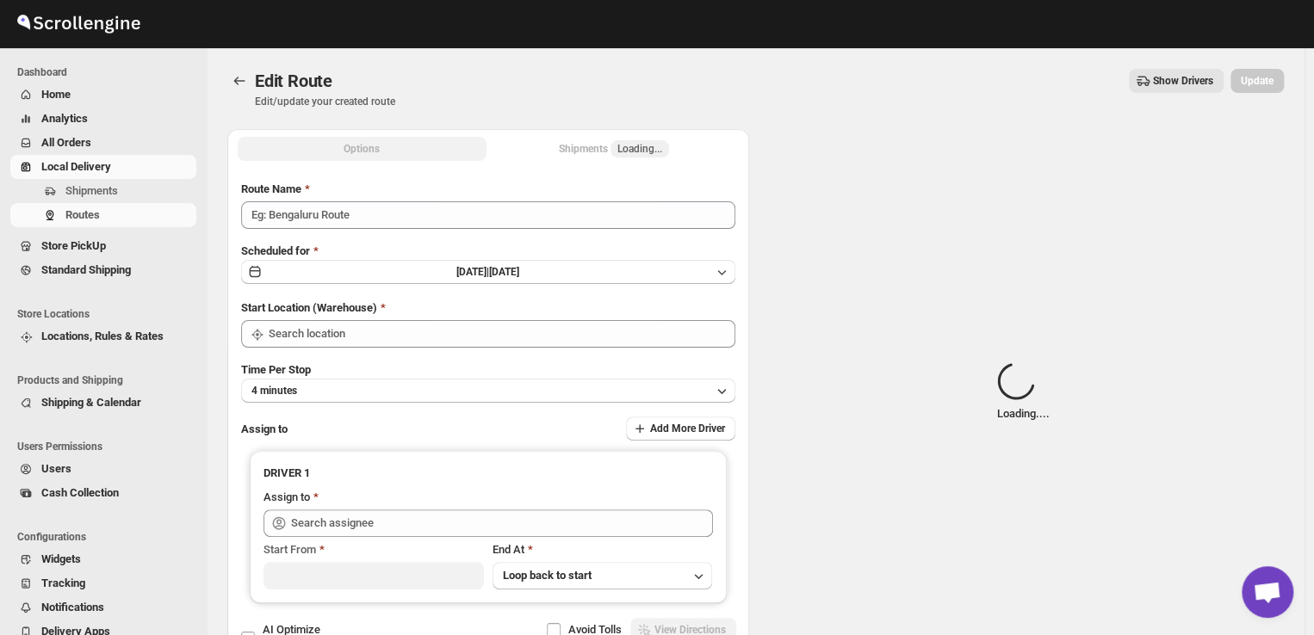
type input "Order No 30214"
type input "DS03 Kengeri"
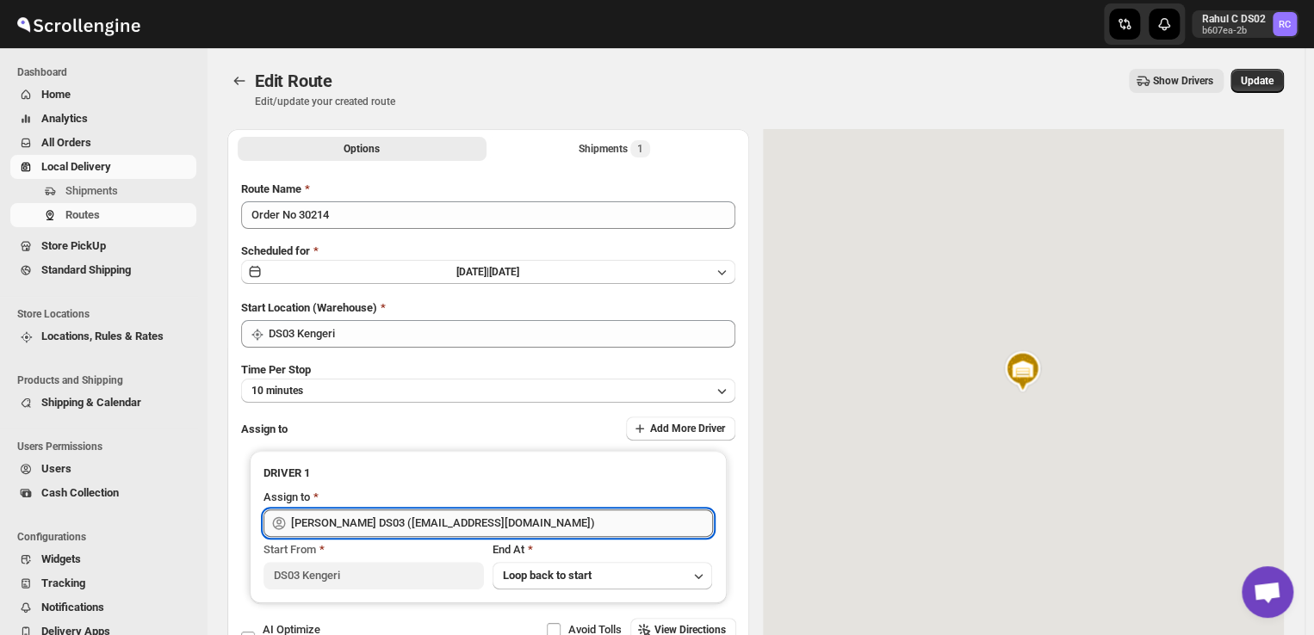
click at [527, 524] on input "[PERSON_NAME] DS03 ([EMAIL_ADDRESS][DOMAIN_NAME])" at bounding box center [502, 524] width 422 height 28
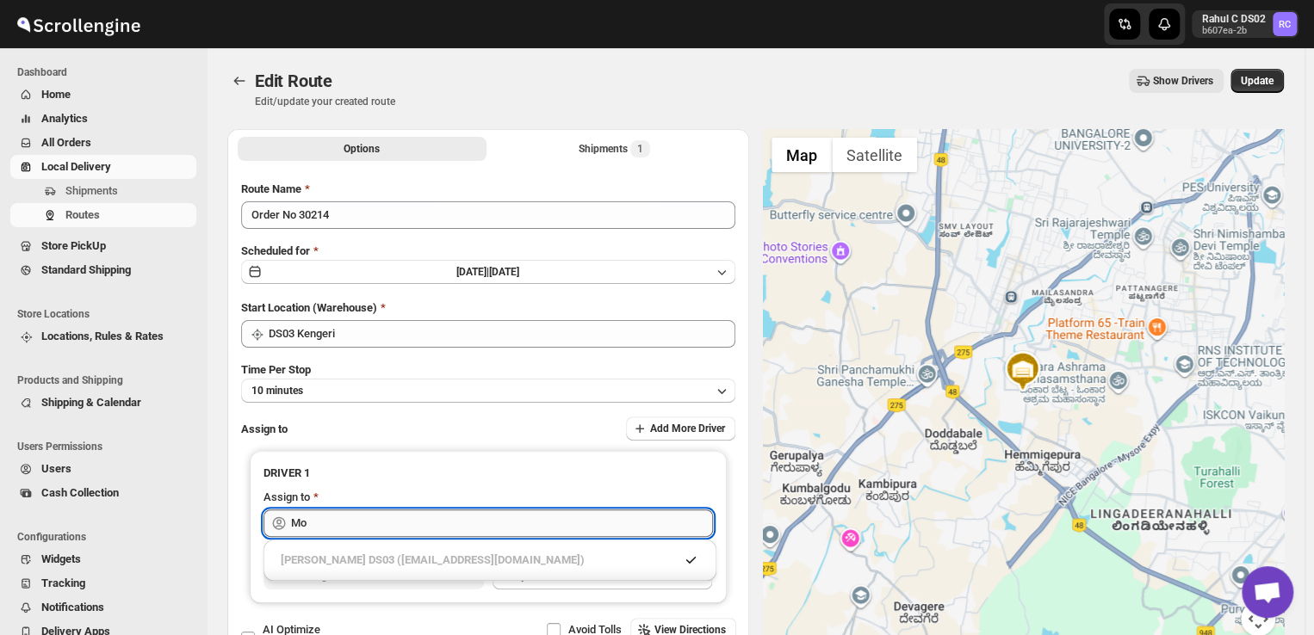
type input "M"
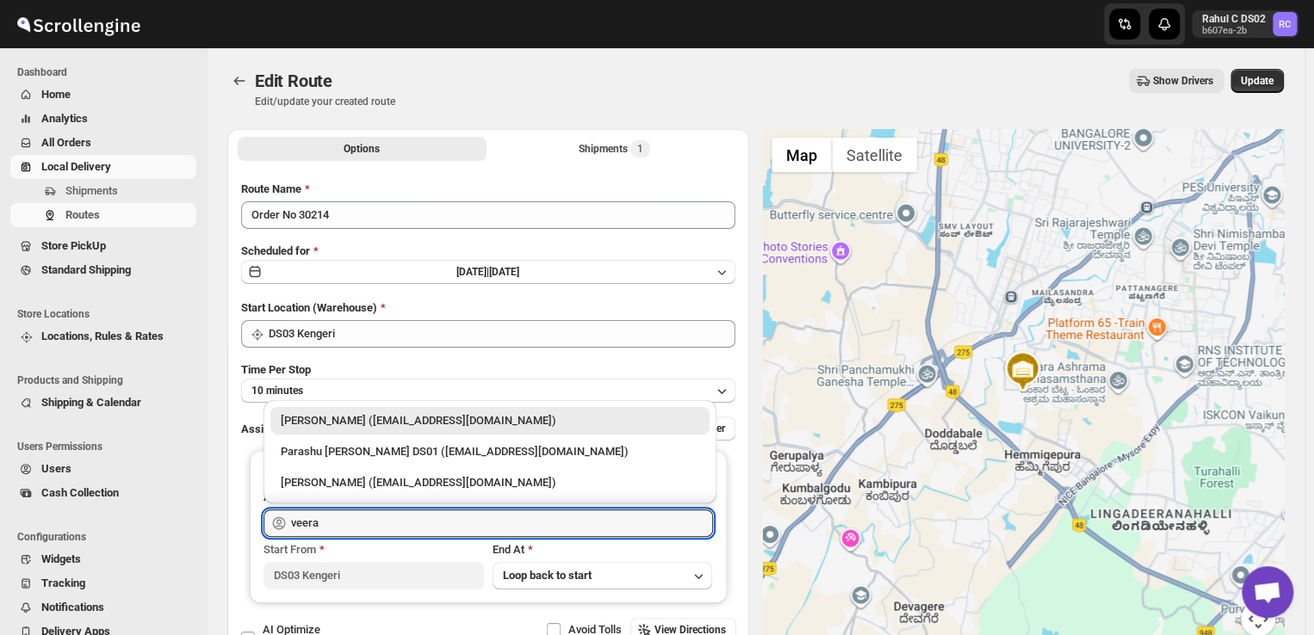
click at [508, 423] on div "[PERSON_NAME] ([EMAIL_ADDRESS][DOMAIN_NAME])" at bounding box center [490, 420] width 418 height 17
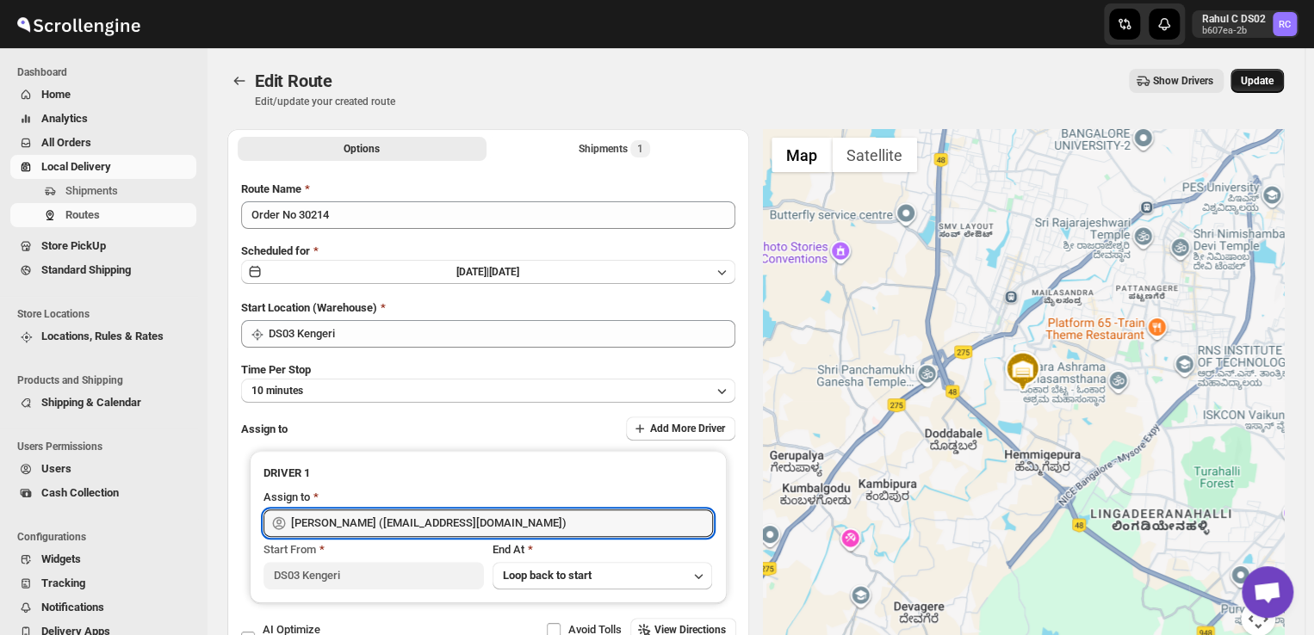
type input "[PERSON_NAME] ([EMAIL_ADDRESS][DOMAIN_NAME])"
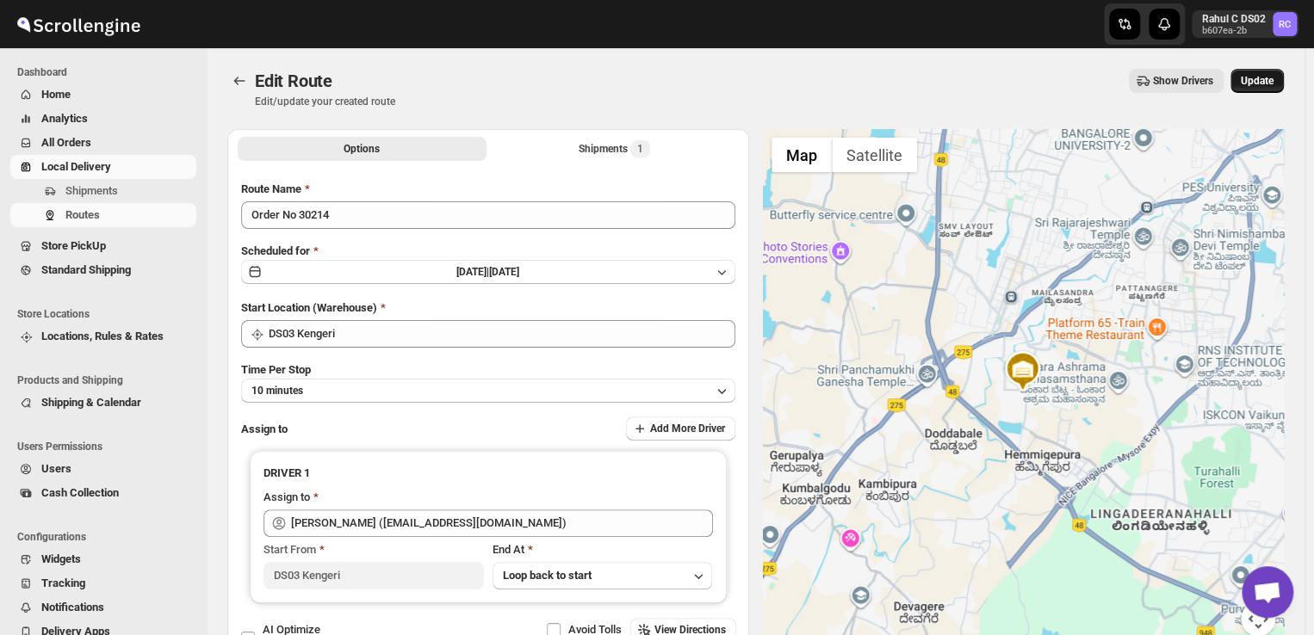
click at [1273, 76] on span "Update" at bounding box center [1256, 81] width 33 height 14
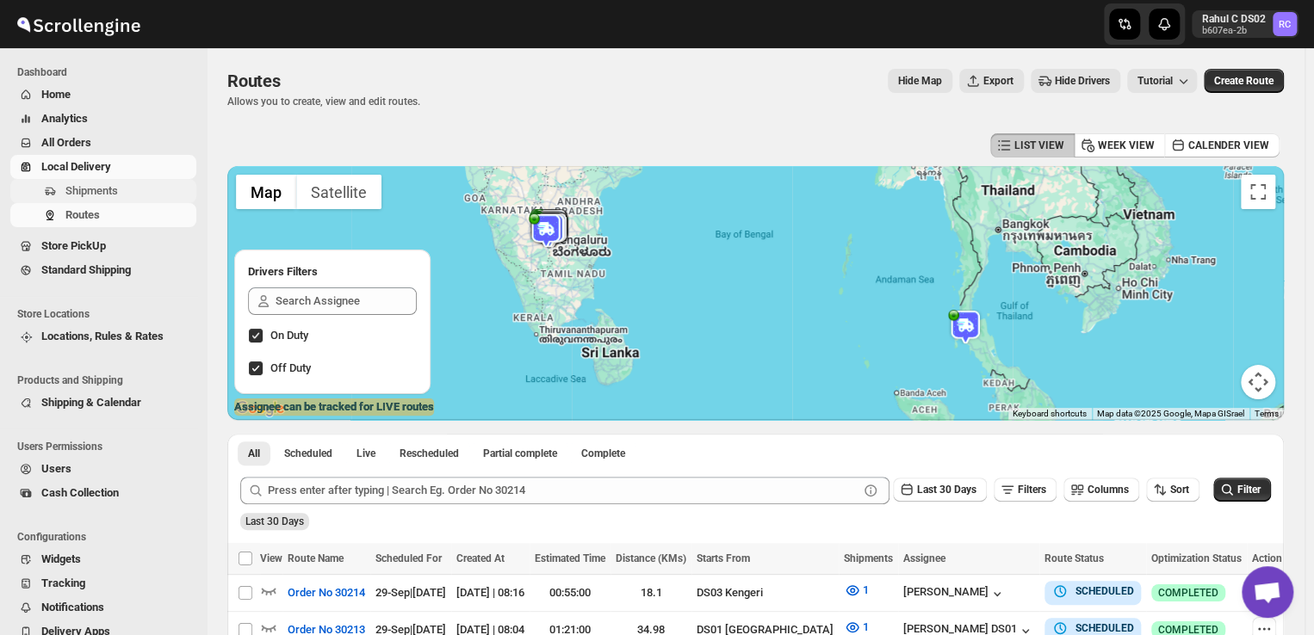
click at [148, 190] on span "Shipments" at bounding box center [128, 190] width 127 height 17
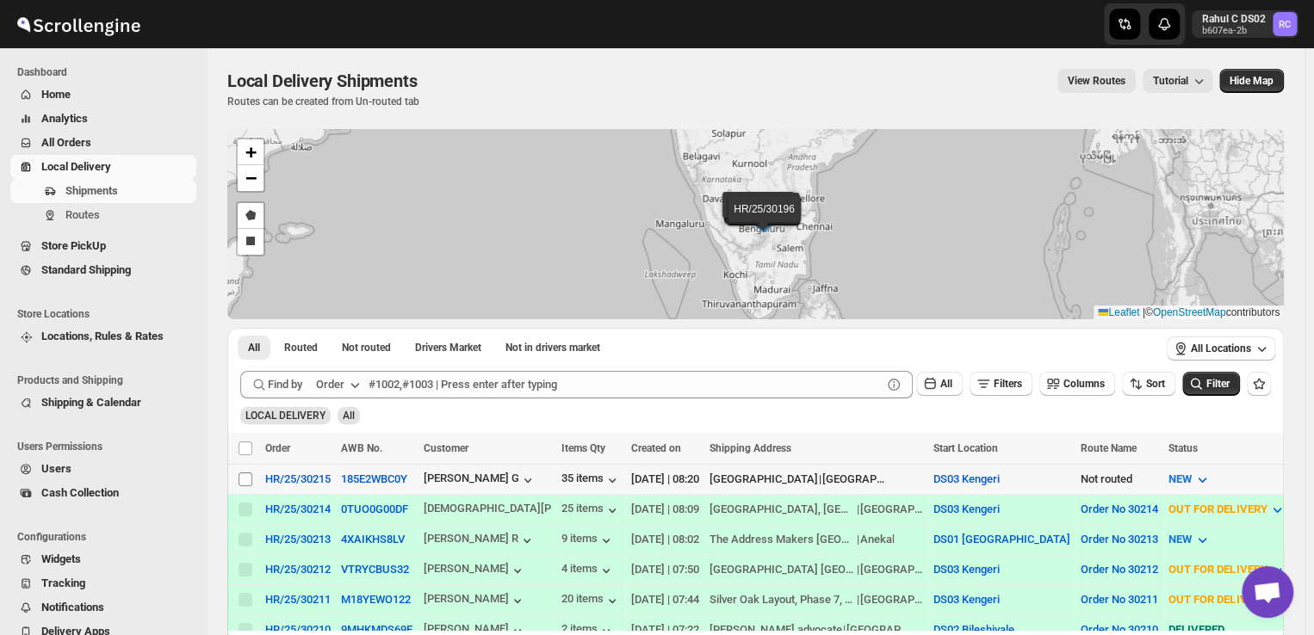
click at [242, 476] on input "Select shipment" at bounding box center [245, 480] width 14 height 14
checkbox input "true"
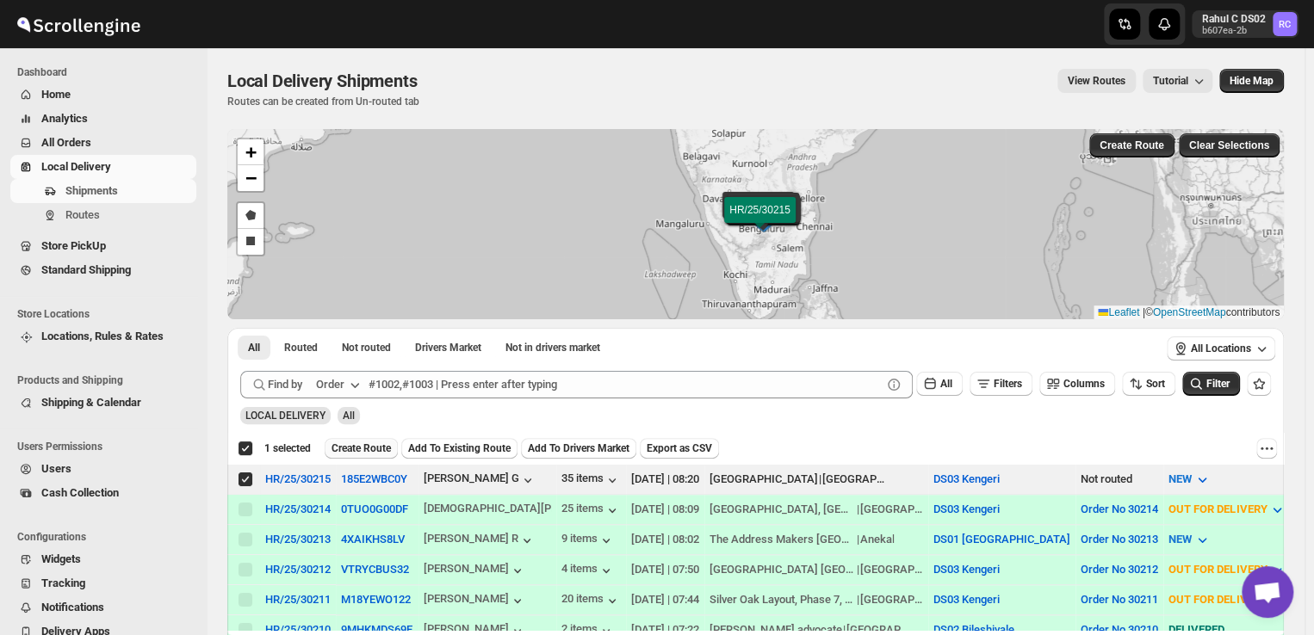
click at [368, 445] on span "Create Route" at bounding box center [360, 449] width 59 height 14
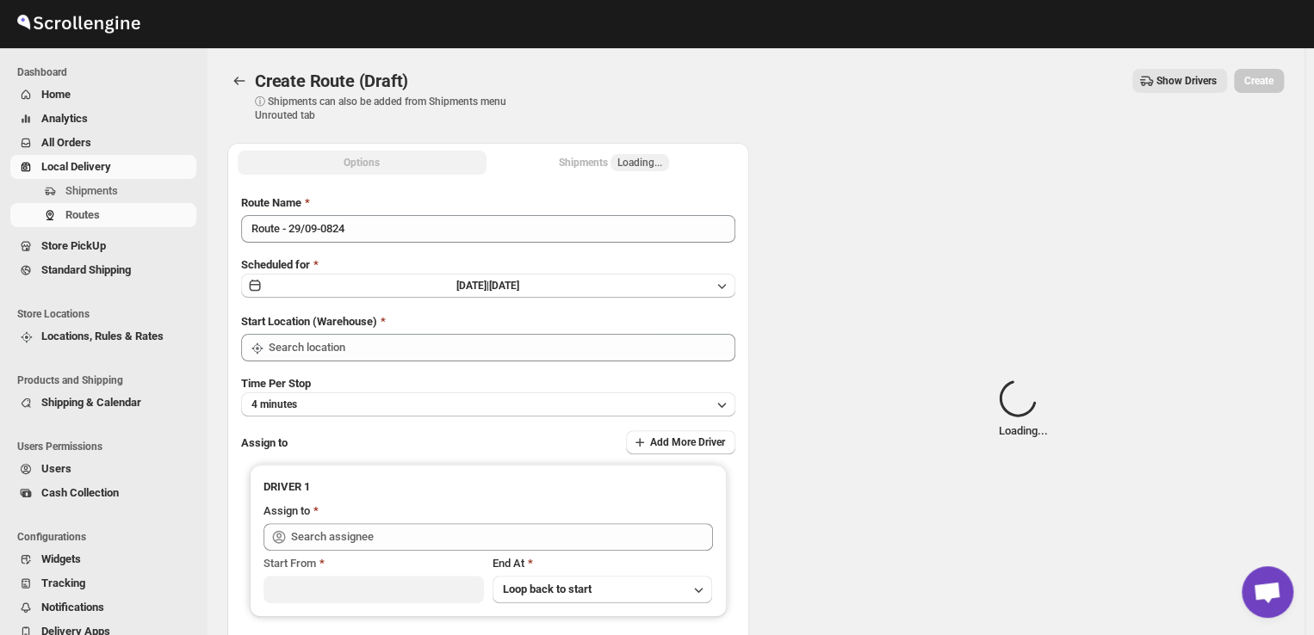
type input "DS03 Kengeri"
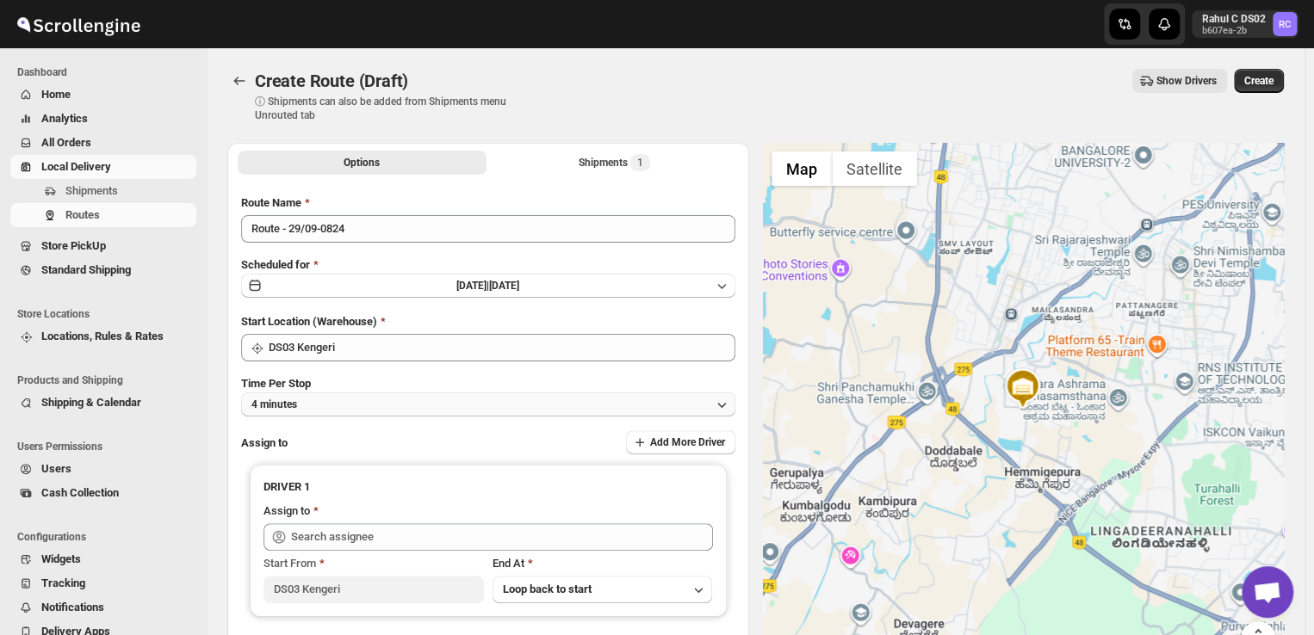
click at [317, 401] on button "4 minutes" at bounding box center [488, 405] width 494 height 24
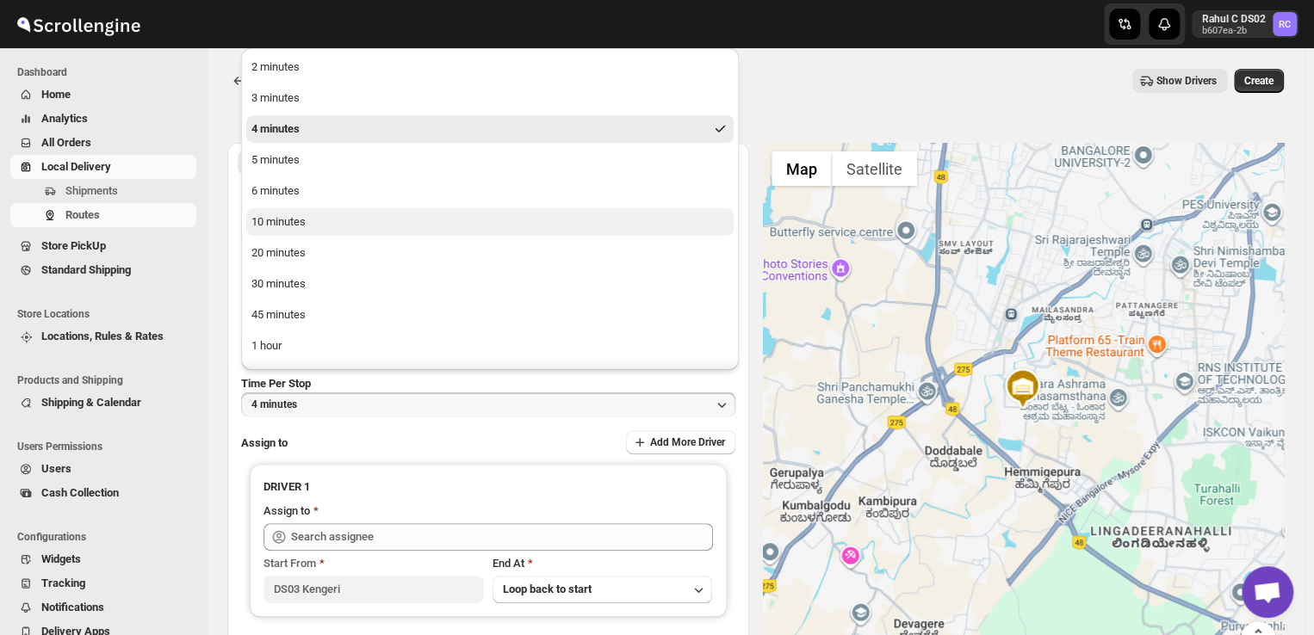
click at [306, 219] on button "10 minutes" at bounding box center [489, 222] width 487 height 28
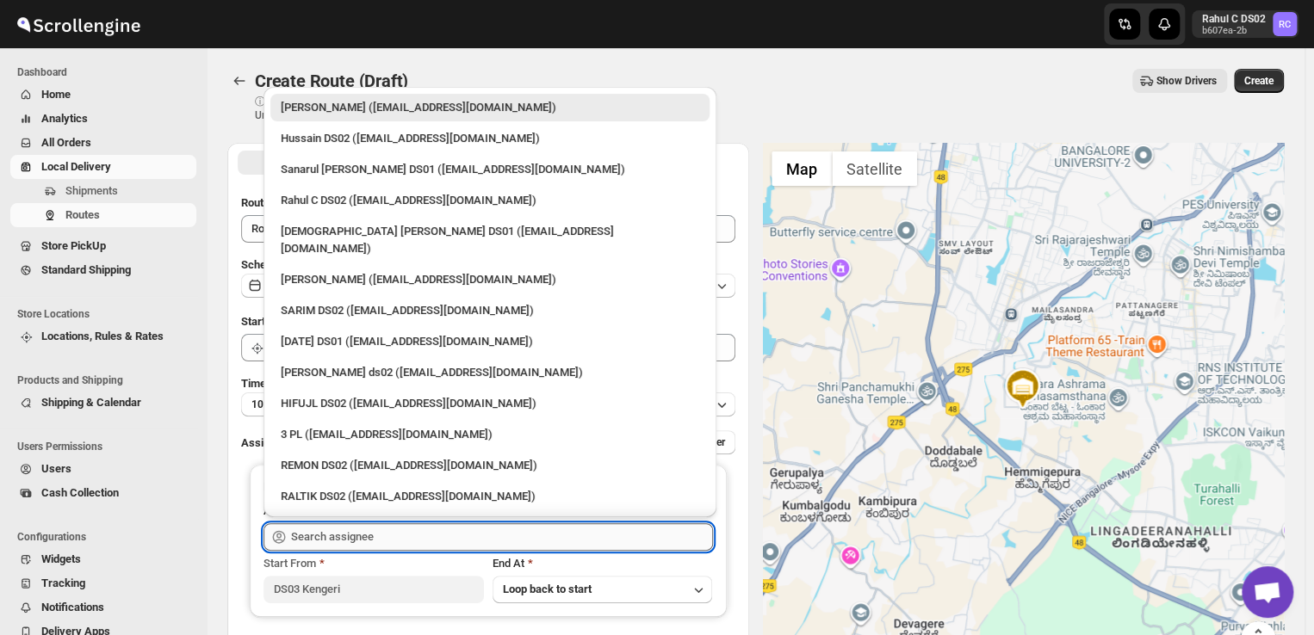
click at [411, 541] on input "text" at bounding box center [502, 537] width 422 height 28
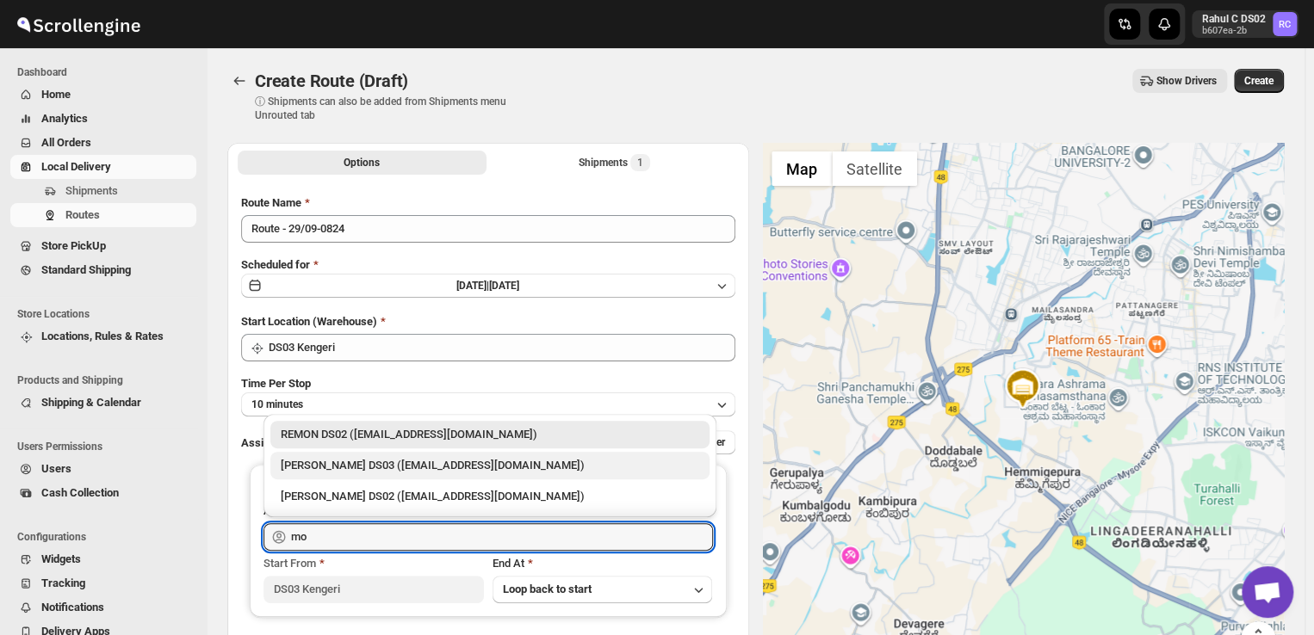
click at [502, 474] on div "[PERSON_NAME] DS03 ([EMAIL_ADDRESS][DOMAIN_NAME])" at bounding box center [489, 466] width 439 height 28
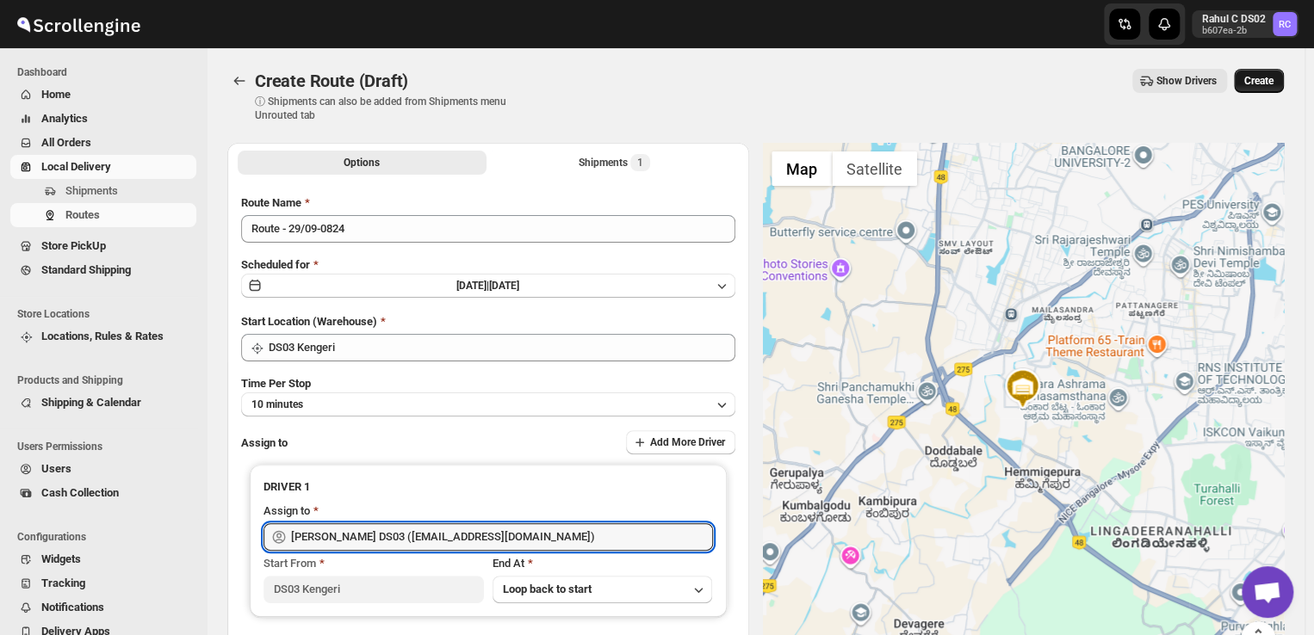
type input "[PERSON_NAME] DS03 ([EMAIL_ADDRESS][DOMAIN_NAME])"
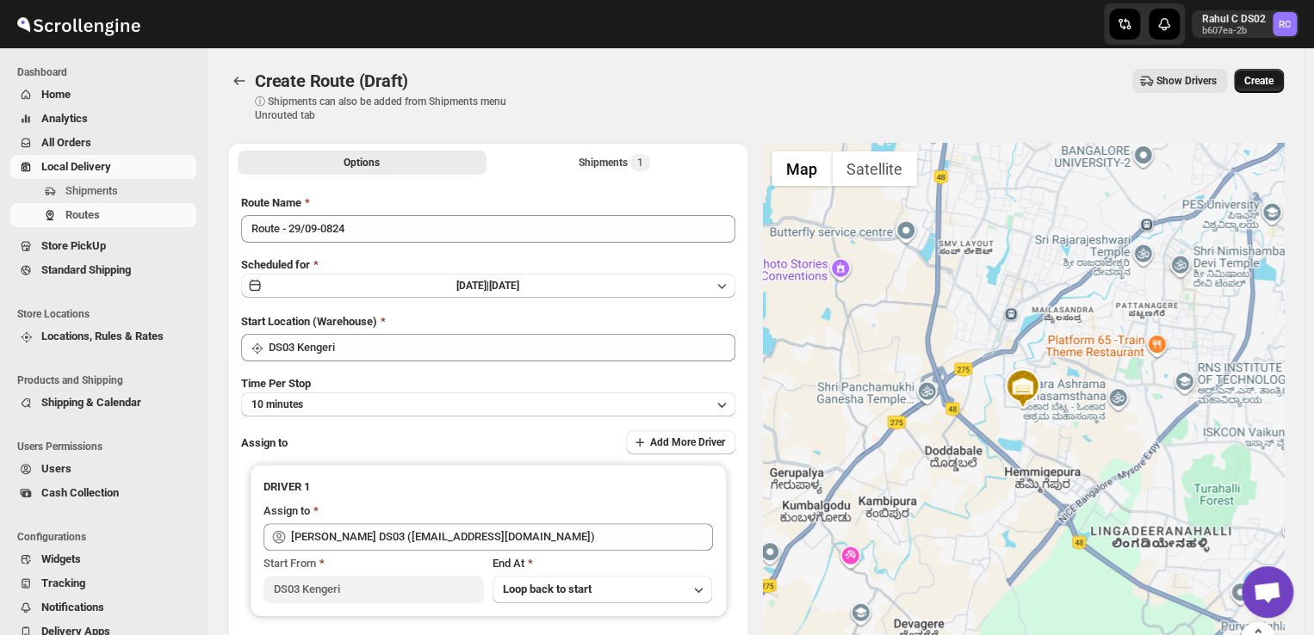
click at [1277, 71] on button "Create" at bounding box center [1258, 81] width 50 height 24
